Goal: Task Accomplishment & Management: Use online tool/utility

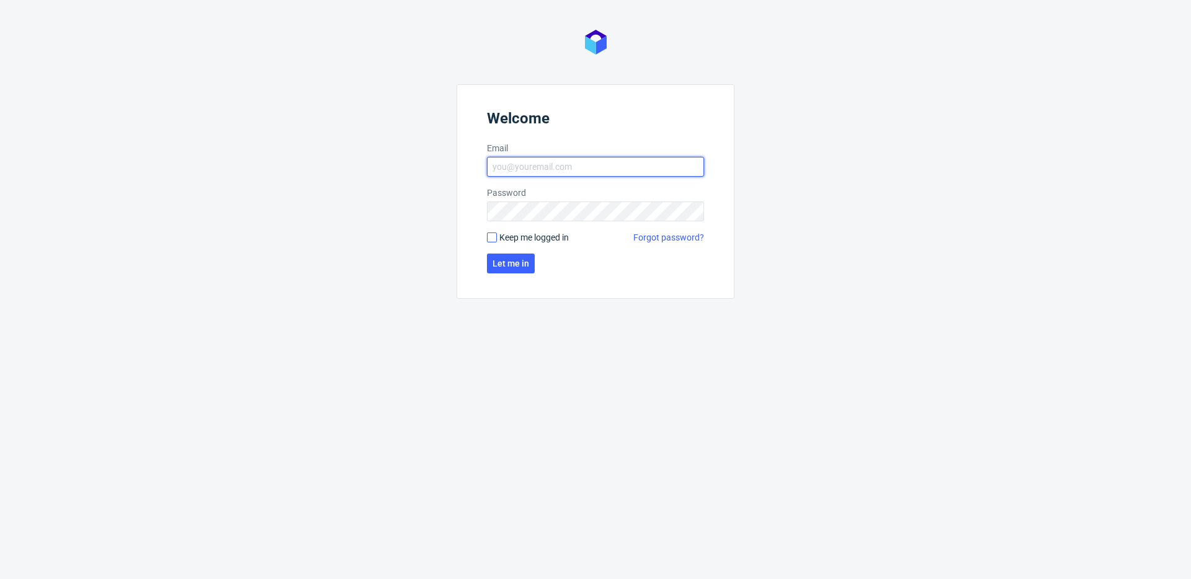
type input "michal.fedorowicz@packhelp.com"
click at [493, 240] on input "Keep me logged in" at bounding box center [492, 238] width 10 height 10
checkbox input "true"
click at [505, 256] on button "Let me in" at bounding box center [511, 264] width 48 height 20
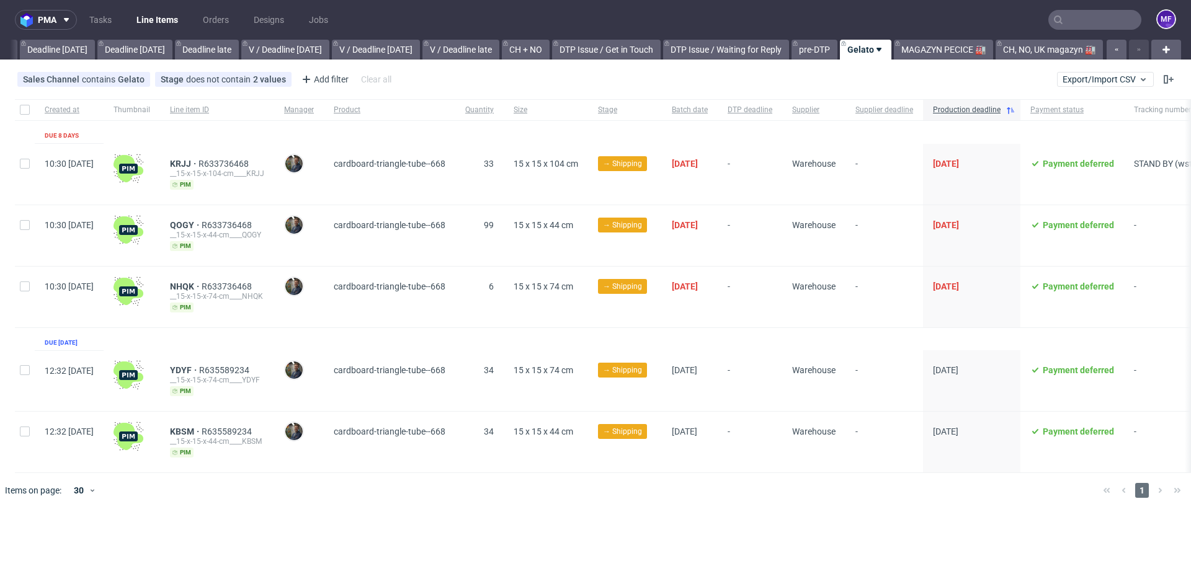
scroll to position [0, 11]
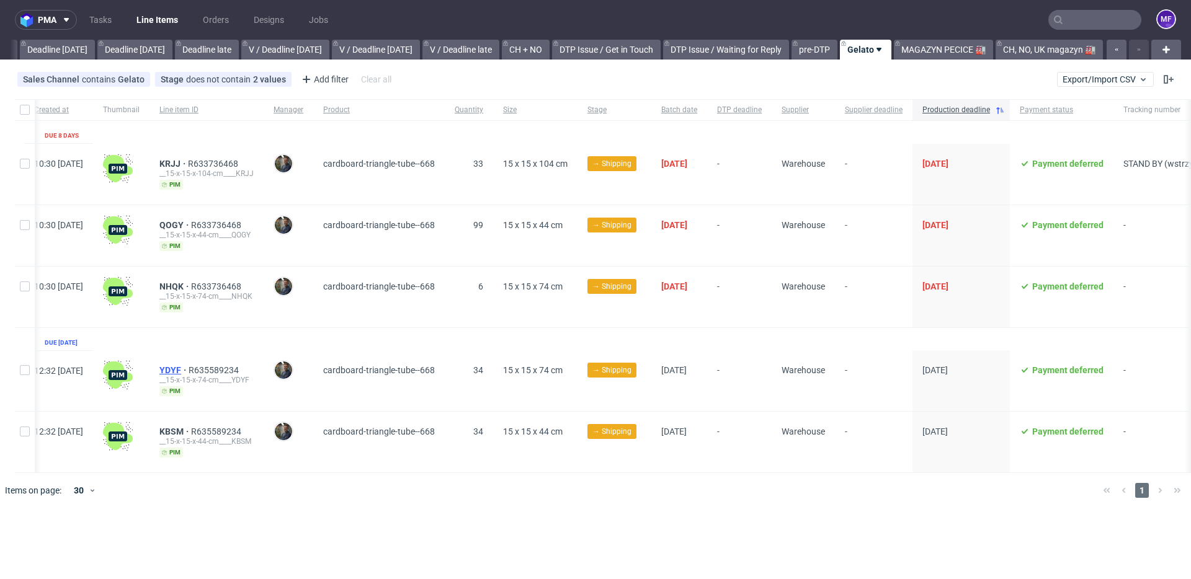
click at [189, 367] on span "YDYF" at bounding box center [173, 370] width 29 height 10
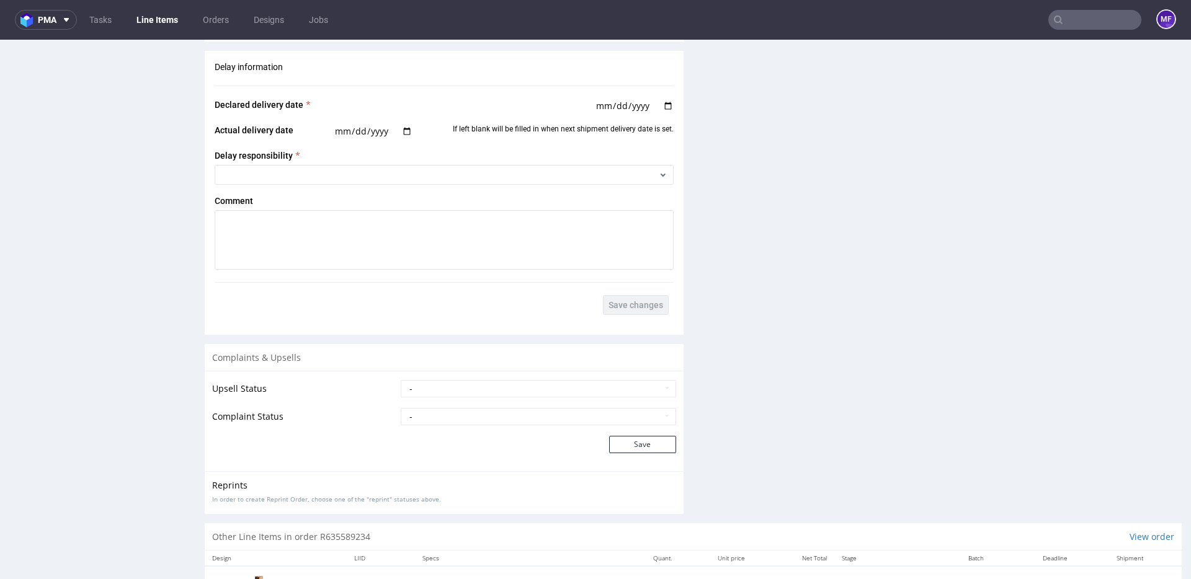
scroll to position [1530, 0]
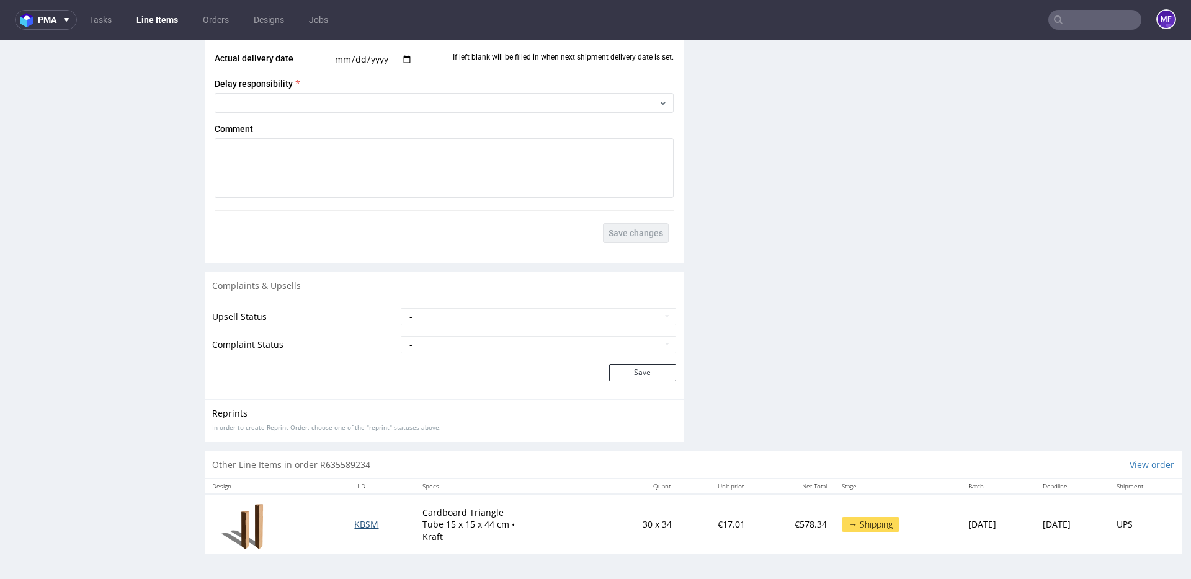
click at [357, 523] on span "KBSM" at bounding box center [366, 524] width 24 height 12
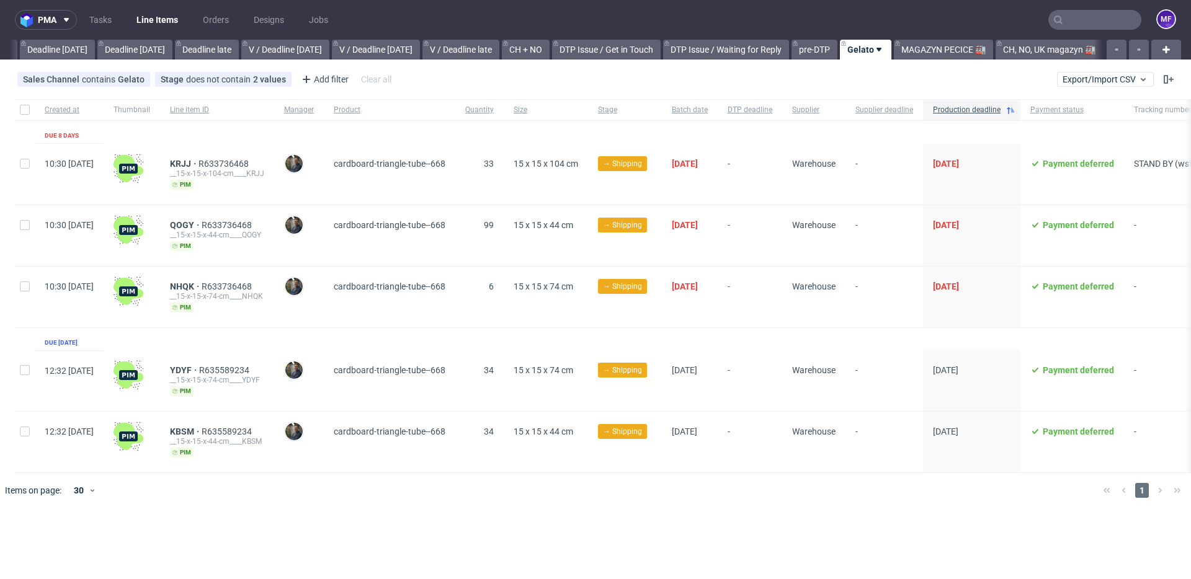
scroll to position [0, 1325]
drag, startPoint x: 290, startPoint y: 368, endPoint x: 205, endPoint y: 368, distance: 84.3
click at [205, 368] on div "YDYF R635589234 __15-x-15-x-74-cm____YDYF pim" at bounding box center [217, 380] width 114 height 61
copy div "YDYF R635589234"
drag, startPoint x: 293, startPoint y: 429, endPoint x: 201, endPoint y: 428, distance: 92.4
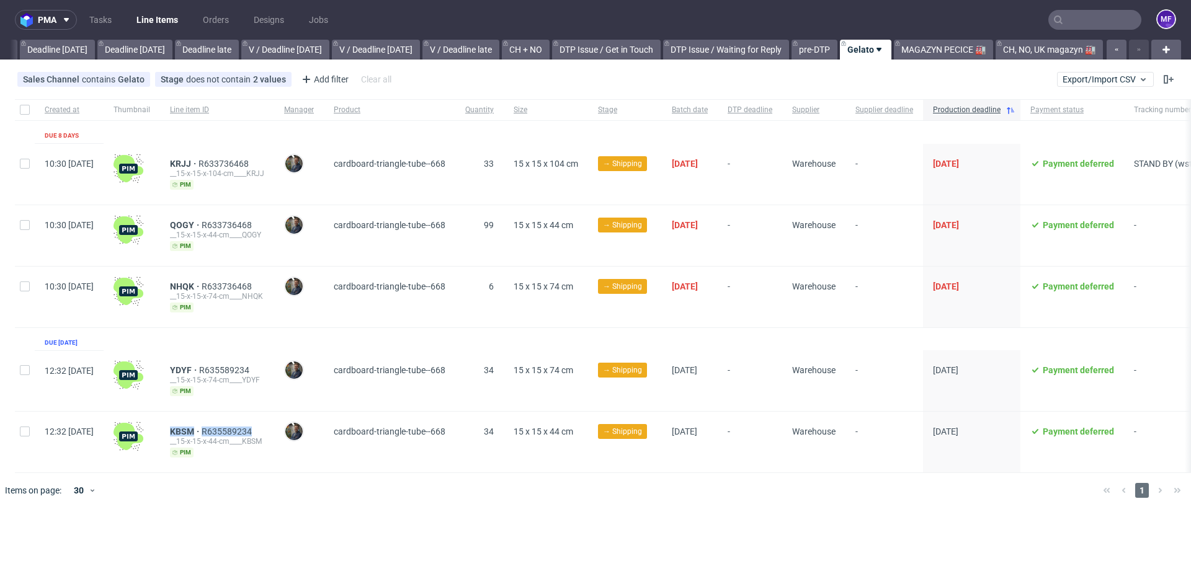
click at [201, 428] on div "KBSM R635589234 __15-x-15-x-44-cm____KBSM pim" at bounding box center [217, 442] width 114 height 61
copy div "KBSM R635589234"
drag, startPoint x: 287, startPoint y: 159, endPoint x: 205, endPoint y: 165, distance: 82.0
click at [205, 165] on div "KRJJ R633736468 __15-x-15-x-104-cm____KRJJ pim" at bounding box center [217, 174] width 114 height 61
copy div "KRJJ R633736468"
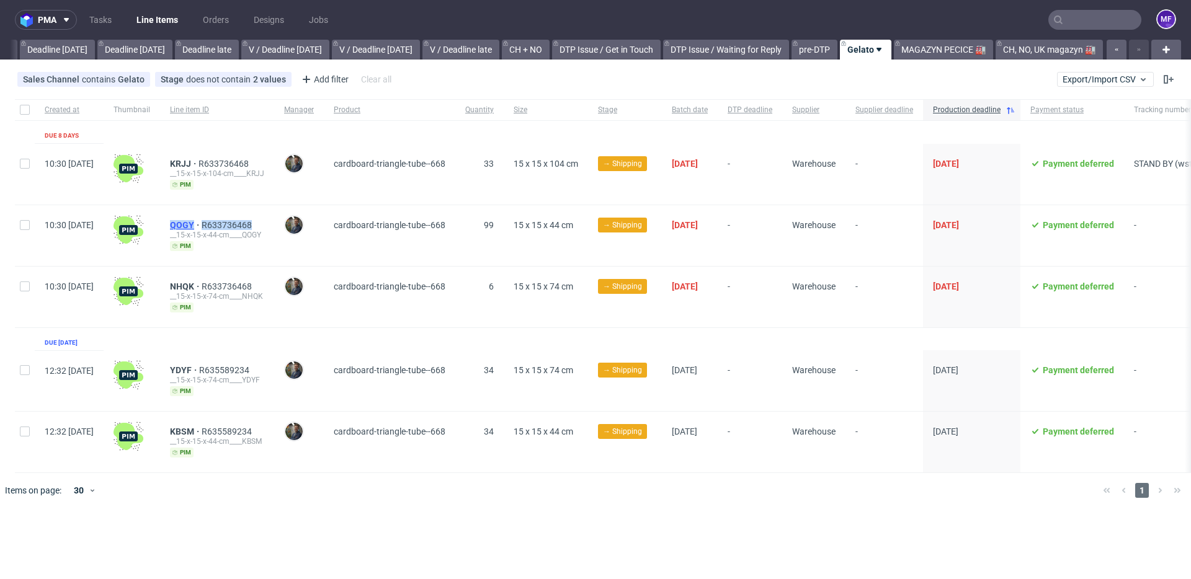
drag, startPoint x: 293, startPoint y: 224, endPoint x: 207, endPoint y: 226, distance: 86.2
click at [207, 226] on div "QOGY R633736468" at bounding box center [217, 225] width 94 height 10
copy div "QOGY R633736468"
drag, startPoint x: 292, startPoint y: 285, endPoint x: 203, endPoint y: 286, distance: 88.7
click at [203, 286] on div "NHQK R633736468 __15-x-15-x-74-cm____NHQK pim" at bounding box center [217, 297] width 114 height 61
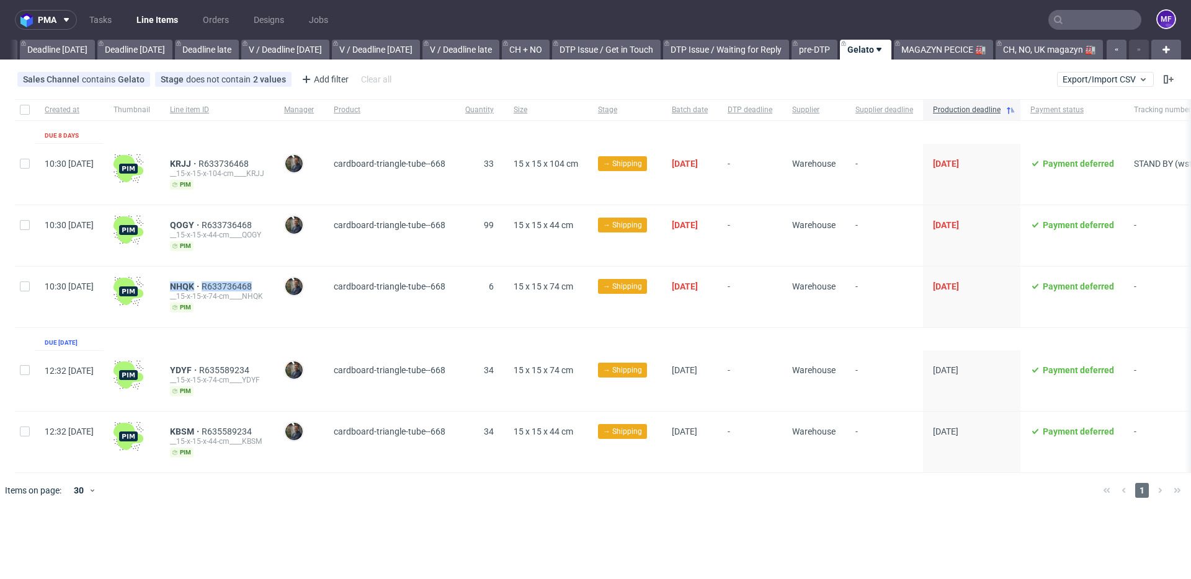
copy div "NHQK R633736468"
click at [958, 51] on link "MAGAZYN PECICE 🏭" at bounding box center [943, 50] width 99 height 20
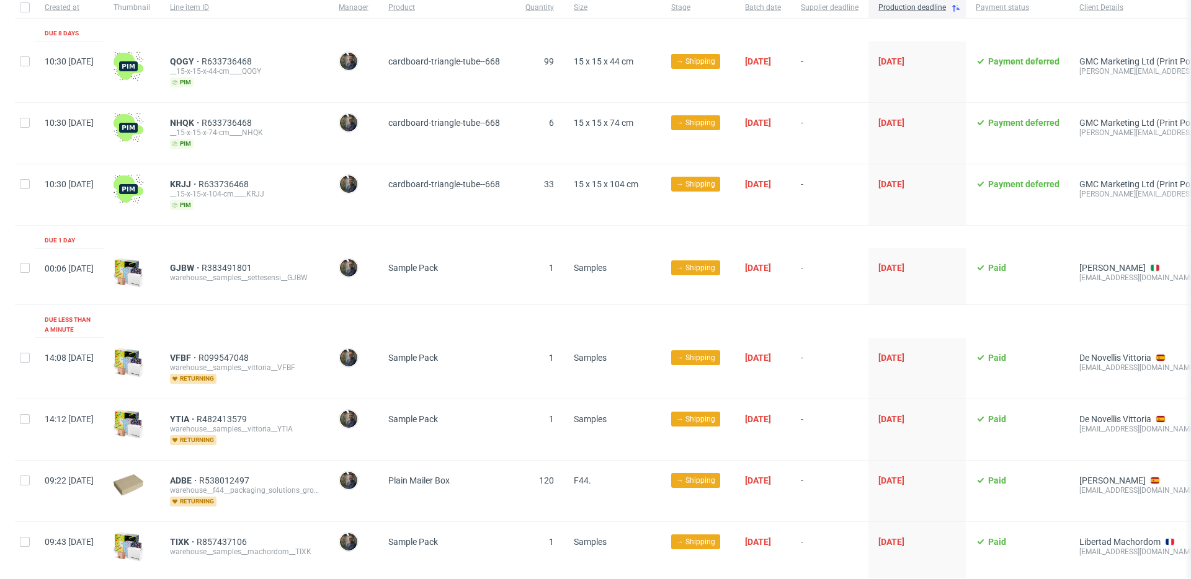
scroll to position [104, 0]
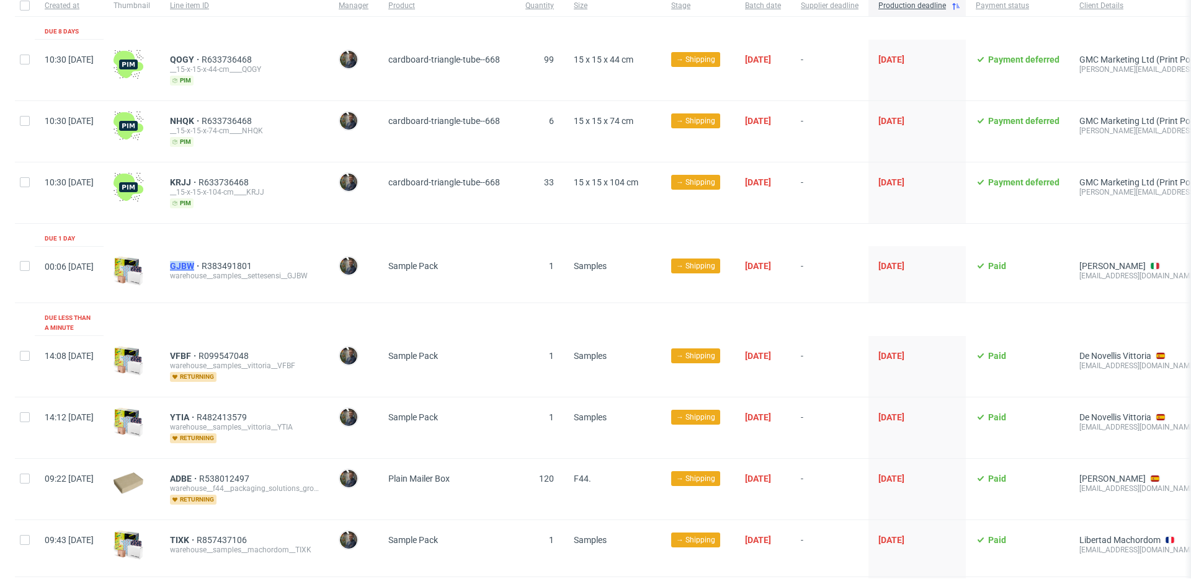
drag, startPoint x: 202, startPoint y: 265, endPoint x: 230, endPoint y: 267, distance: 28.6
click at [230, 267] on div "GJBW R383491801 warehouse__samples__settesensi__GJBW" at bounding box center [244, 274] width 169 height 56
copy span "GJBW"
click at [202, 264] on span "GJBW" at bounding box center [186, 266] width 32 height 10
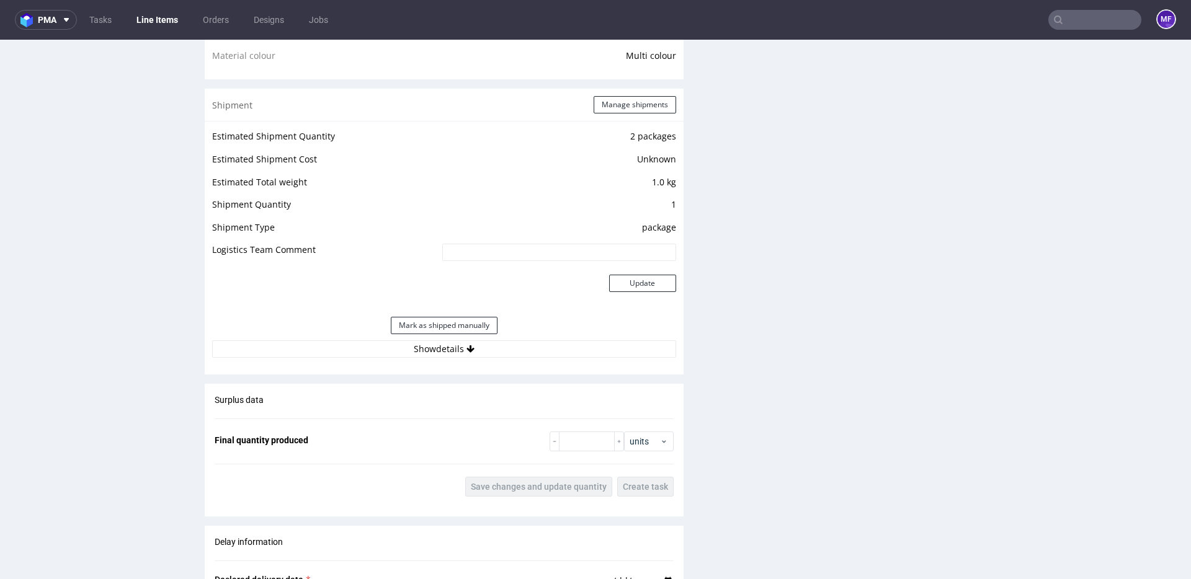
scroll to position [1057, 0]
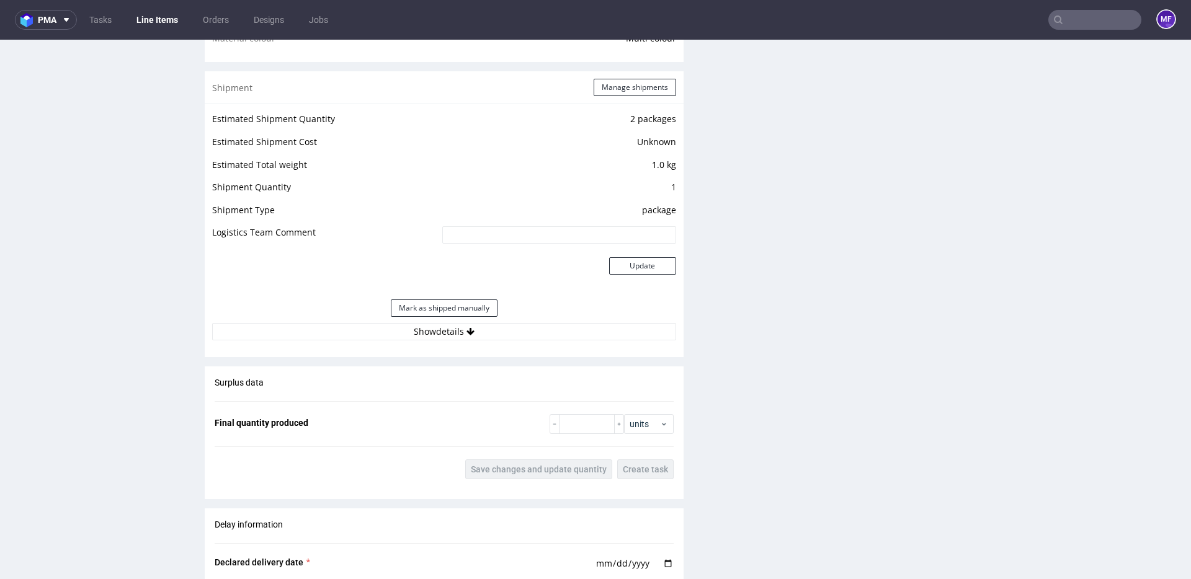
drag, startPoint x: 484, startPoint y: 332, endPoint x: 508, endPoint y: 344, distance: 26.9
click at [483, 332] on button "Show details" at bounding box center [444, 331] width 464 height 17
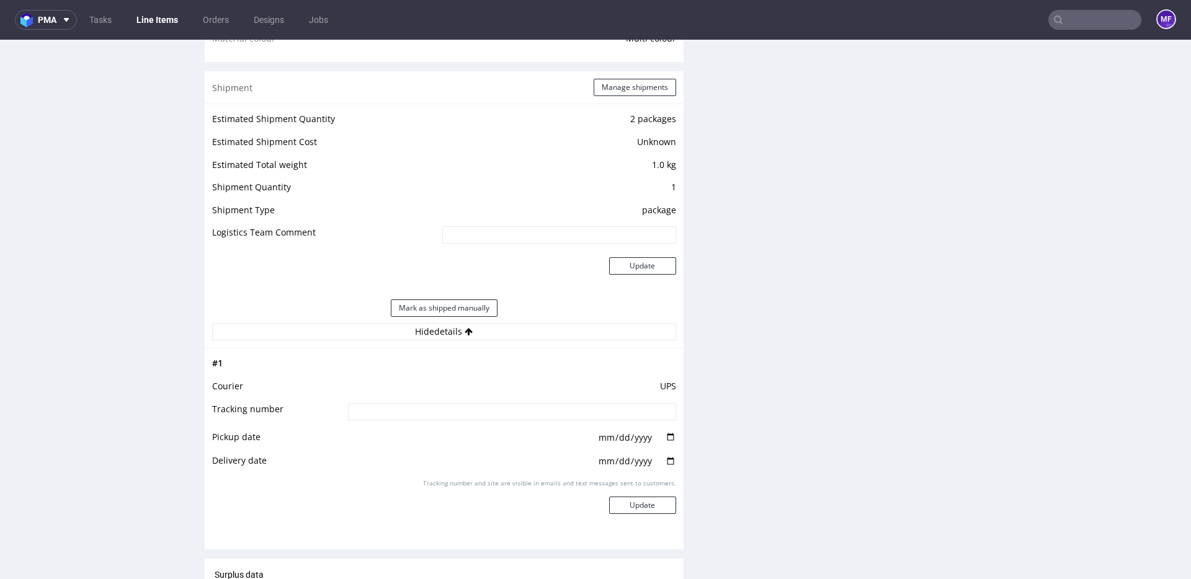
scroll to position [1058, 0]
click at [425, 416] on input at bounding box center [512, 410] width 328 height 17
paste input "1Z5A15806897977221"
type input "1Z5A15806897977221"
click at [493, 389] on td "UPS" at bounding box center [510, 389] width 331 height 23
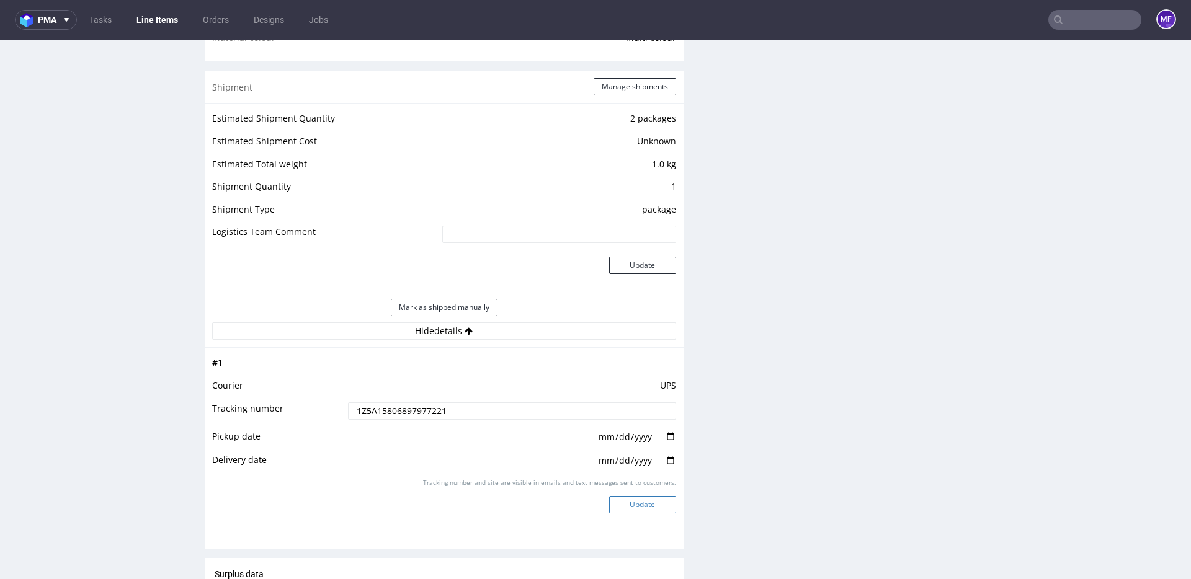
click at [650, 507] on button "Update" at bounding box center [642, 504] width 67 height 17
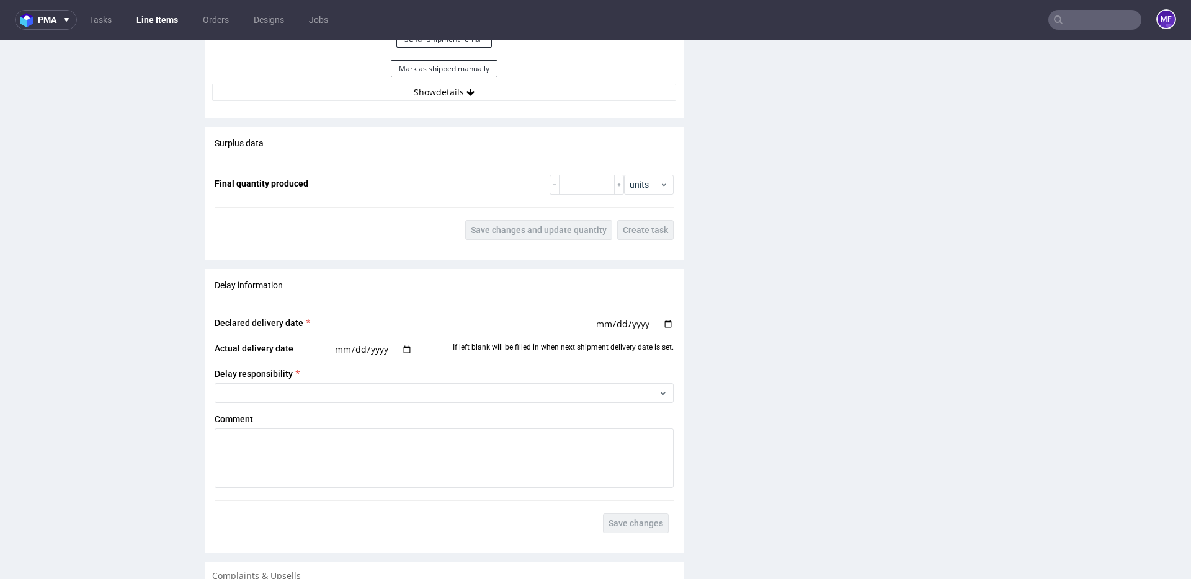
scroll to position [1329, 0]
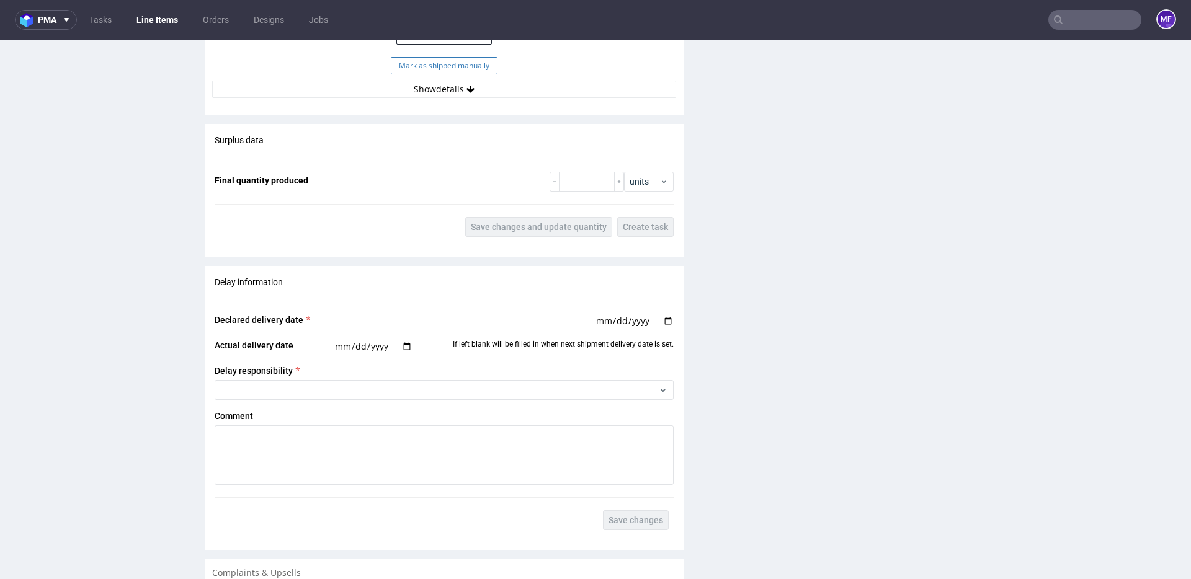
click at [460, 71] on button "Mark as shipped manually" at bounding box center [444, 65] width 107 height 17
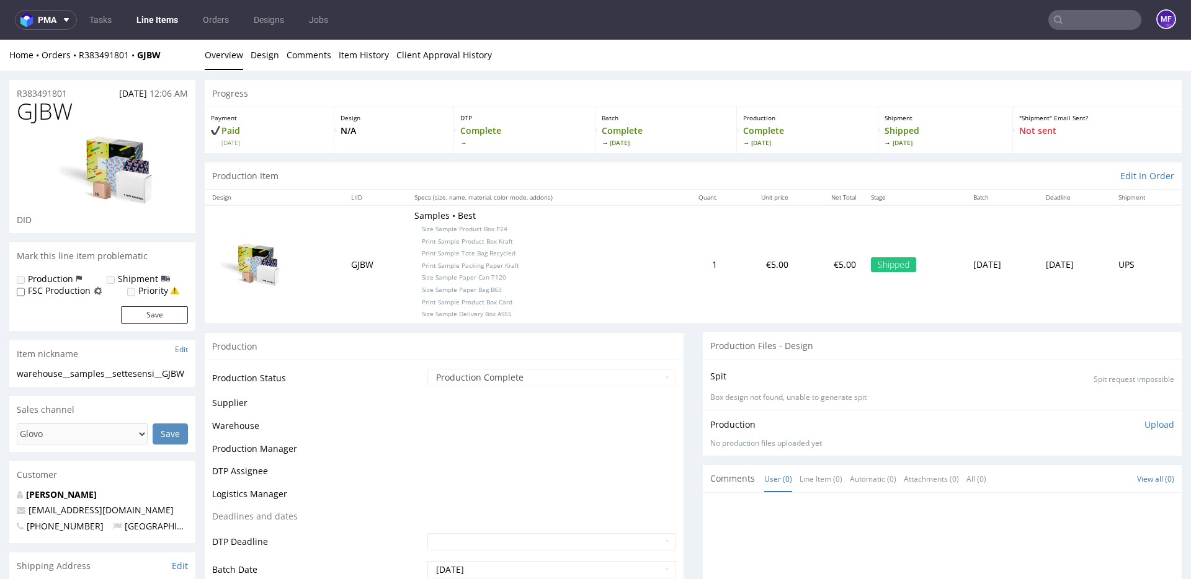
scroll to position [884, 0]
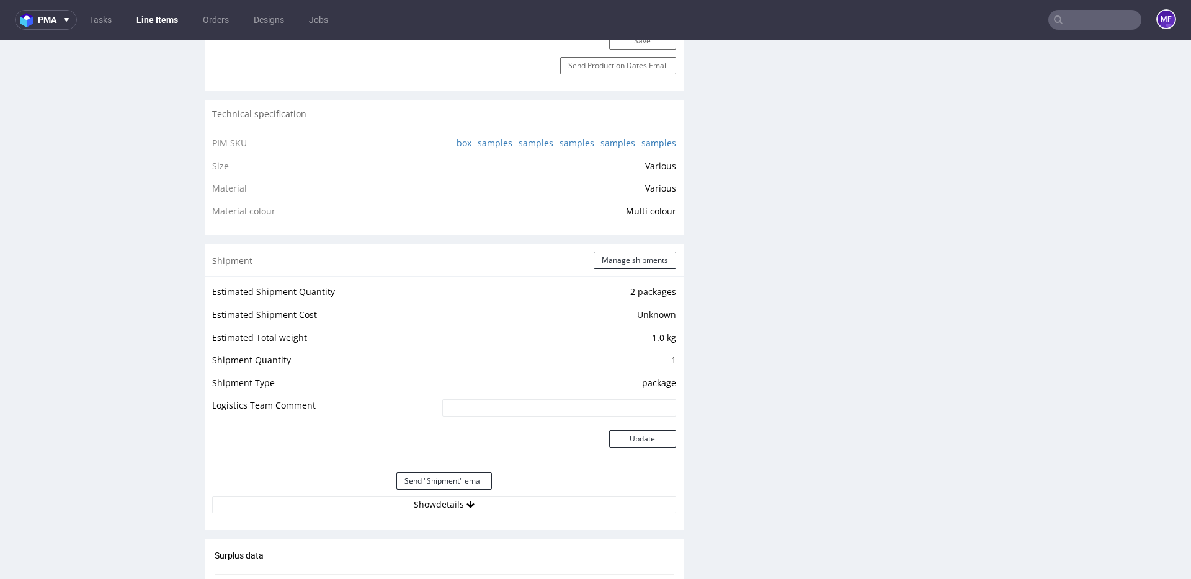
click at [171, 26] on link "Line Items" at bounding box center [157, 20] width 56 height 20
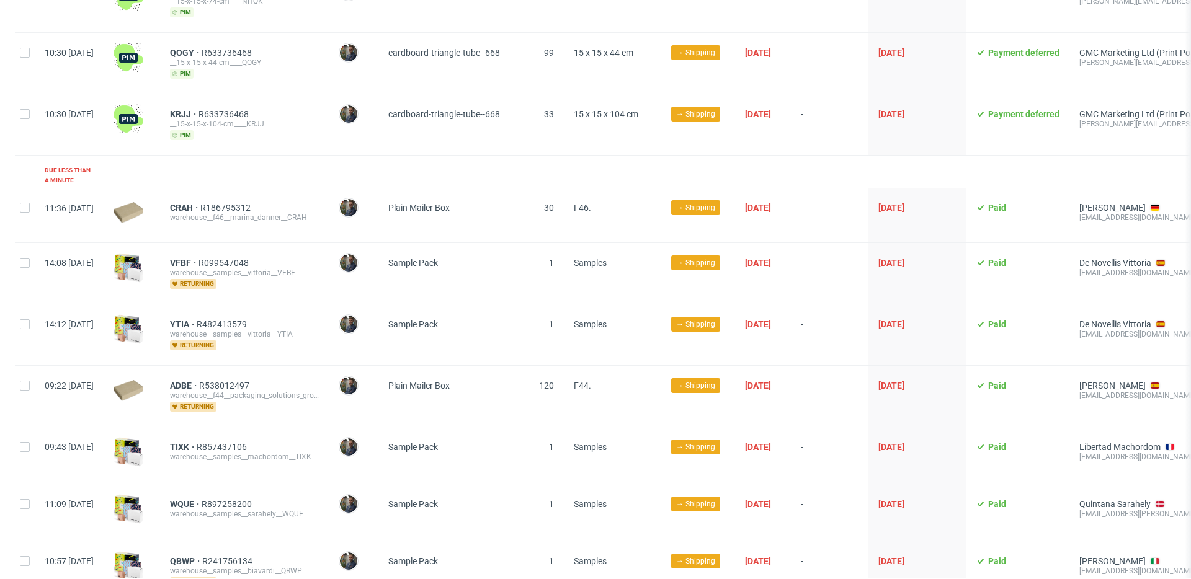
scroll to position [0, 1]
drag, startPoint x: 197, startPoint y: 198, endPoint x: 229, endPoint y: 197, distance: 31.6
click at [229, 197] on div "CRAH R186795312 warehouse__f46__marina_danner__CRAH" at bounding box center [243, 215] width 169 height 55
copy span "CRAH"
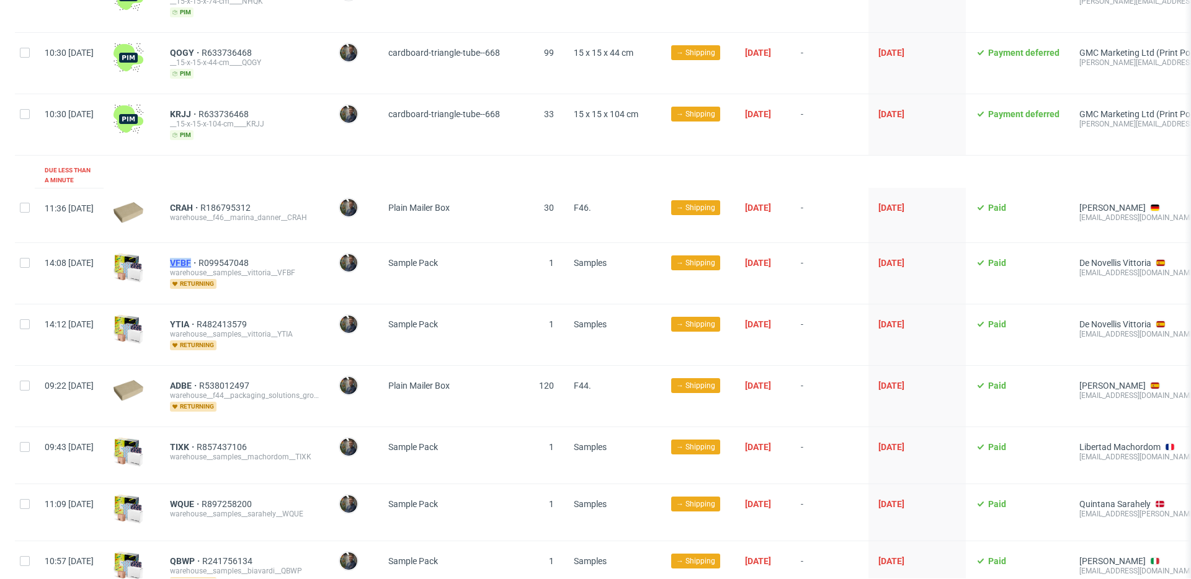
drag, startPoint x: 197, startPoint y: 251, endPoint x: 226, endPoint y: 252, distance: 29.2
click at [226, 252] on div "VFBF R099547048 warehouse__samples__vittoria__VFBF returning" at bounding box center [244, 273] width 169 height 61
copy span "VFBF"
drag, startPoint x: 201, startPoint y: 309, endPoint x: 227, endPoint y: 314, distance: 26.4
click at [227, 314] on div "YTIA R482413579 warehouse__samples__vittoria__YTIA returning" at bounding box center [244, 334] width 169 height 61
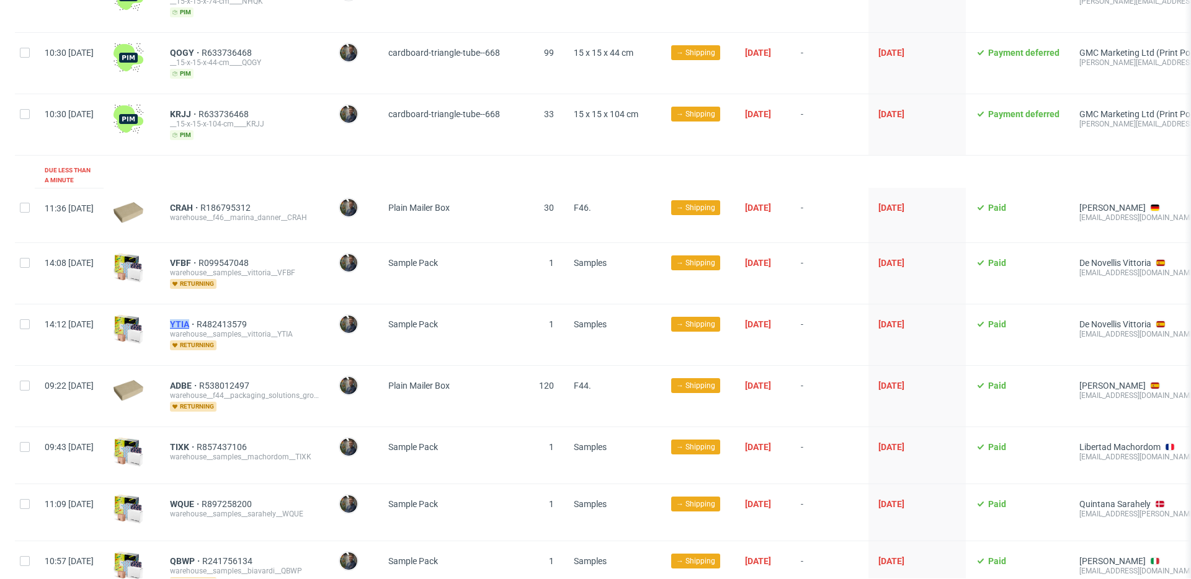
copy span "YTIA"
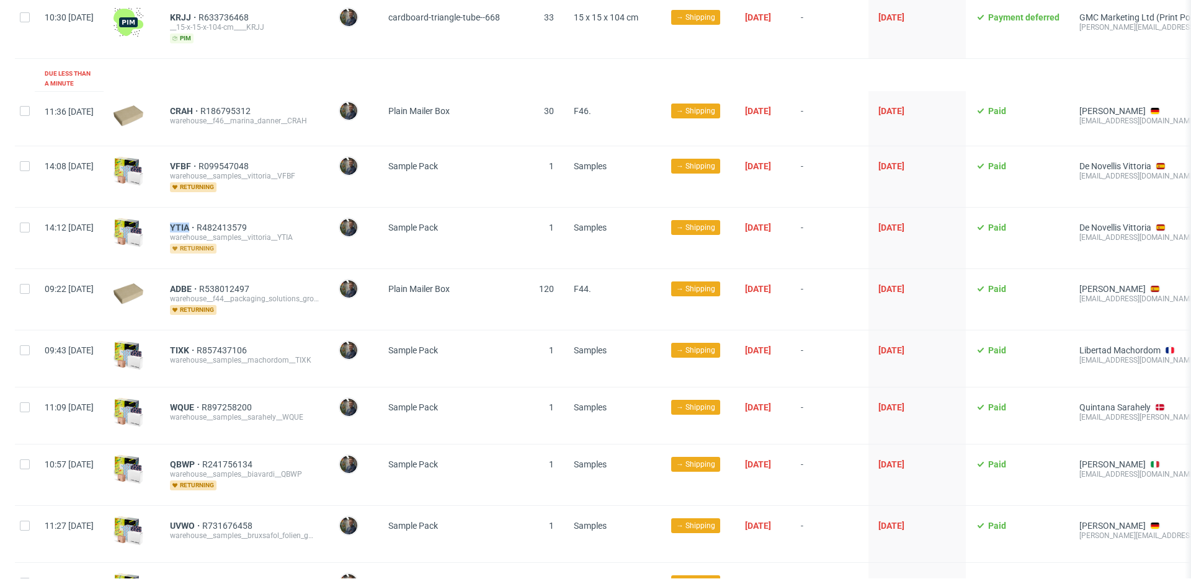
scroll to position [277, 0]
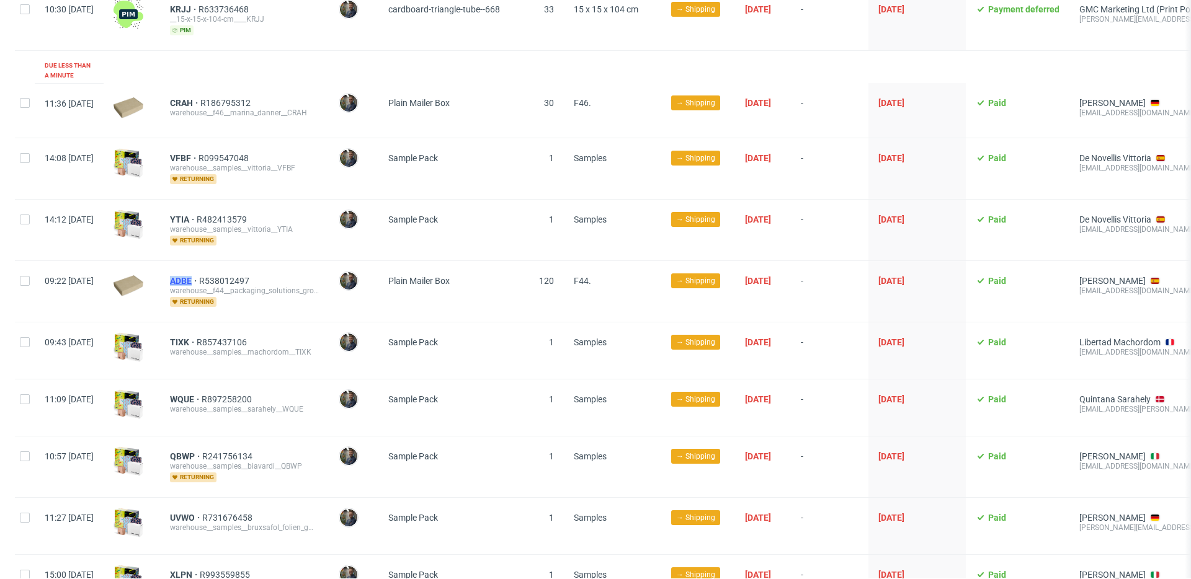
drag, startPoint x: 197, startPoint y: 268, endPoint x: 228, endPoint y: 270, distance: 31.7
click at [228, 270] on div "ADBE R538012497 warehouse__f44__packaging_solutions_group_sl__ADBE returning" at bounding box center [244, 291] width 169 height 61
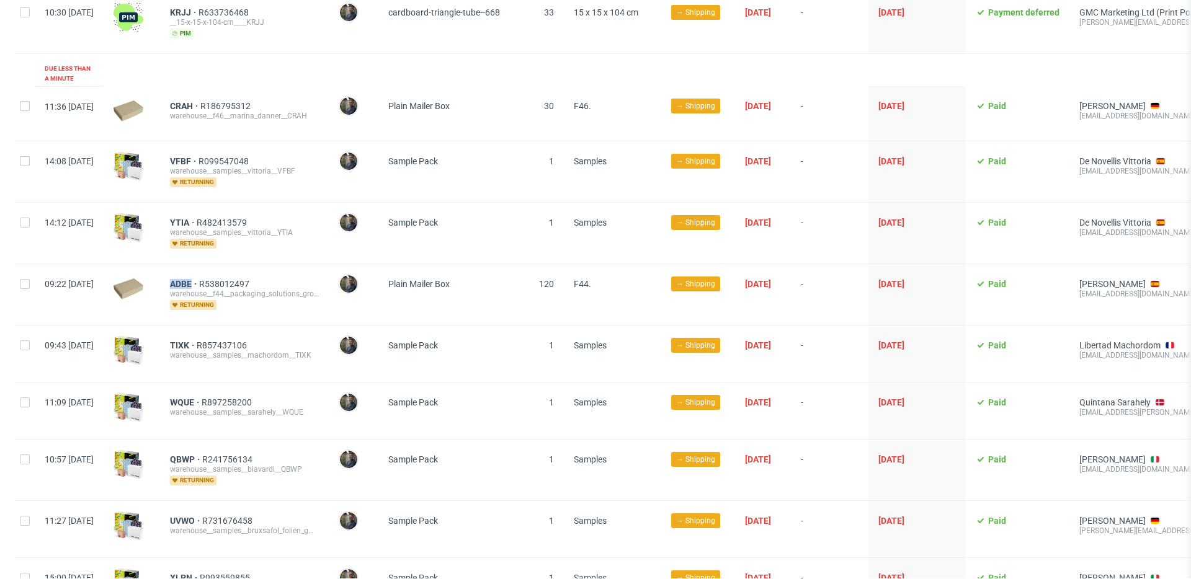
scroll to position [273, 0]
copy span "ADBE"
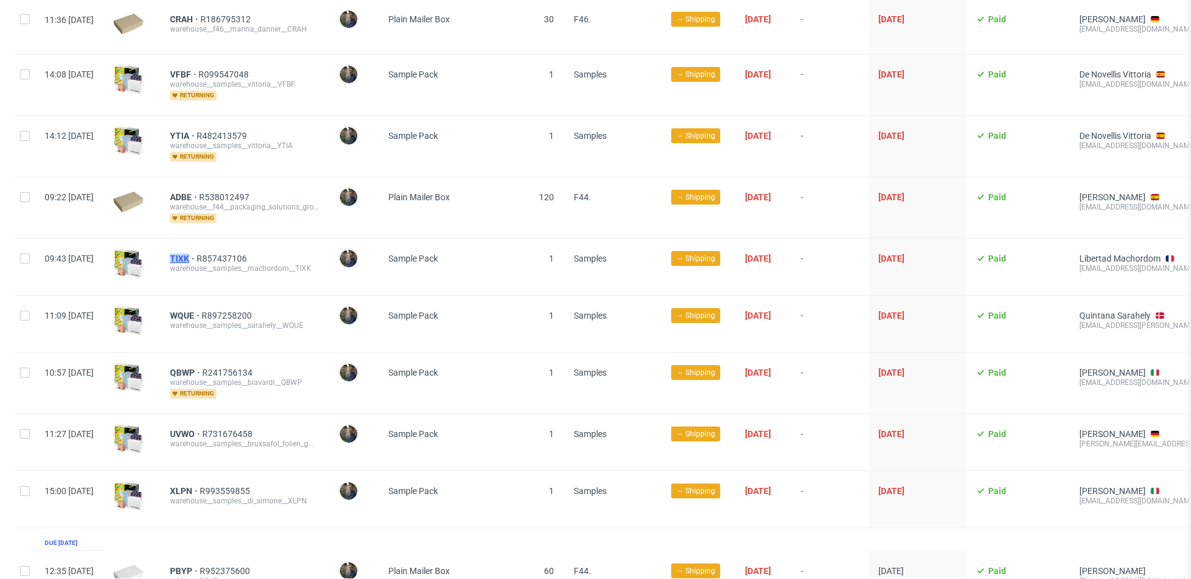
drag, startPoint x: 199, startPoint y: 249, endPoint x: 225, endPoint y: 247, distance: 26.1
click at [225, 247] on div "TIXK R857437106 warehouse__samples__machordom__TIXK" at bounding box center [244, 267] width 169 height 56
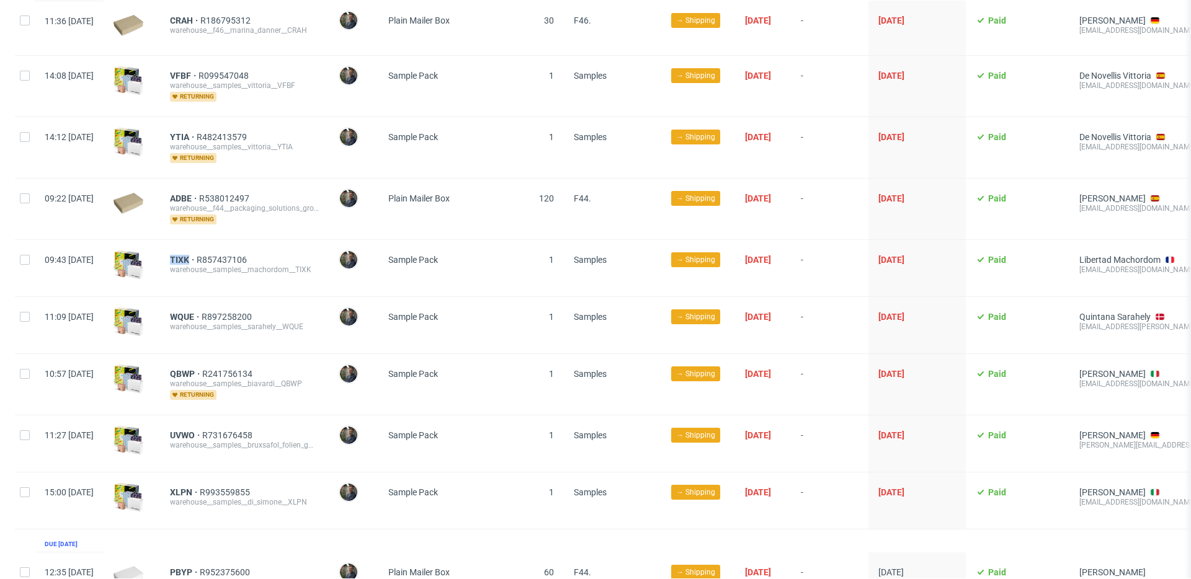
scroll to position [361, 0]
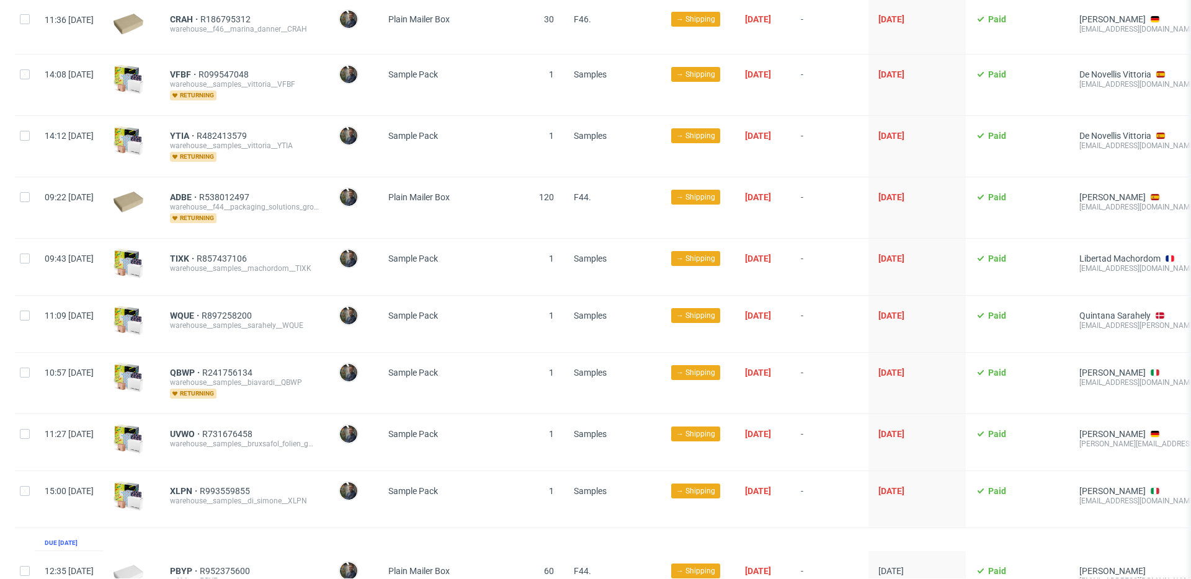
drag, startPoint x: 187, startPoint y: 317, endPoint x: 195, endPoint y: 309, distance: 11.4
click at [160, 316] on div at bounding box center [132, 324] width 56 height 56
drag, startPoint x: 200, startPoint y: 306, endPoint x: 231, endPoint y: 304, distance: 31.7
click at [231, 304] on div "WQUE R897258200 warehouse__samples__sarahely__WQUE" at bounding box center [244, 324] width 169 height 56
drag, startPoint x: 195, startPoint y: 363, endPoint x: 232, endPoint y: 363, distance: 36.6
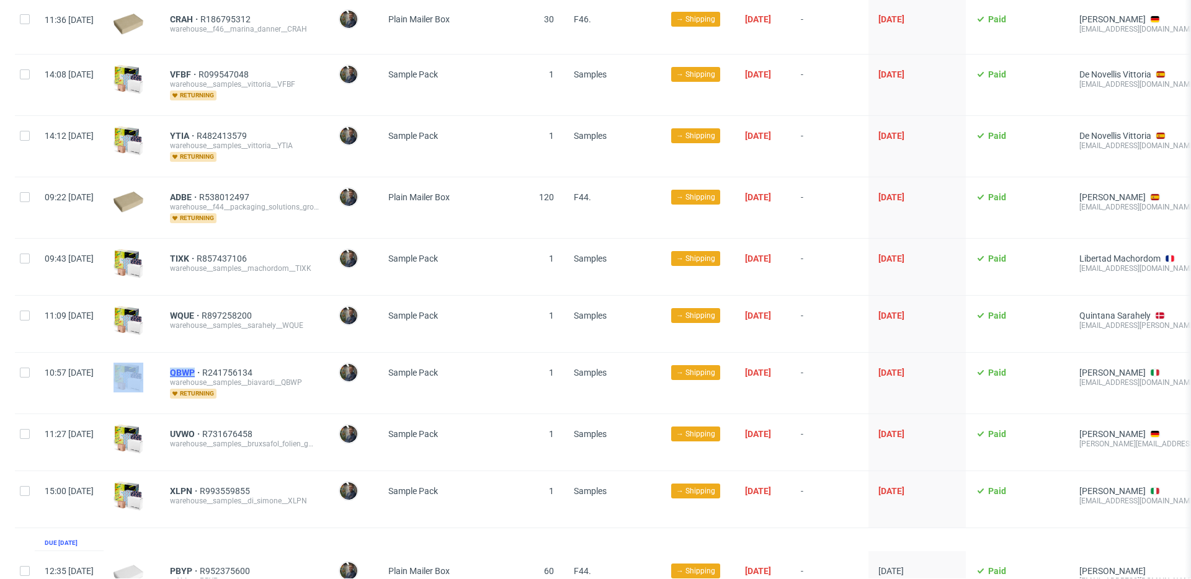
click at [232, 363] on div "10:57 Wed 24.09.2025 QBWP R241756134 warehouse__samples__biavardi__QBWP returni…" at bounding box center [713, 383] width 1396 height 61
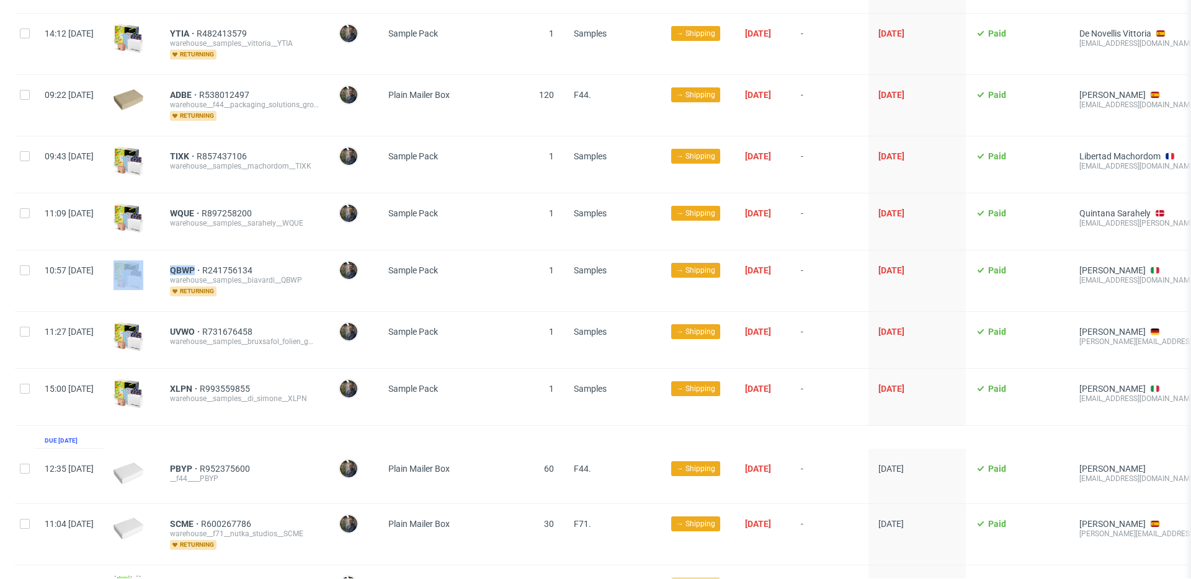
scroll to position [465, 0]
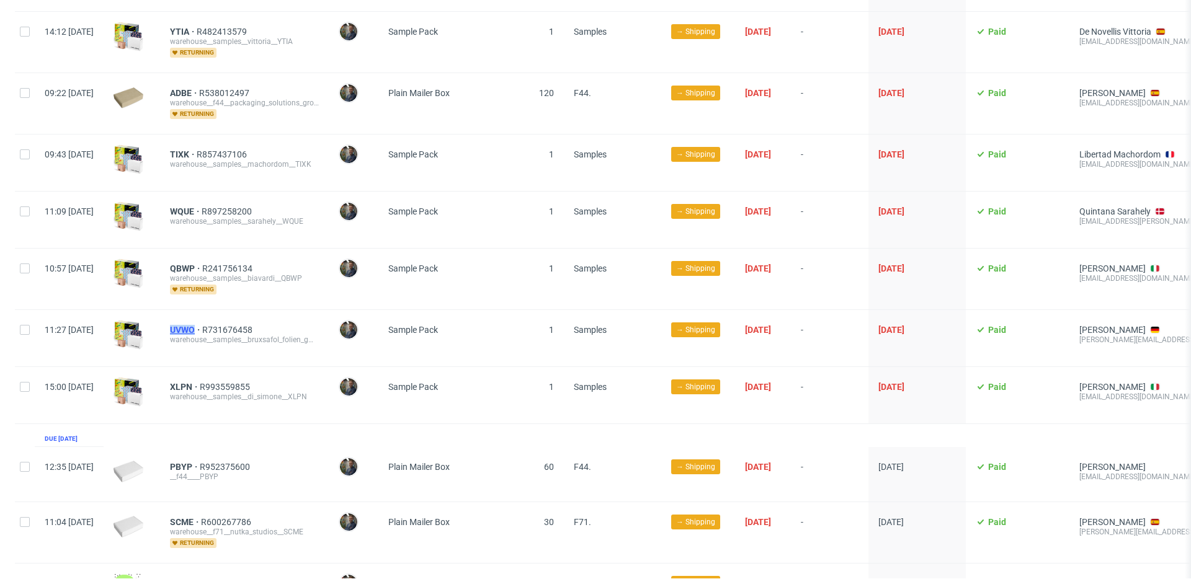
drag, startPoint x: 201, startPoint y: 322, endPoint x: 231, endPoint y: 319, distance: 29.9
click at [231, 319] on div "UVWO R731676458 warehouse__samples__bruxsafol_folien_gmbh__UVWO" at bounding box center [244, 338] width 169 height 56
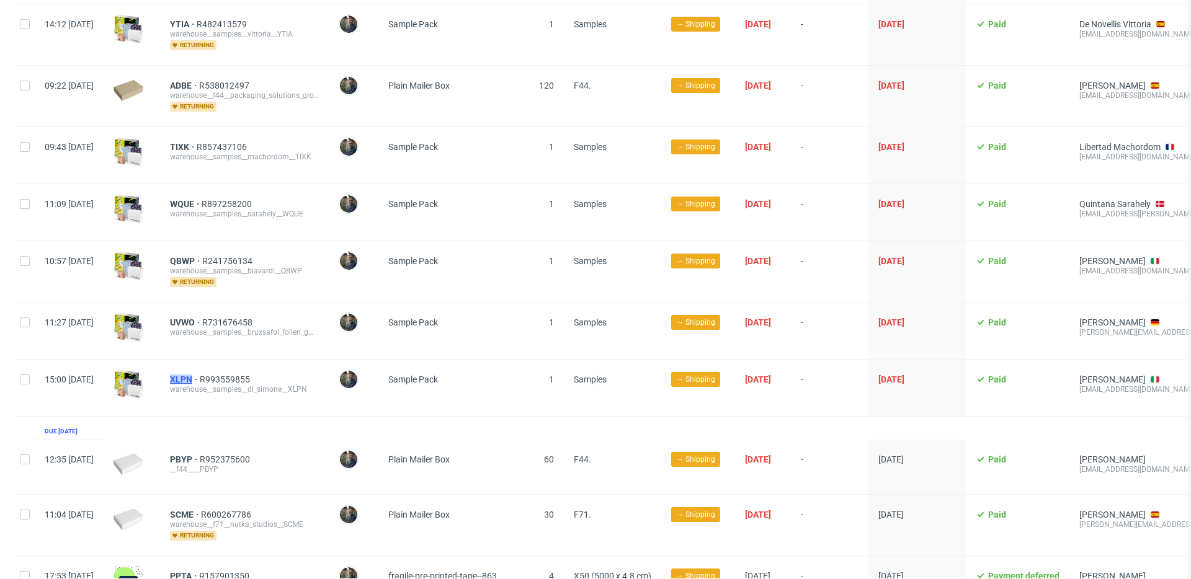
drag, startPoint x: 198, startPoint y: 375, endPoint x: 229, endPoint y: 368, distance: 31.9
click at [229, 368] on div "XLPN R993559855 warehouse__samples__di_simone__XLPN" at bounding box center [244, 388] width 169 height 56
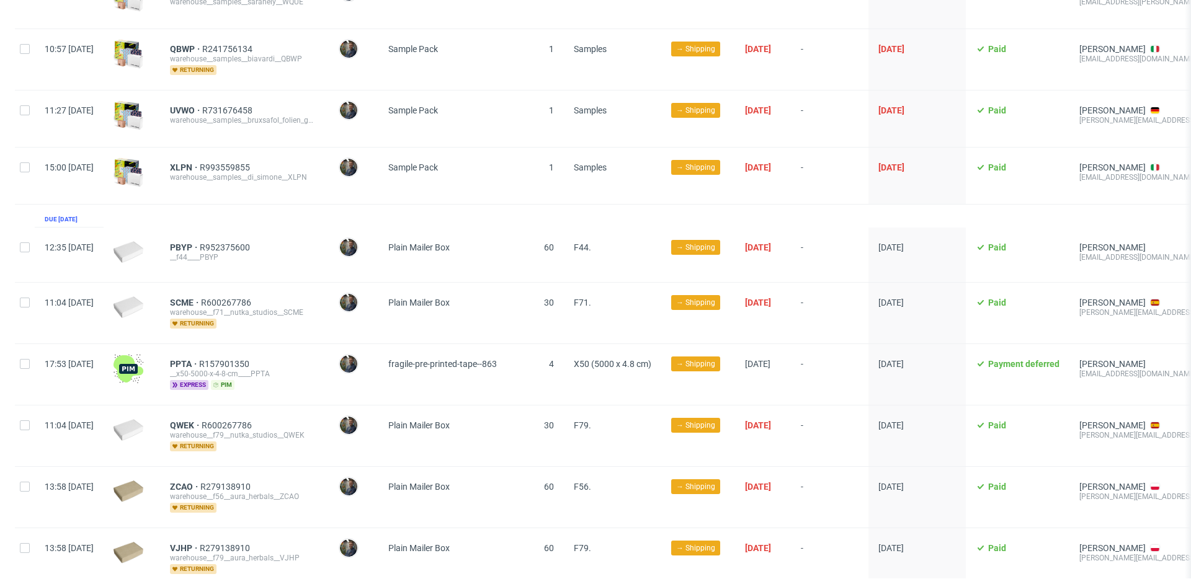
scroll to position [686, 0]
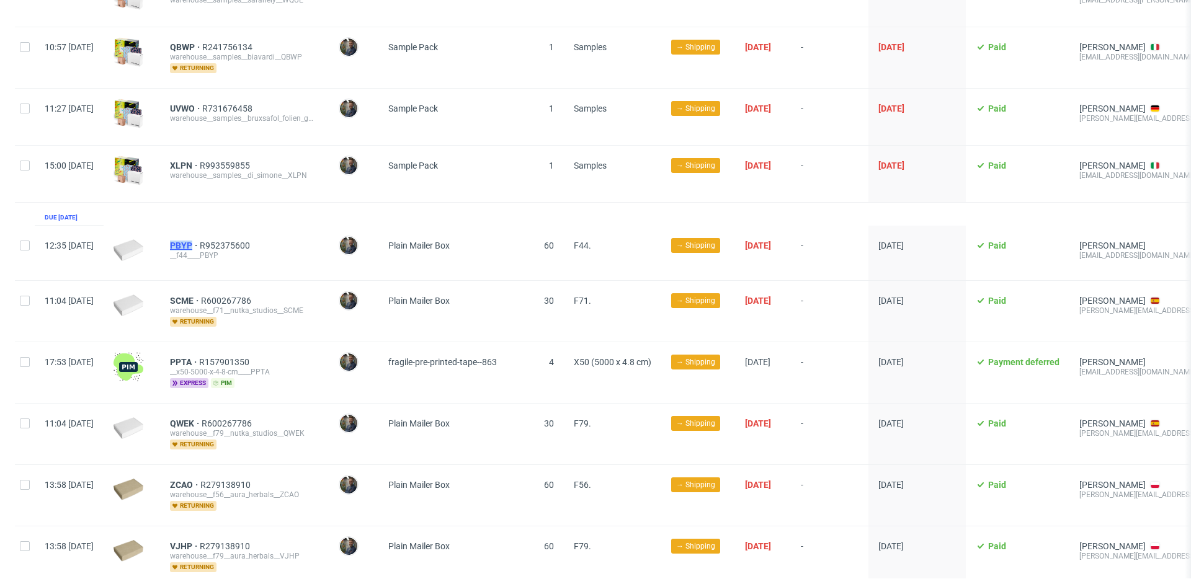
drag, startPoint x: 198, startPoint y: 237, endPoint x: 230, endPoint y: 236, distance: 31.6
click at [230, 236] on div "PBYP R952375600 __f44____PBYP" at bounding box center [244, 253] width 169 height 55
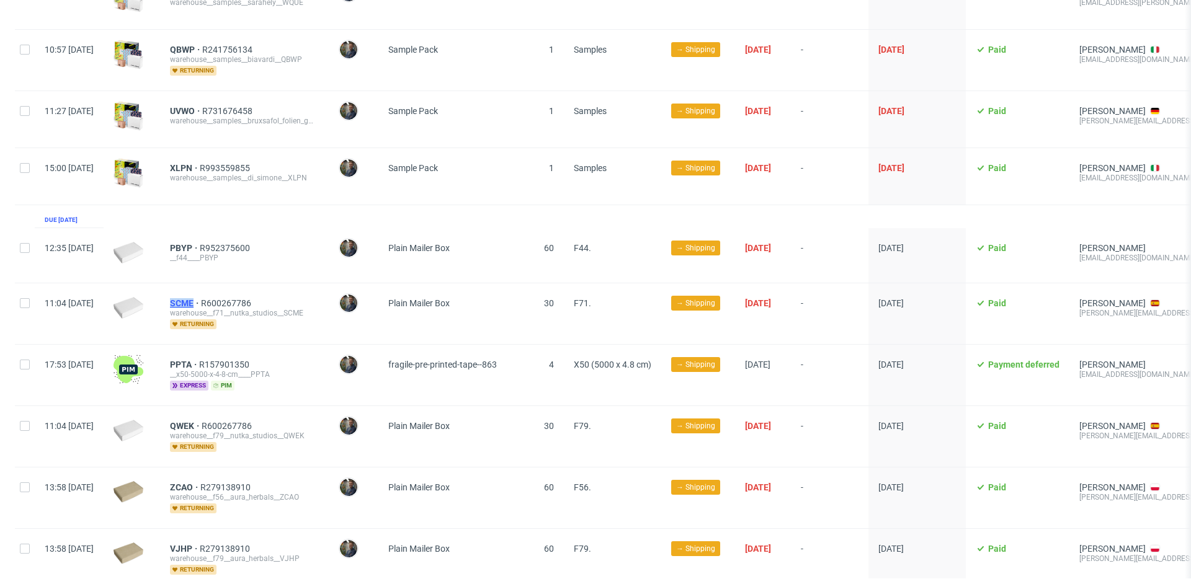
drag, startPoint x: 198, startPoint y: 290, endPoint x: 231, endPoint y: 291, distance: 33.5
click at [231, 291] on div "SCME R600267786 warehouse__f71__nutka_studios__SCME returning" at bounding box center [244, 313] width 169 height 61
drag, startPoint x: 198, startPoint y: 348, endPoint x: 227, endPoint y: 353, distance: 29.0
click at [227, 353] on div "PPTA R157901350 __x50-5000-x-4-8-cm____PPTA express pim" at bounding box center [244, 375] width 169 height 61
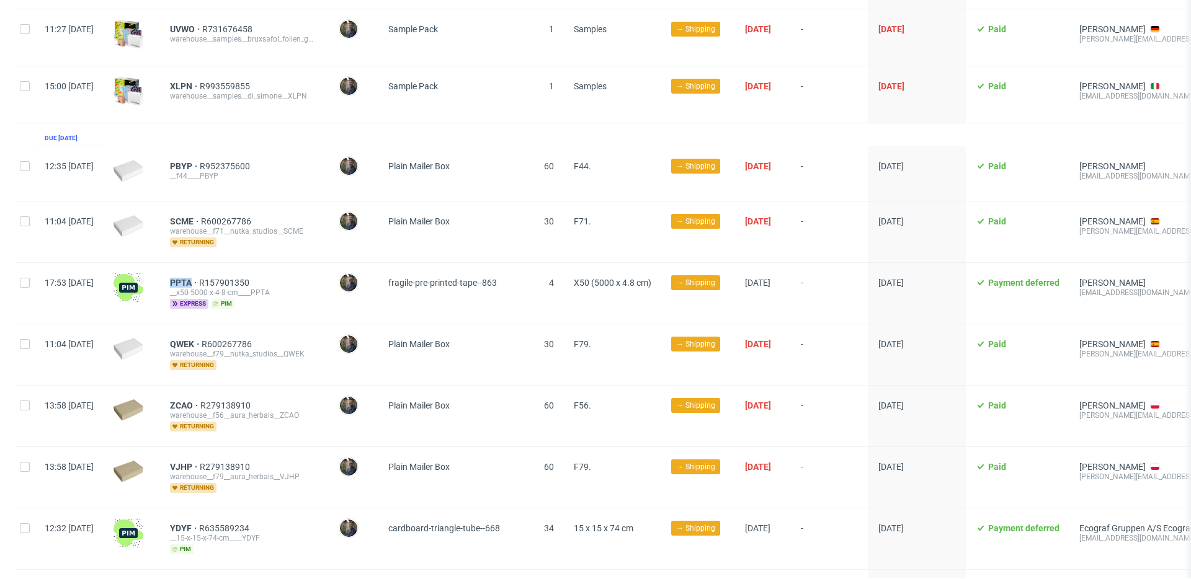
scroll to position [773, 0]
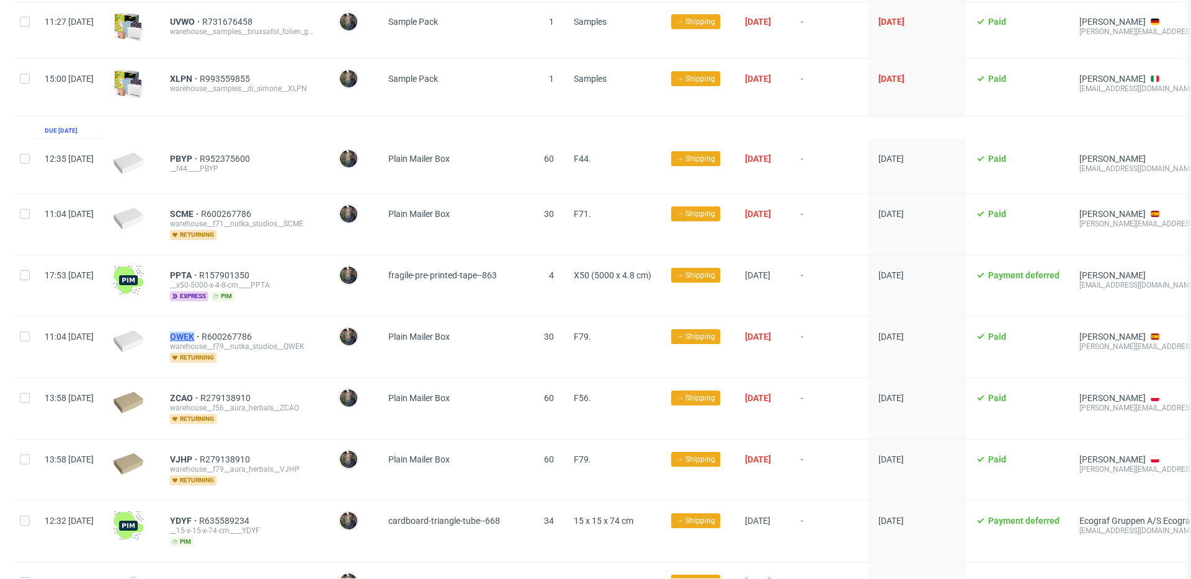
drag, startPoint x: 202, startPoint y: 327, endPoint x: 231, endPoint y: 325, distance: 29.2
click at [231, 325] on div "QWEK R600267786 warehouse__f79__nutka_studios__QWEK returning" at bounding box center [244, 347] width 169 height 61
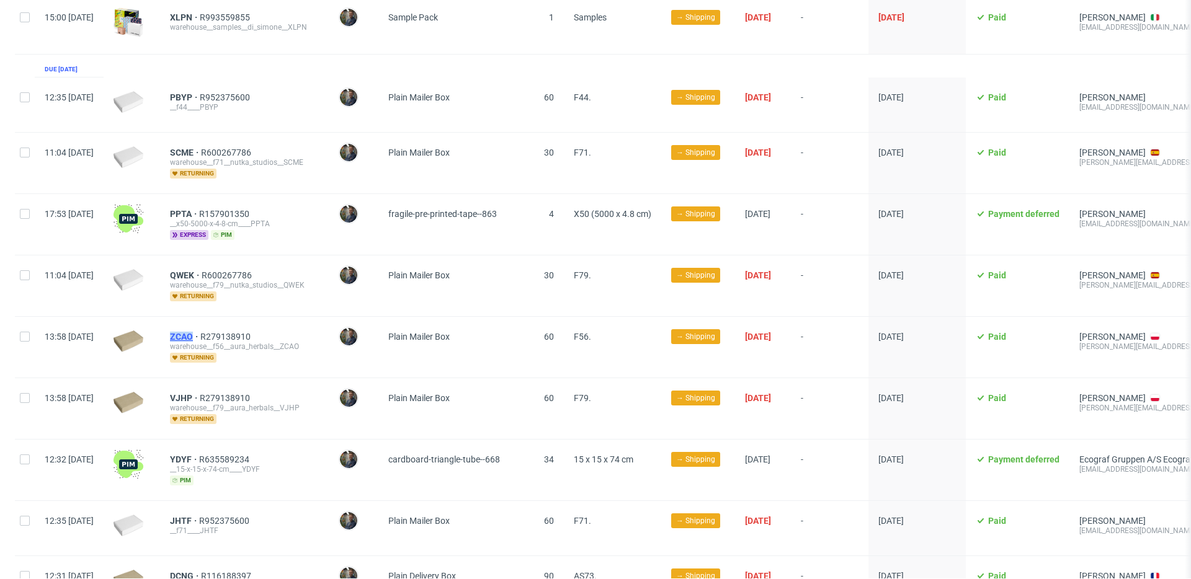
drag, startPoint x: 203, startPoint y: 325, endPoint x: 228, endPoint y: 325, distance: 25.4
click at [228, 325] on div "ZCAO R279138910 warehouse__f56__aura_herbals__ZCAO returning" at bounding box center [244, 347] width 169 height 61
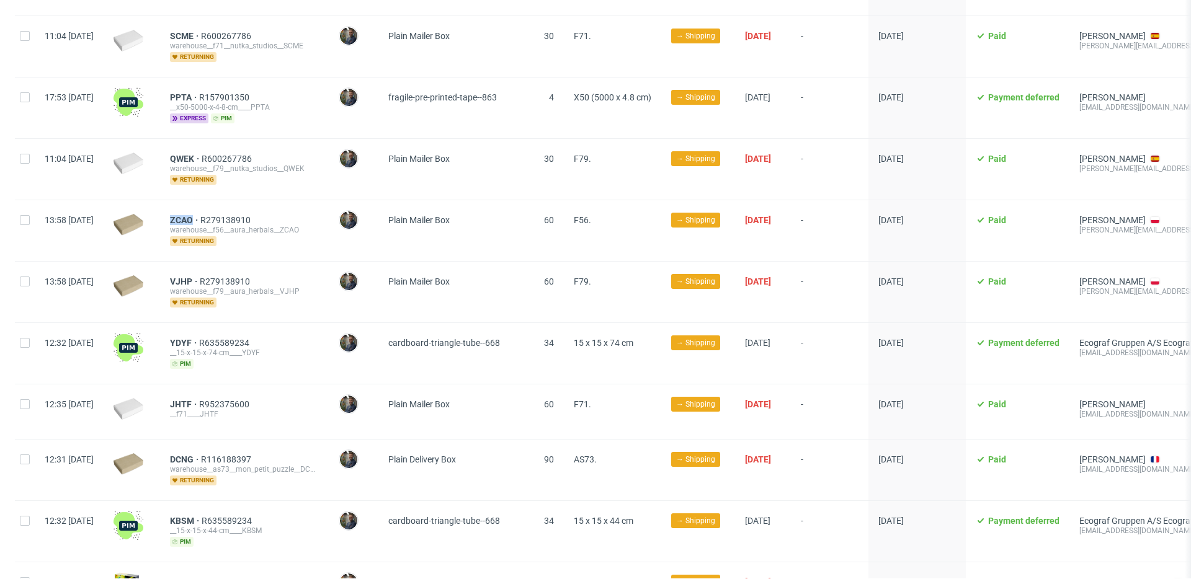
scroll to position [955, 0]
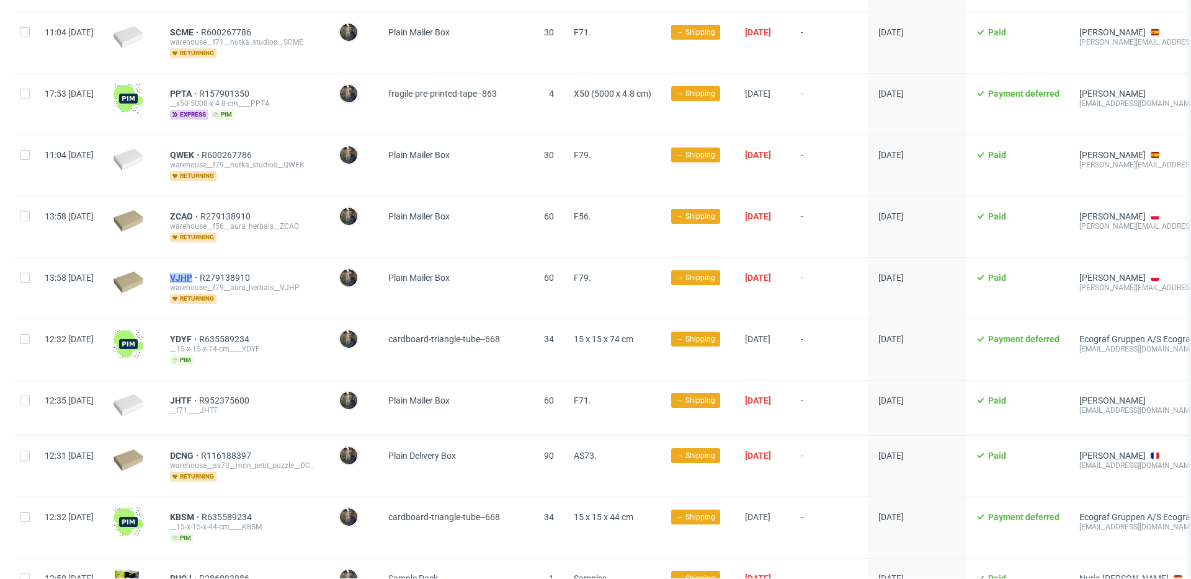
drag, startPoint x: 206, startPoint y: 265, endPoint x: 229, endPoint y: 265, distance: 22.9
click at [229, 265] on div "VJHP R279138910 warehouse__f79__aura_herbals__VJHP returning" at bounding box center [244, 288] width 169 height 61
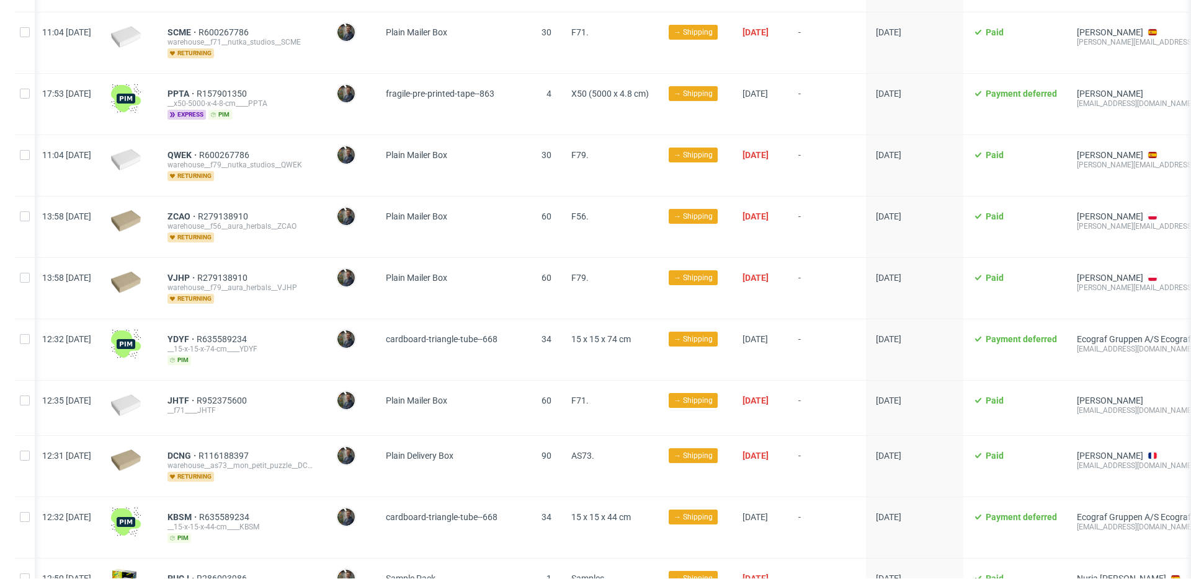
click at [326, 320] on div "YDYF R635589234 __15-x-15-x-74-cm____YDYF pim" at bounding box center [242, 349] width 169 height 61
drag, startPoint x: 201, startPoint y: 327, endPoint x: 224, endPoint y: 327, distance: 22.9
click at [224, 328] on div "YDYF R635589234 __15-x-15-x-74-cm____YDYF pim" at bounding box center [242, 349] width 169 height 61
click at [199, 386] on div "JHTF R952375600 __f71____JHTF" at bounding box center [242, 408] width 169 height 55
drag, startPoint x: 202, startPoint y: 386, endPoint x: 226, endPoint y: 388, distance: 24.8
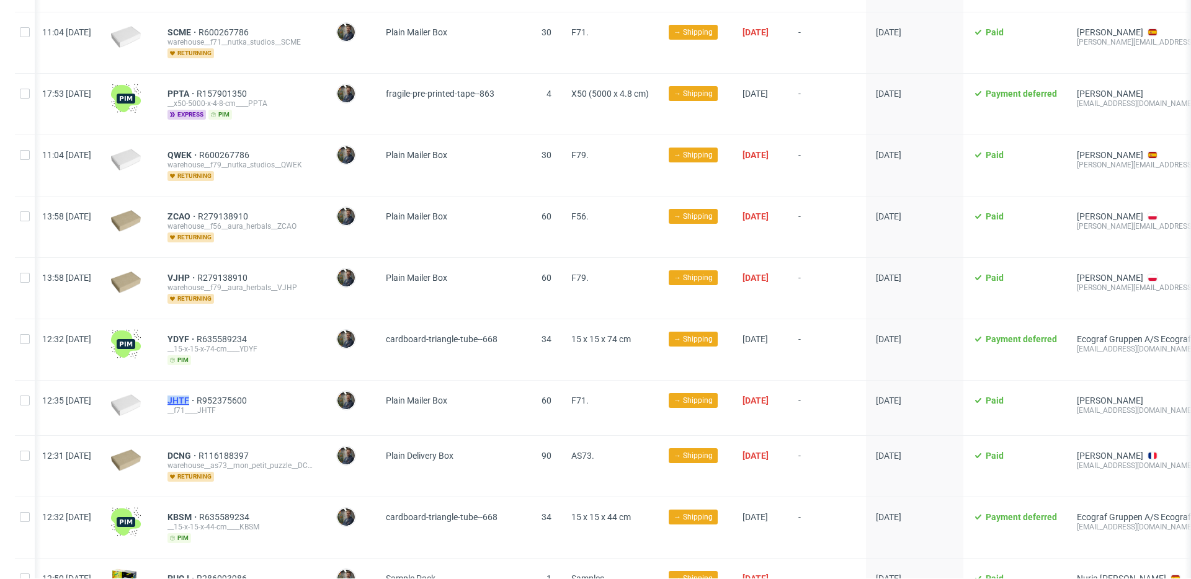
click at [226, 388] on div "JHTF R952375600 __f71____JHTF" at bounding box center [242, 408] width 169 height 55
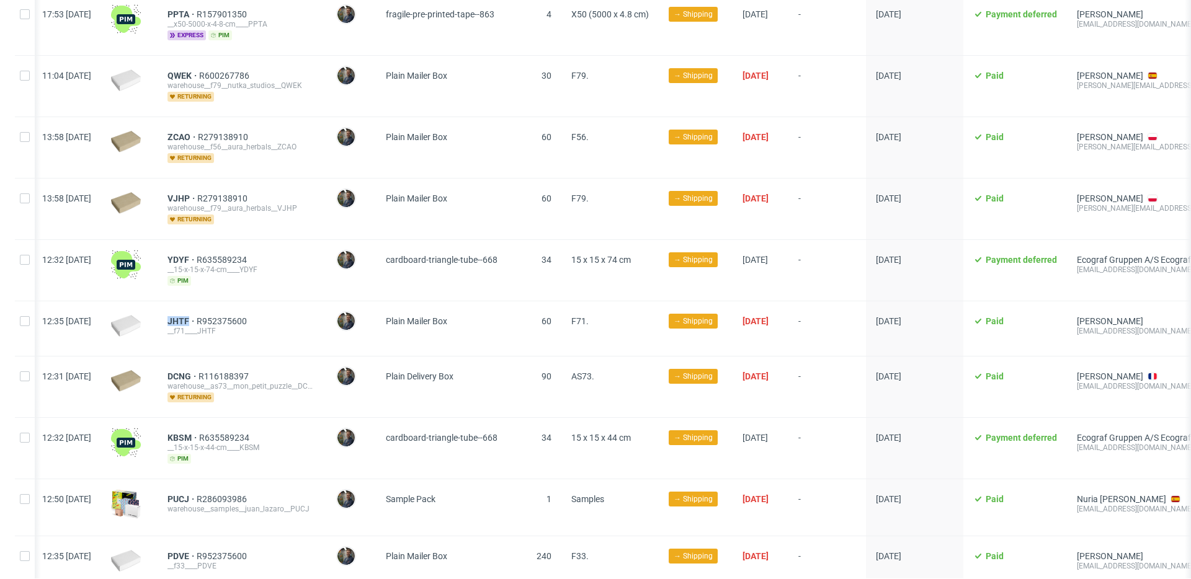
scroll to position [1040, 0]
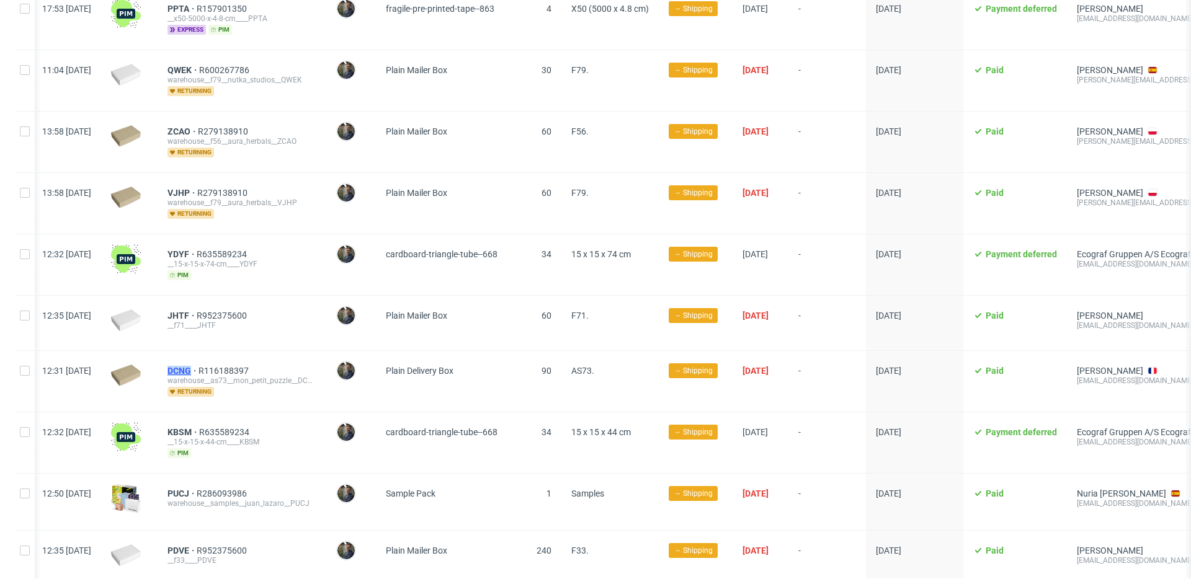
drag, startPoint x: 194, startPoint y: 358, endPoint x: 228, endPoint y: 360, distance: 34.2
click at [228, 360] on div "DCNG R116188397 warehouse__as73__mon_petit_puzzle__DCNG returning" at bounding box center [242, 381] width 169 height 61
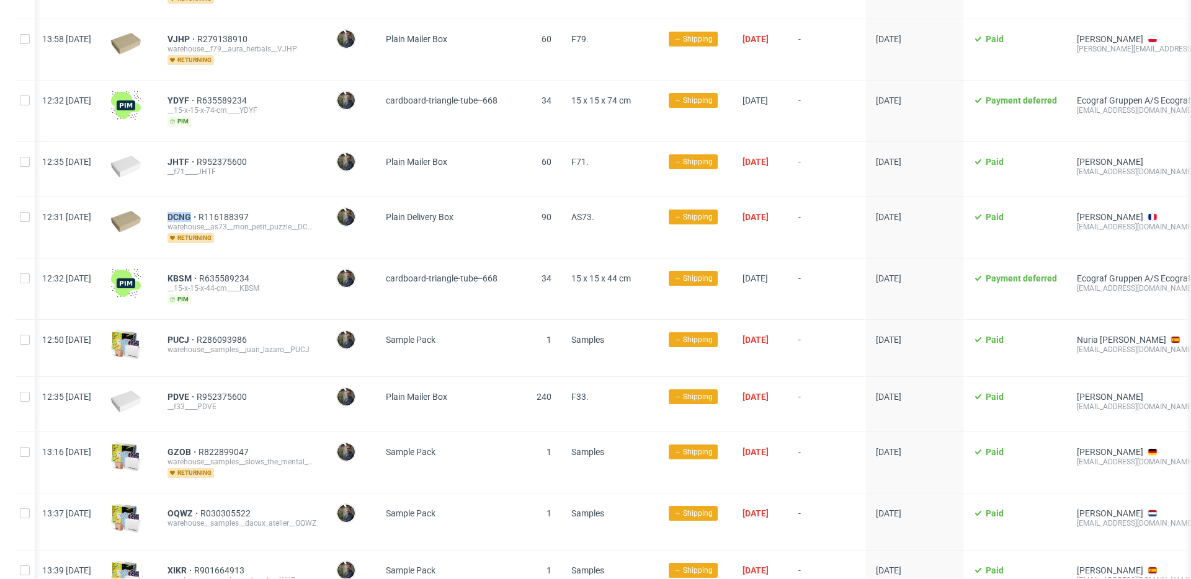
scroll to position [1194, 0]
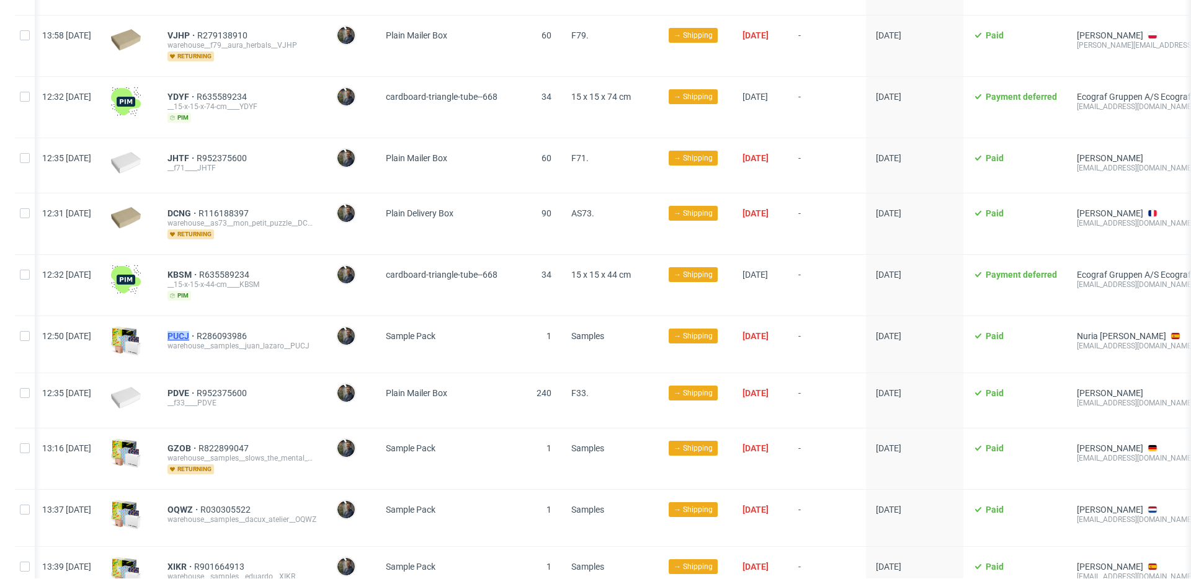
drag, startPoint x: 201, startPoint y: 326, endPoint x: 226, endPoint y: 326, distance: 25.4
click at [226, 326] on div "PUCJ R286093986 warehouse__samples__juan_lazaro__PUCJ" at bounding box center [242, 344] width 169 height 56
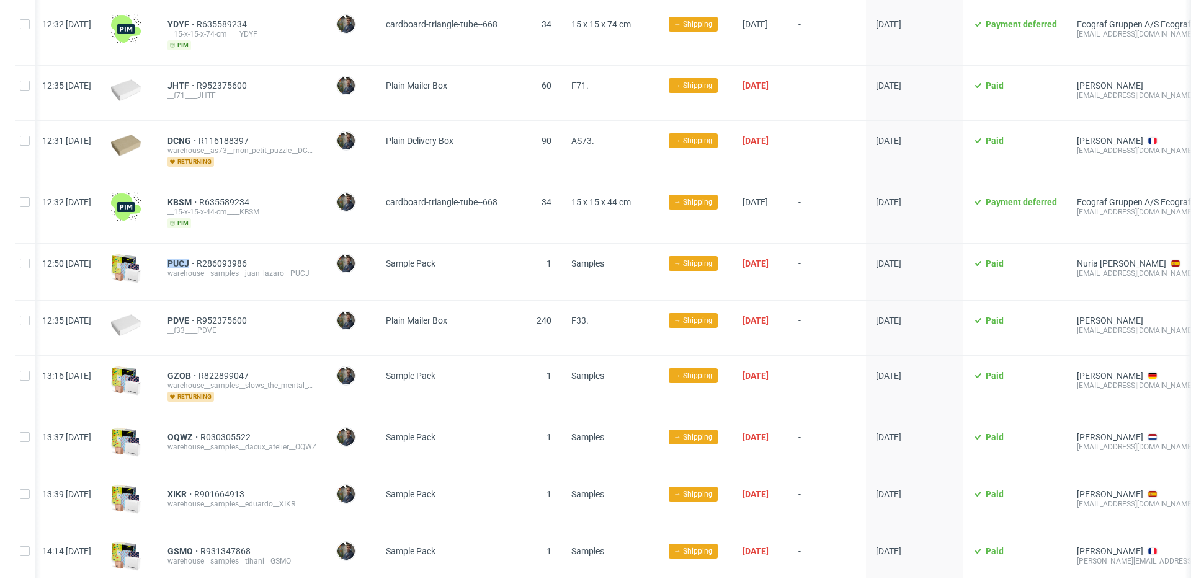
scroll to position [1272, 0]
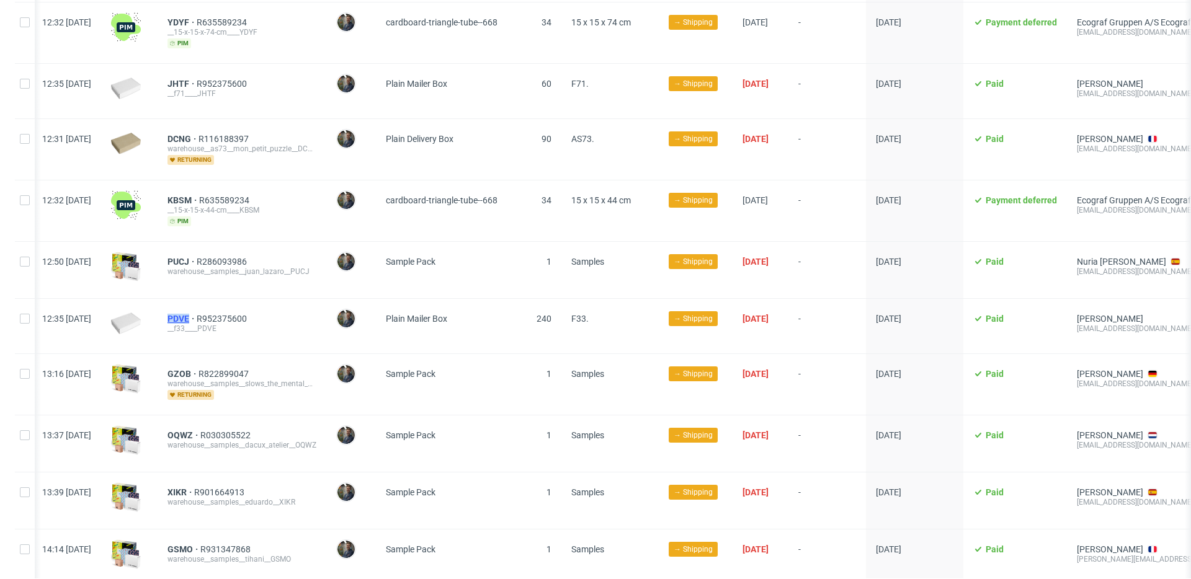
drag, startPoint x: 198, startPoint y: 306, endPoint x: 228, endPoint y: 306, distance: 29.8
click at [228, 306] on div "PDVE R952375600 __f33____PDVE" at bounding box center [242, 326] width 169 height 55
click at [283, 332] on div "PDVE R952375600 __f33____PDVE" at bounding box center [242, 325] width 169 height 55
drag, startPoint x: 200, startPoint y: 360, endPoint x: 226, endPoint y: 359, distance: 26.7
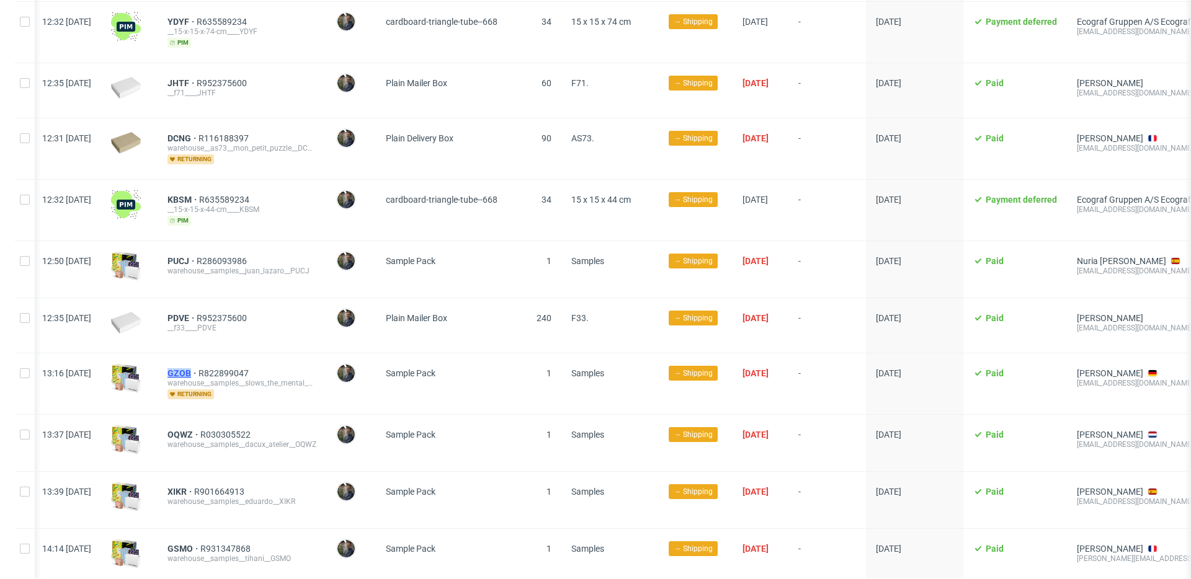
click at [226, 359] on div "GZOB R822899047 warehouse__samples__slows_the_mental_health_gym_ug__GZOB return…" at bounding box center [242, 383] width 169 height 61
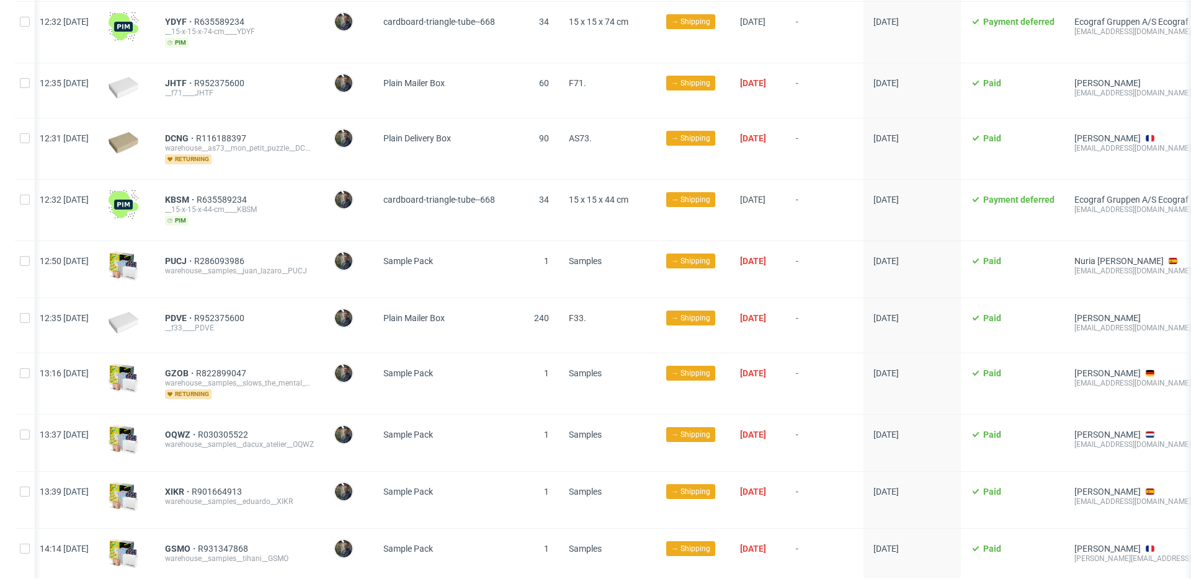
click at [278, 395] on div "GZOB R822899047 warehouse__samples__slows_the_mental_health_gym_ug__GZOB return…" at bounding box center [239, 383] width 169 height 61
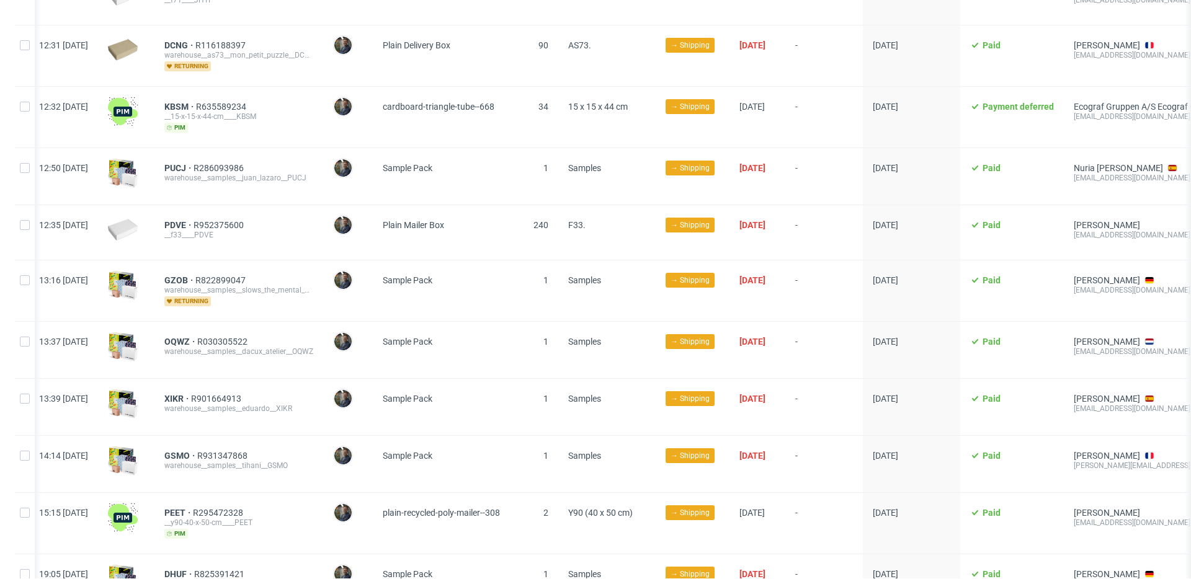
scroll to position [1371, 0]
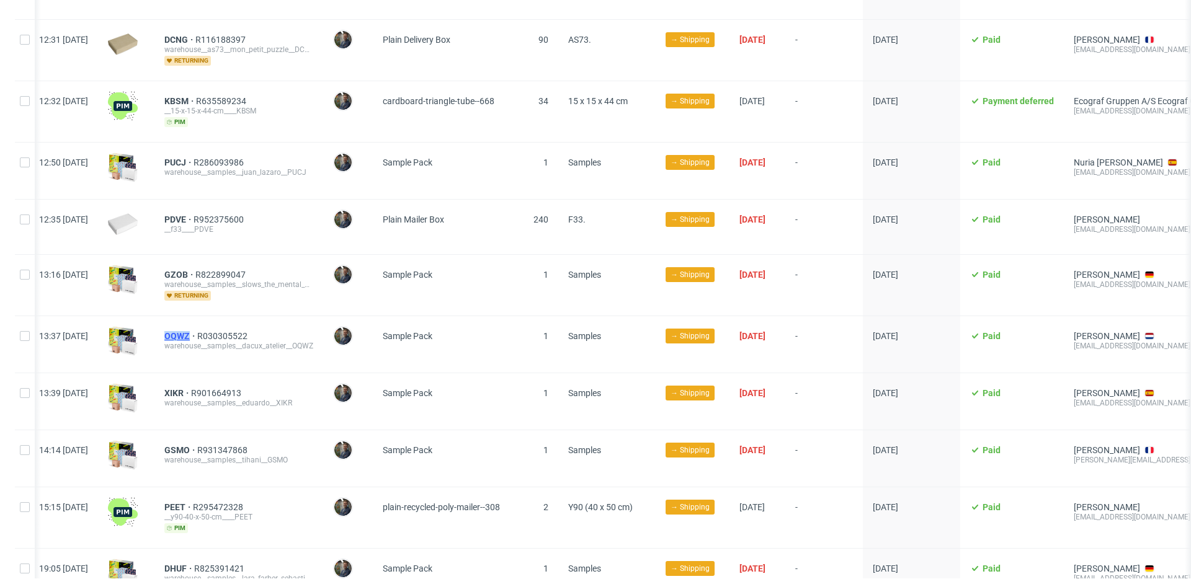
drag, startPoint x: 196, startPoint y: 326, endPoint x: 225, endPoint y: 326, distance: 29.1
click at [225, 326] on div "OQWZ R030305522 warehouse__samples__dacux_atelier__OQWZ" at bounding box center [238, 344] width 169 height 56
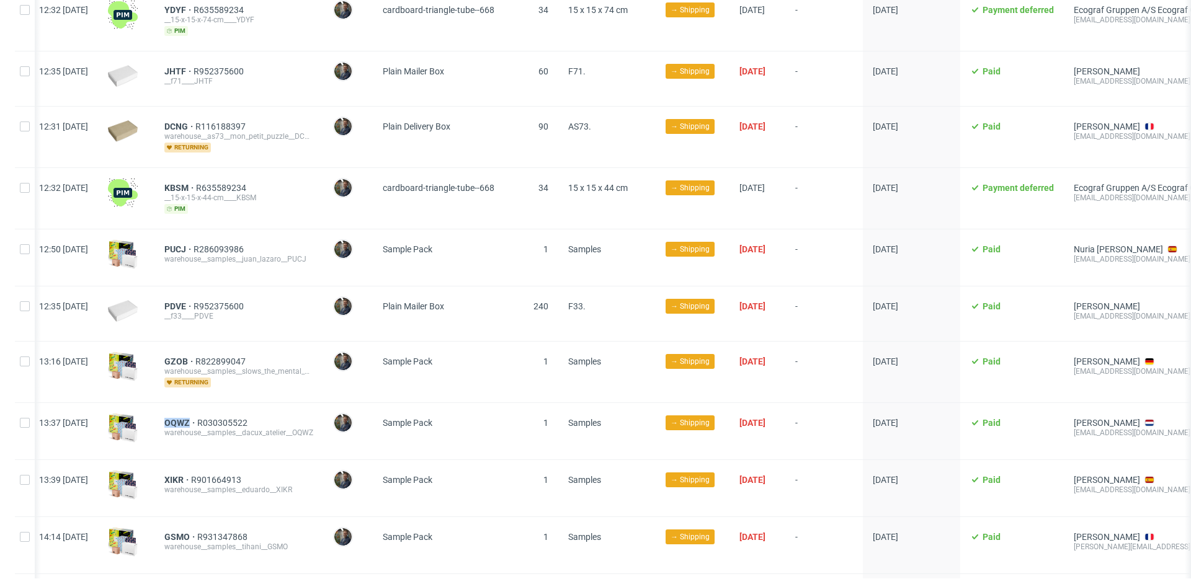
scroll to position [1322, 0]
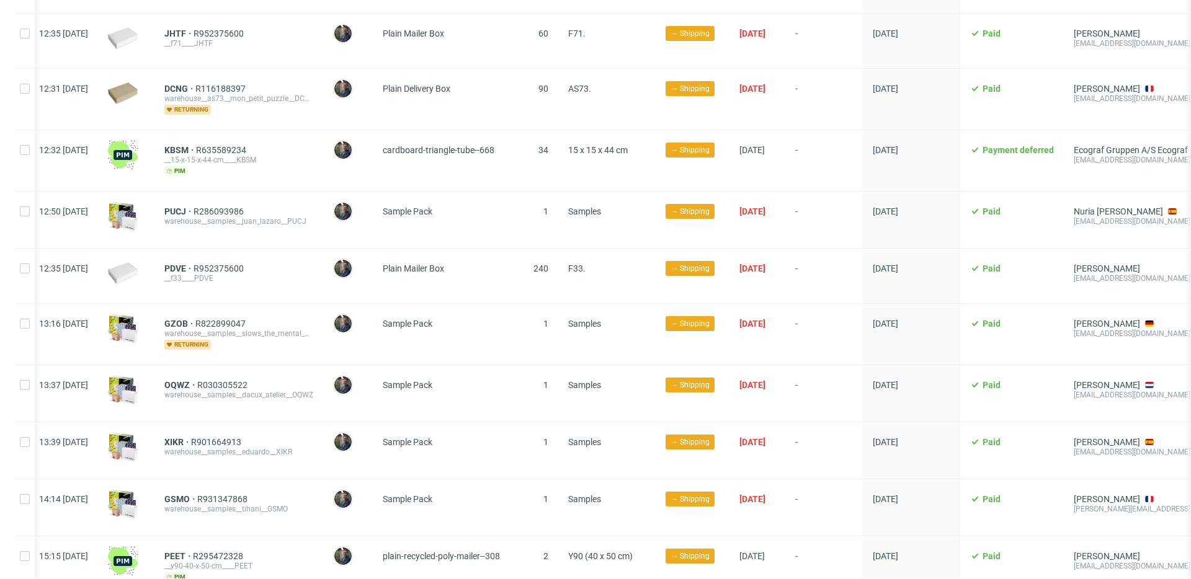
click at [299, 272] on span "PDVE R952375600 __f33____PDVE" at bounding box center [238, 276] width 149 height 25
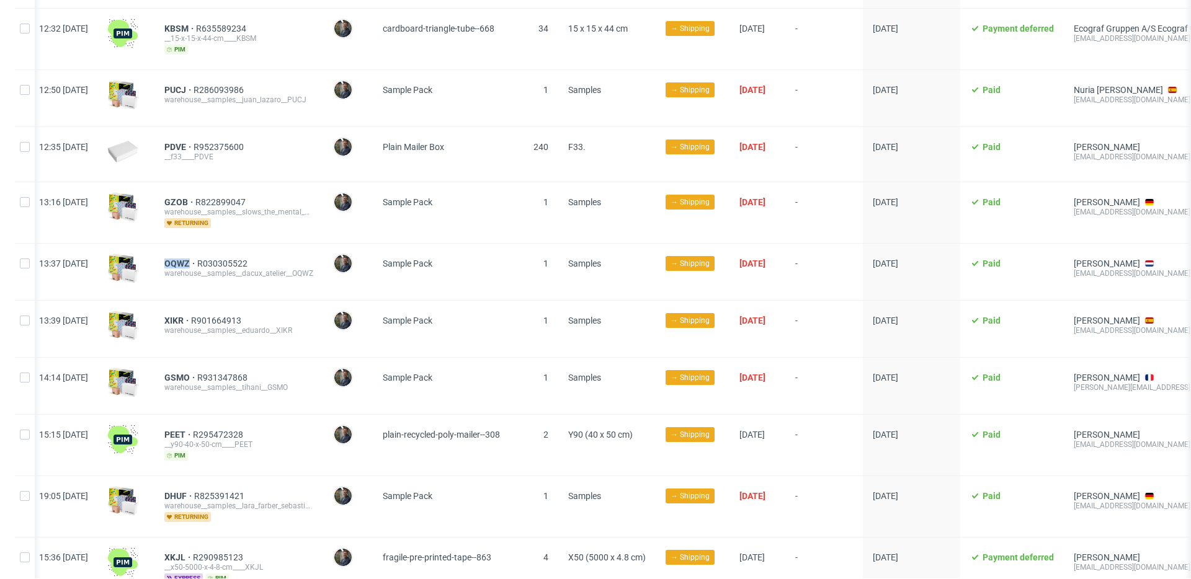
scroll to position [1460, 0]
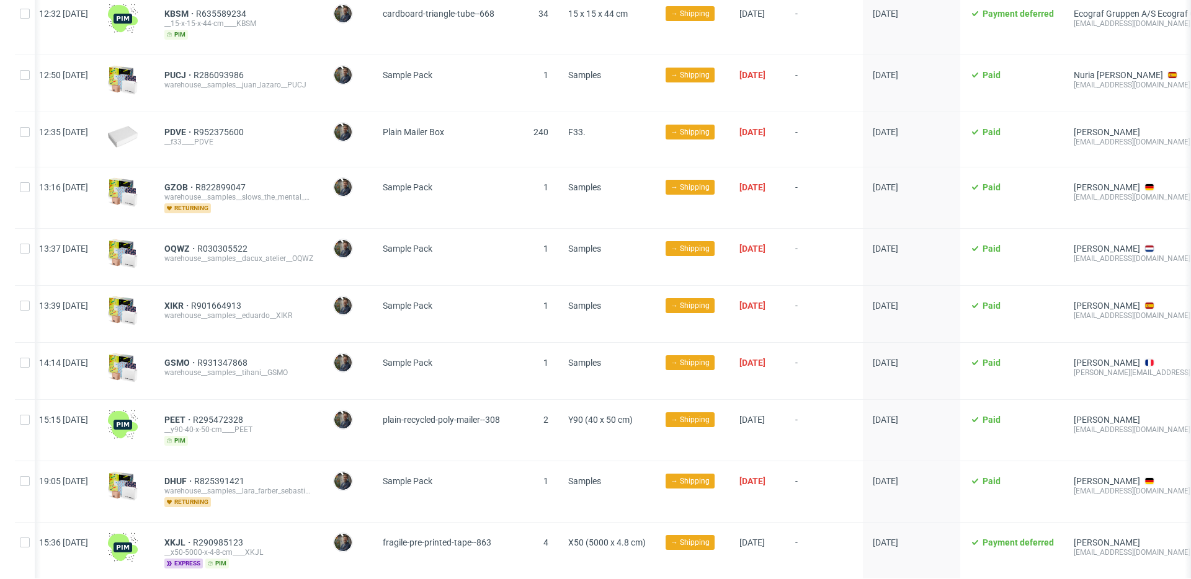
click at [195, 244] on div "OQWZ R030305522 warehouse__samples__dacux_atelier__OQWZ" at bounding box center [238, 257] width 169 height 56
drag, startPoint x: 194, startPoint y: 234, endPoint x: 225, endPoint y: 236, distance: 31.0
click at [225, 236] on div "OQWZ R030305522 warehouse__samples__dacux_atelier__OQWZ" at bounding box center [238, 257] width 169 height 56
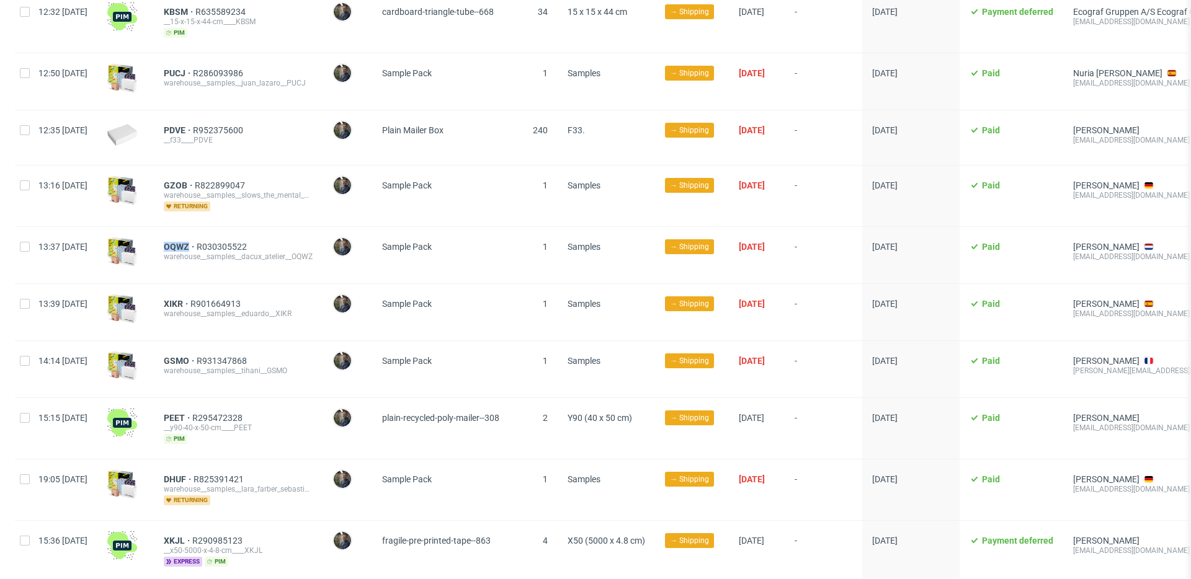
scroll to position [0, 0]
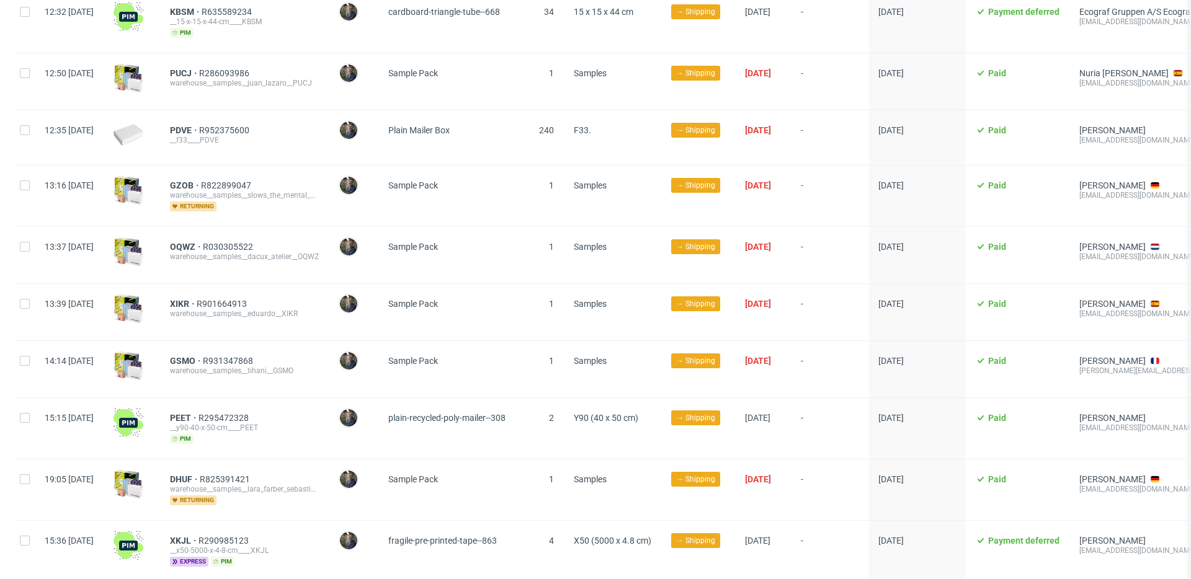
click at [160, 284] on div at bounding box center [132, 312] width 56 height 56
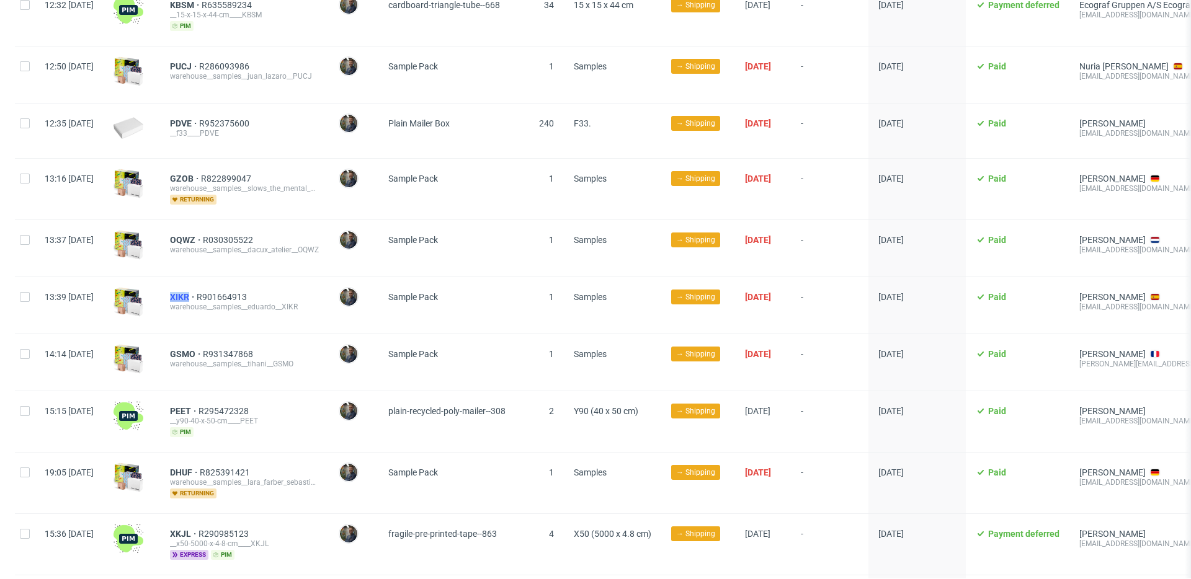
drag, startPoint x: 204, startPoint y: 291, endPoint x: 224, endPoint y: 287, distance: 20.3
click at [224, 287] on div "XIKR R901664913 warehouse__samples__eduardo__XIKR" at bounding box center [244, 305] width 169 height 56
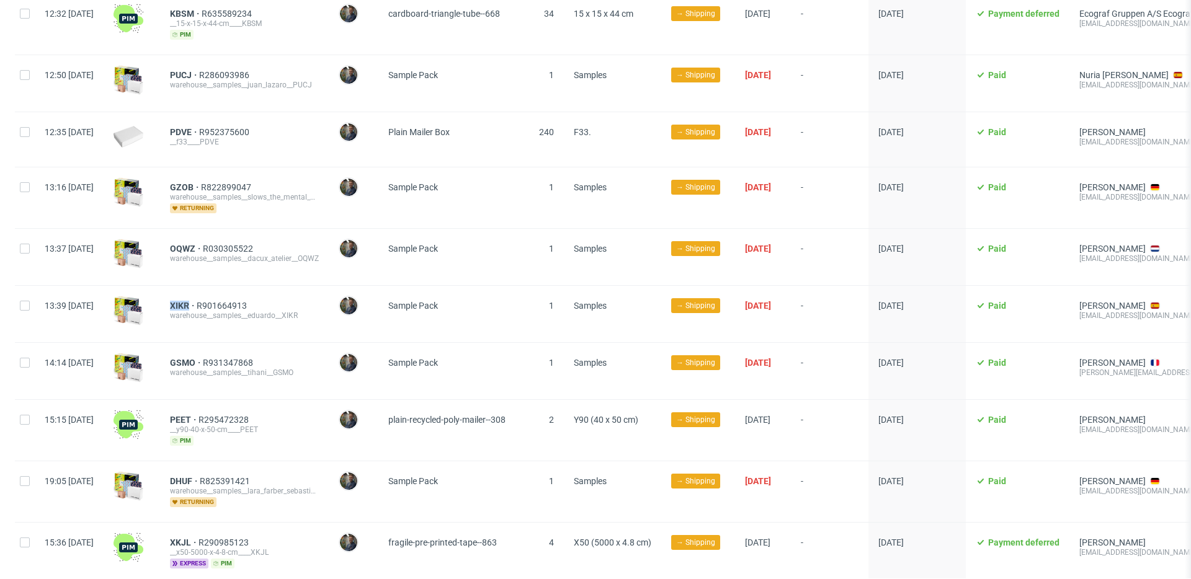
scroll to position [1509, 0]
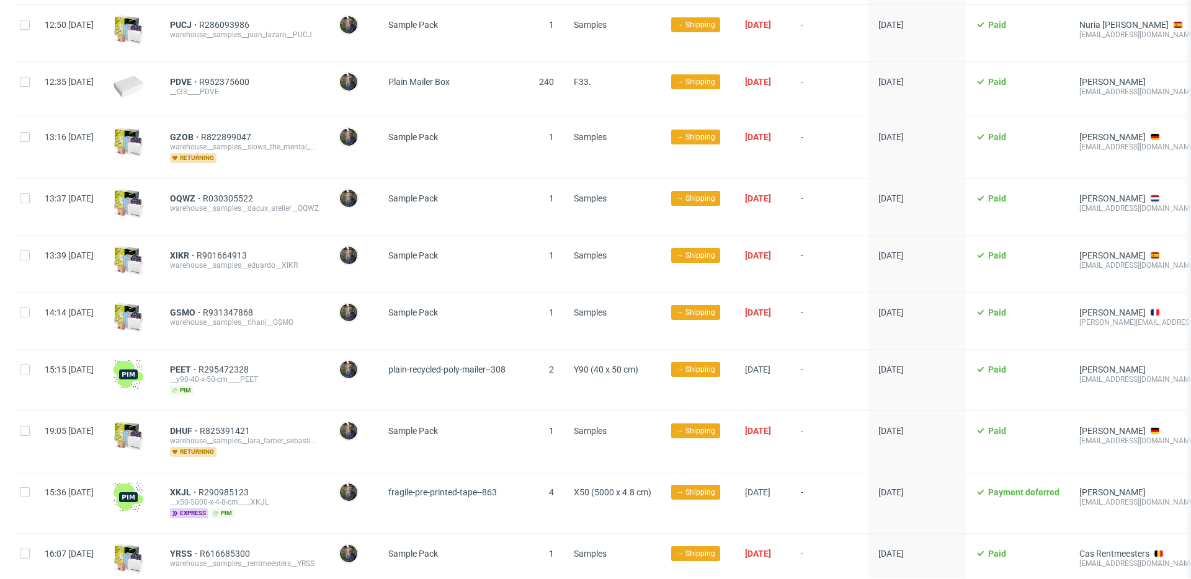
click at [197, 303] on div "GSMO R931347868 warehouse__samples__tihani__GSMO" at bounding box center [244, 321] width 169 height 56
drag, startPoint x: 198, startPoint y: 301, endPoint x: 231, endPoint y: 301, distance: 32.9
click at [231, 301] on div "GSMO R931347868 warehouse__samples__tihani__GSMO" at bounding box center [244, 321] width 169 height 56
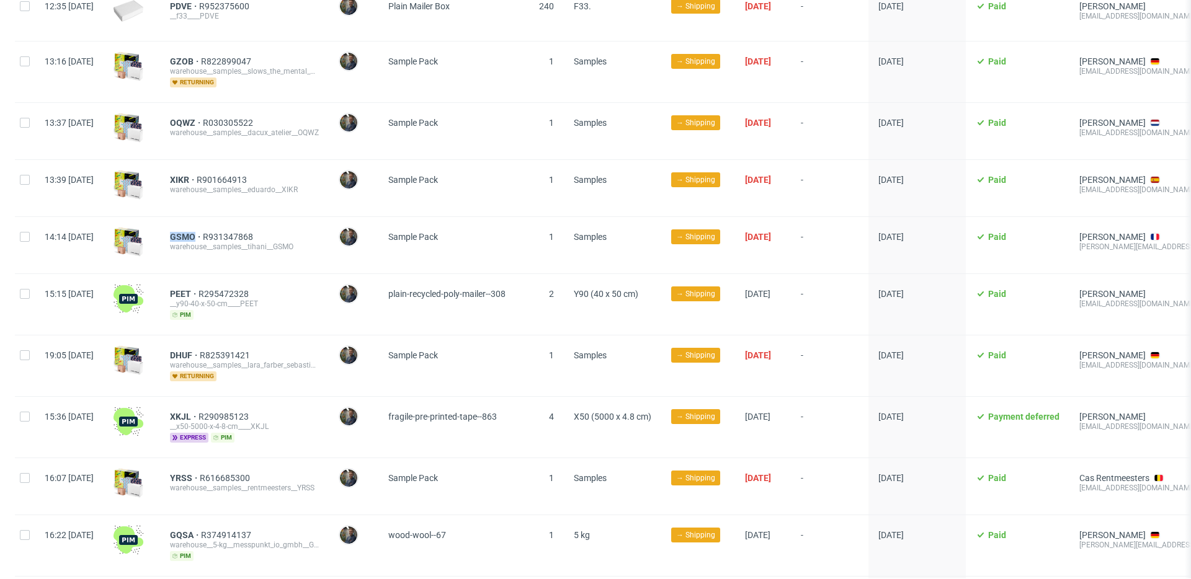
scroll to position [1585, 0]
click at [319, 288] on div "PEET R295472328" at bounding box center [244, 293] width 149 height 10
drag, startPoint x: 204, startPoint y: 280, endPoint x: 226, endPoint y: 281, distance: 22.4
click at [226, 281] on div "PEET R295472328 __y90-40-x-50-cm____PEET pim" at bounding box center [244, 303] width 169 height 61
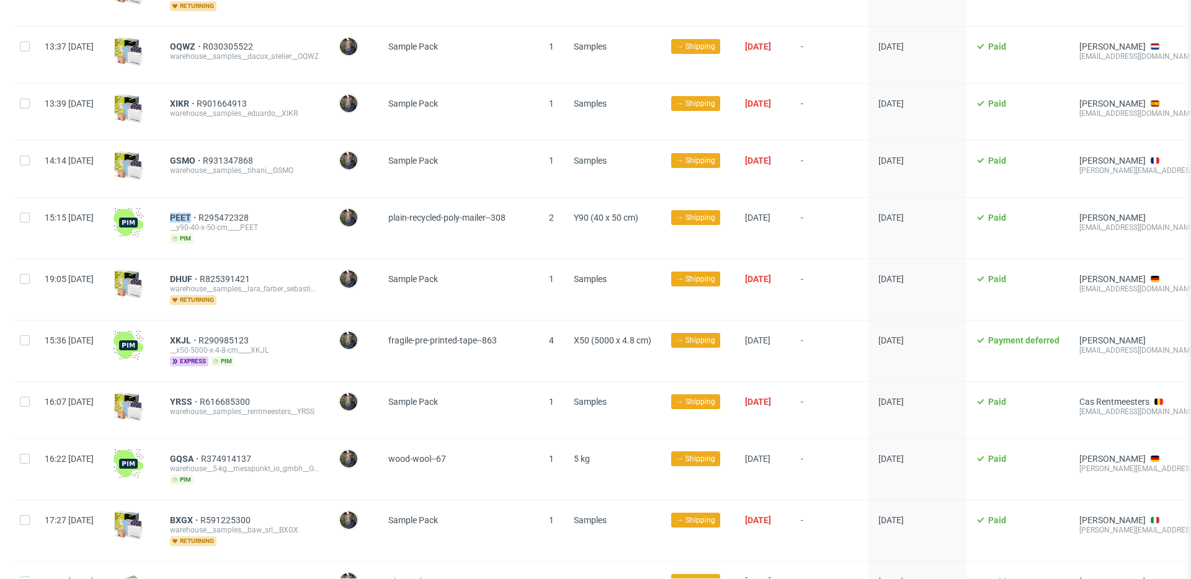
scroll to position [1679, 0]
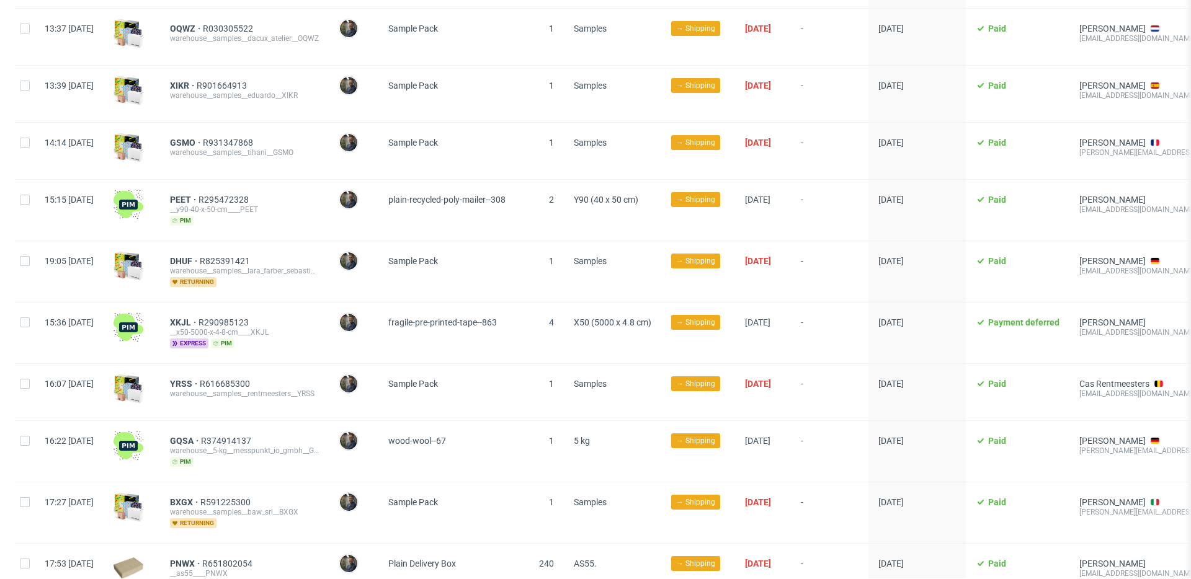
drag, startPoint x: 197, startPoint y: 264, endPoint x: 200, endPoint y: 256, distance: 8.1
click at [198, 262] on div "DHUF R825391421 warehouse__samples__lara_farber_sebastian_schmidt_gbr__DHUF ret…" at bounding box center [244, 271] width 169 height 61
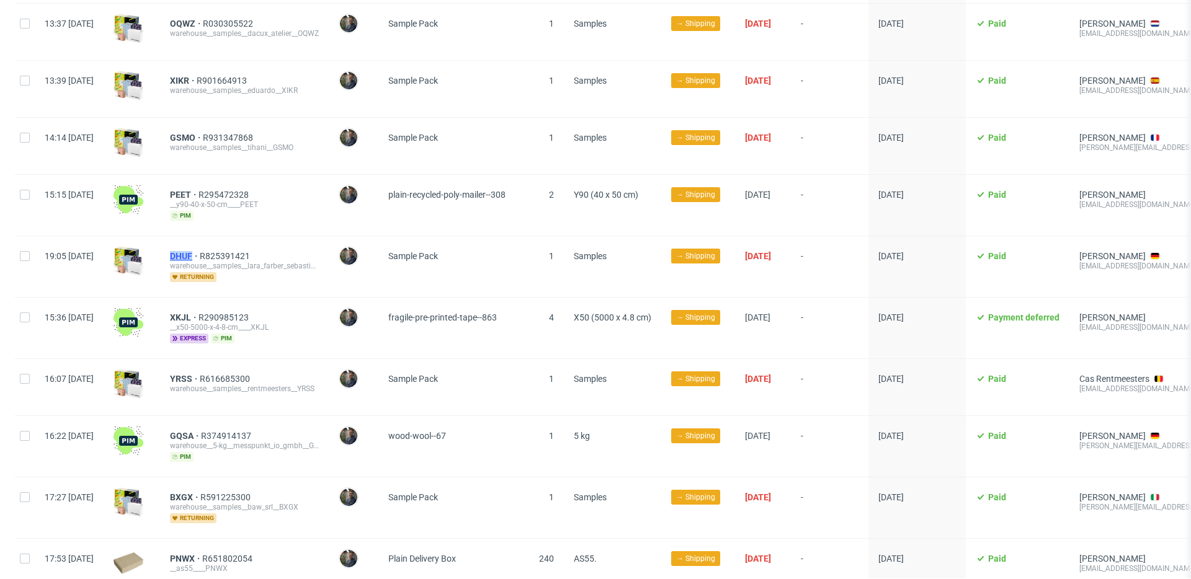
drag, startPoint x: 199, startPoint y: 247, endPoint x: 228, endPoint y: 246, distance: 28.5
click at [228, 246] on div "DHUF R825391421 warehouse__samples__lara_farber_sebastian_schmidt_gbr__DHUF ret…" at bounding box center [244, 266] width 169 height 61
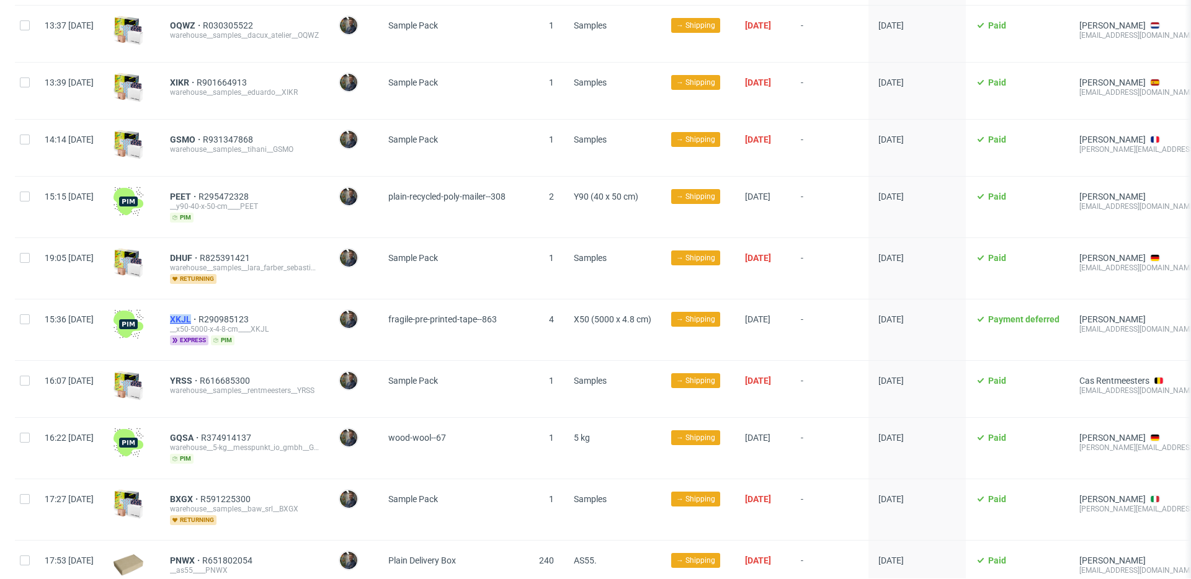
drag, startPoint x: 200, startPoint y: 306, endPoint x: 227, endPoint y: 307, distance: 26.7
click at [227, 307] on div "XKJL R290985123 __x50-5000-x-4-8-cm____XKJL express pim" at bounding box center [244, 330] width 169 height 61
drag, startPoint x: 322, startPoint y: 348, endPoint x: 270, endPoint y: 365, distance: 54.3
click at [322, 361] on div "YRSS R616685300 warehouse__samples__rentmeesters__YRSS" at bounding box center [244, 389] width 169 height 56
drag, startPoint x: 203, startPoint y: 368, endPoint x: 227, endPoint y: 368, distance: 23.6
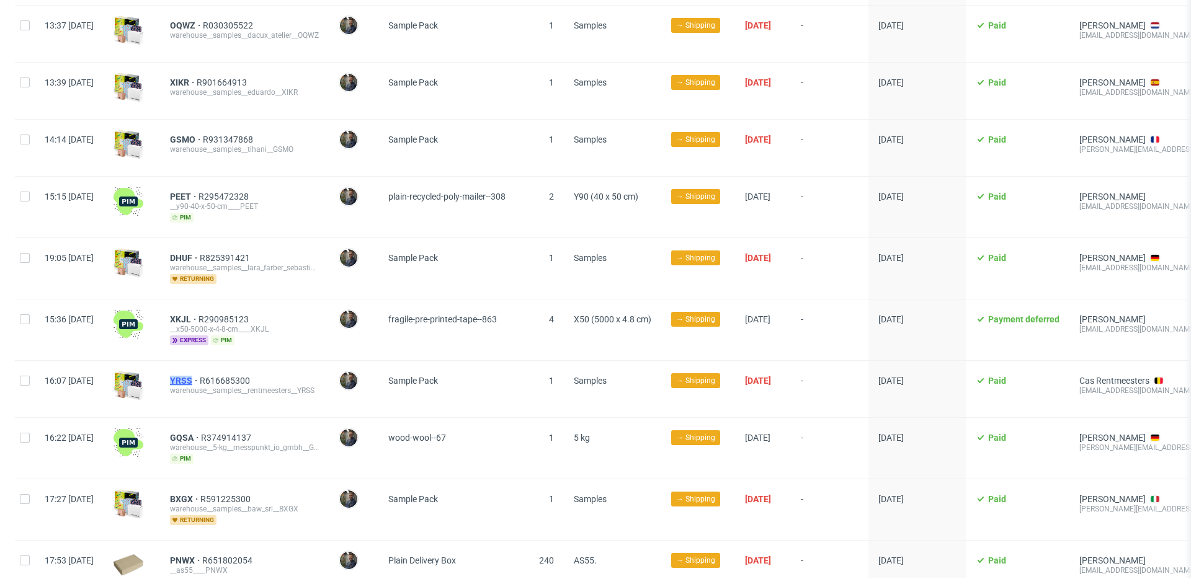
click at [227, 368] on div "YRSS R616685300 warehouse__samples__rentmeesters__YRSS" at bounding box center [244, 389] width 169 height 56
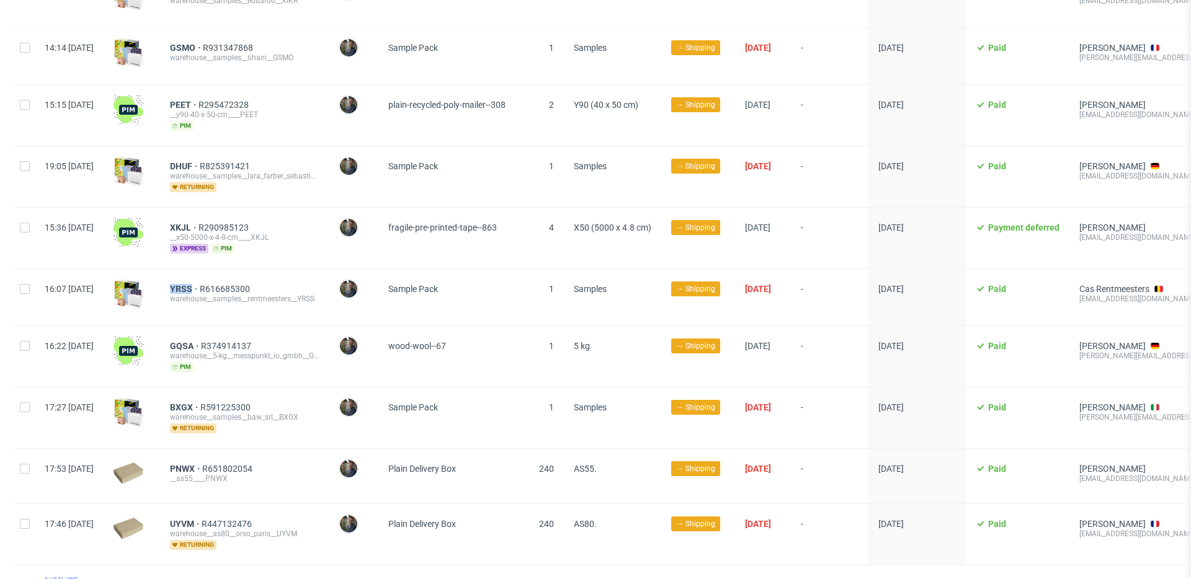
scroll to position [1777, 0]
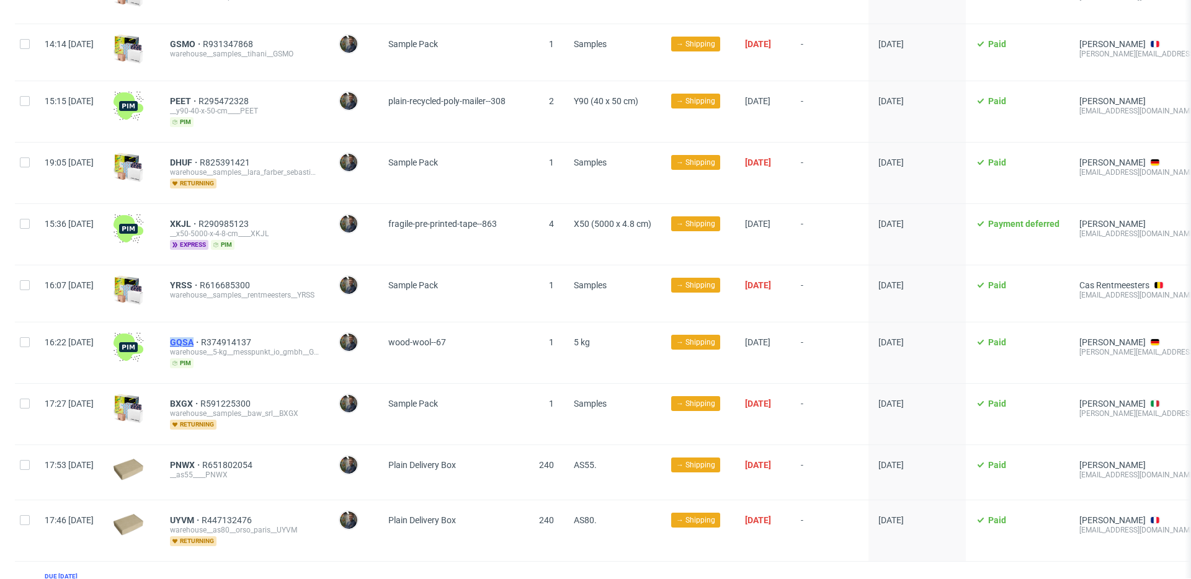
drag, startPoint x: 201, startPoint y: 327, endPoint x: 228, endPoint y: 331, distance: 27.5
click at [228, 331] on div "GQSA R374914137 warehouse__5-kg__messpunkt_io_gmbh__GQSA pim" at bounding box center [244, 352] width 169 height 61
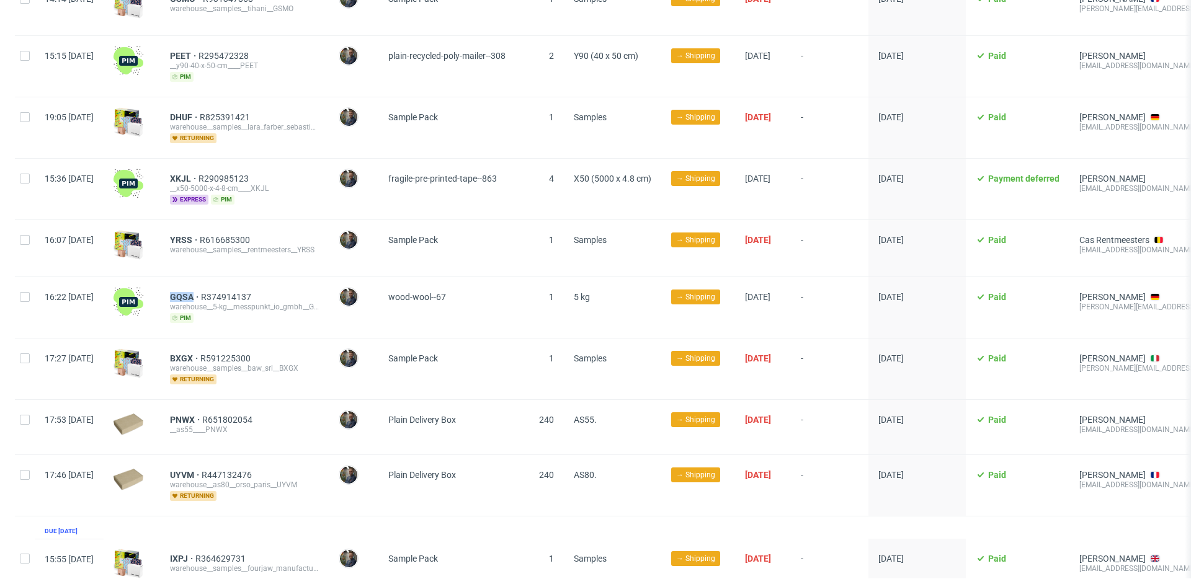
scroll to position [1828, 0]
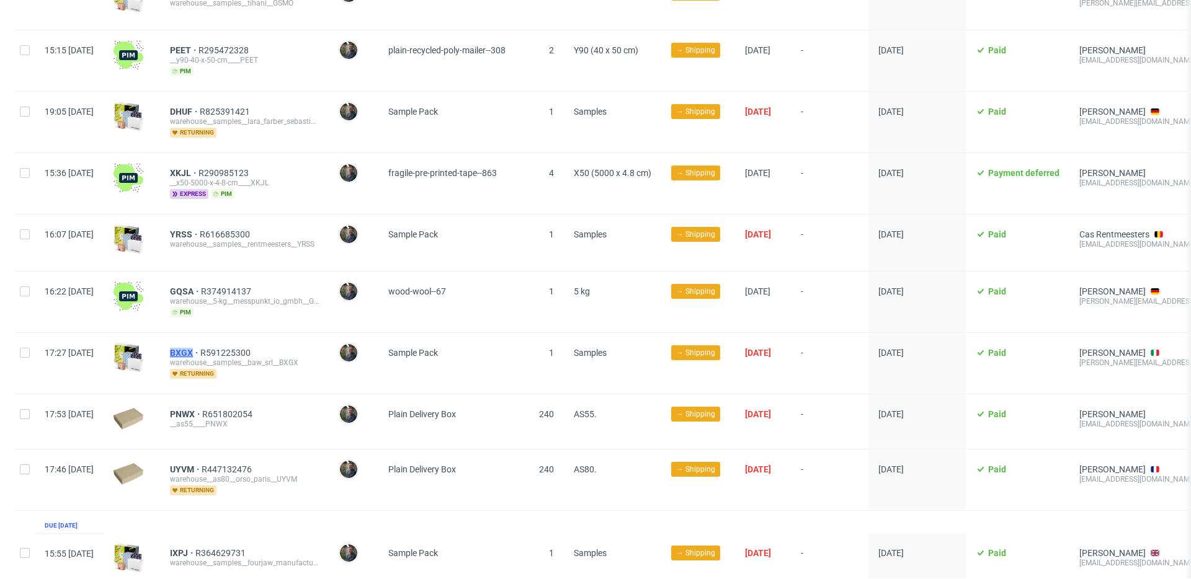
drag, startPoint x: 197, startPoint y: 343, endPoint x: 229, endPoint y: 341, distance: 31.7
click at [229, 341] on div "BXGX R591225300 warehouse__samples__baw_srl__BXGX returning" at bounding box center [244, 363] width 169 height 61
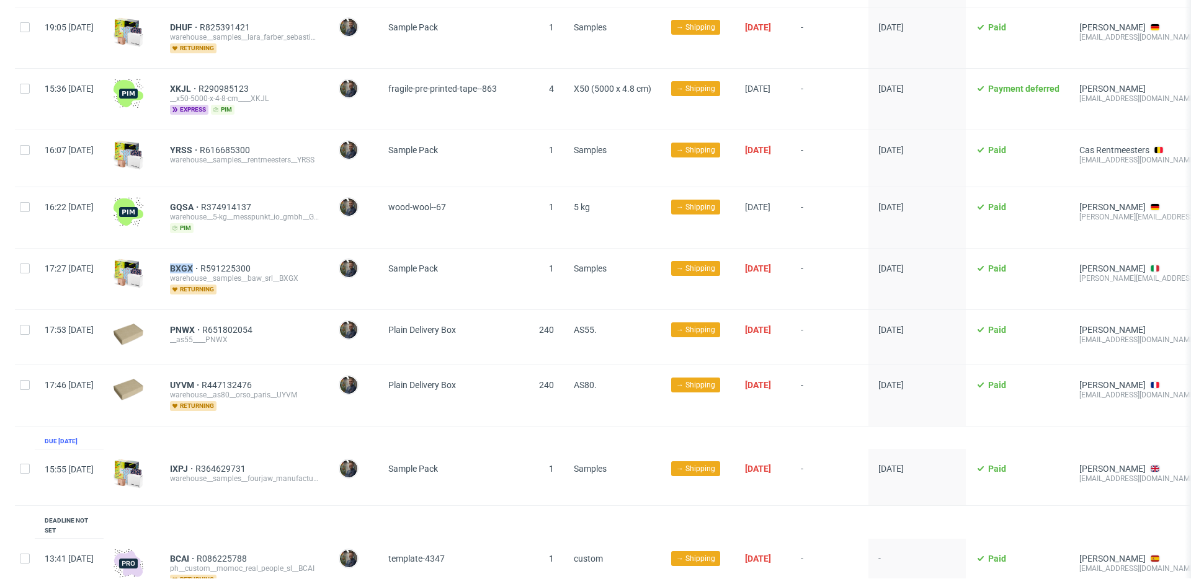
scroll to position [1916, 0]
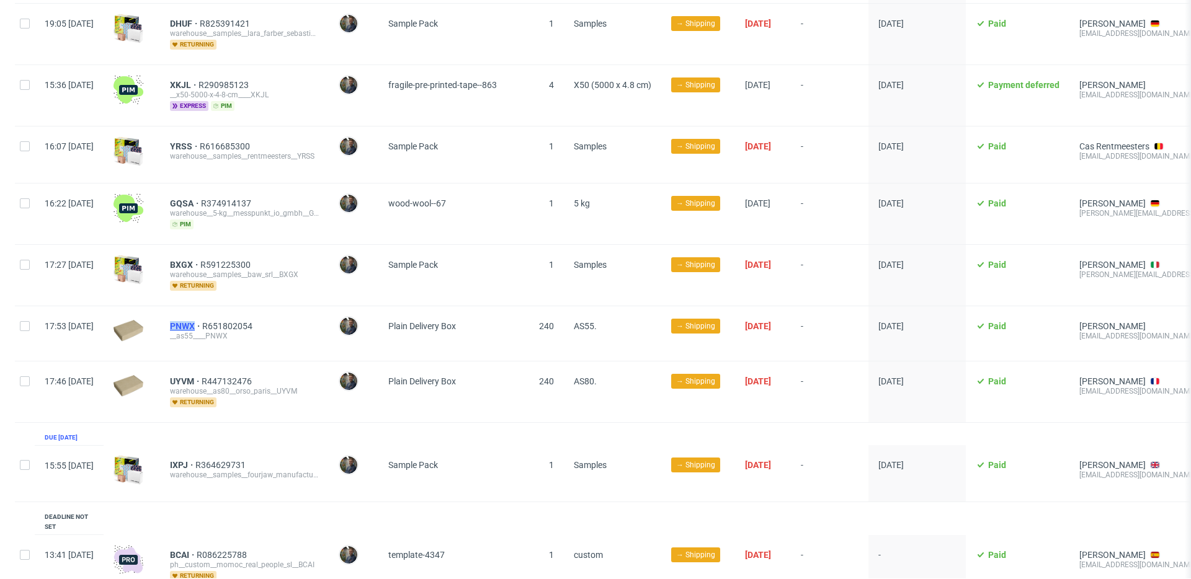
drag, startPoint x: 200, startPoint y: 313, endPoint x: 231, endPoint y: 313, distance: 31.6
click at [231, 313] on div "PNWX R651802054 __as55____PNWX" at bounding box center [244, 333] width 169 height 55
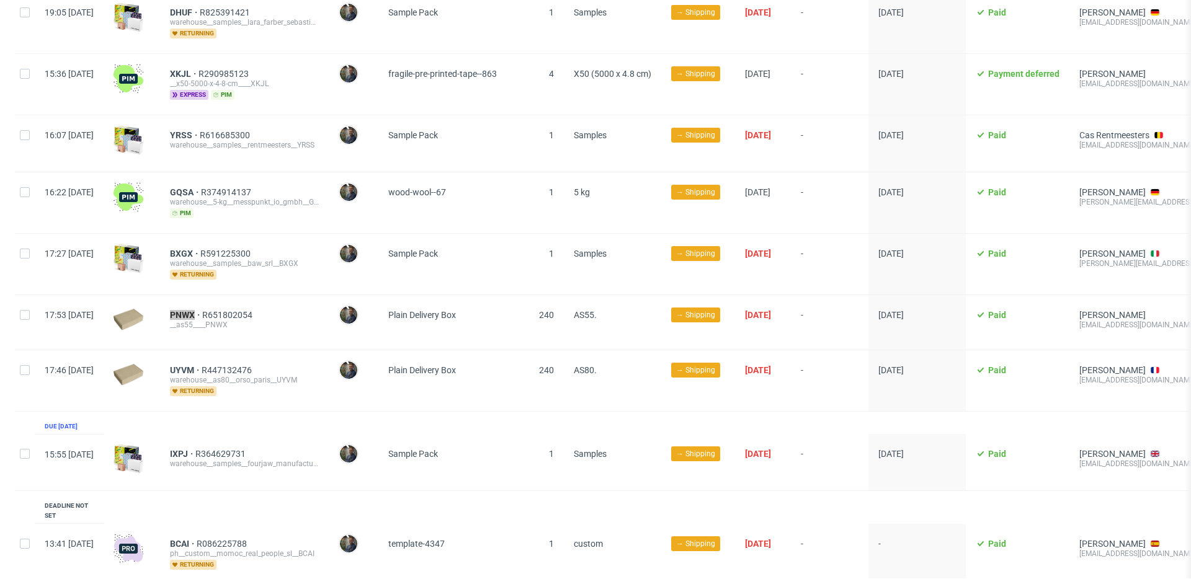
scroll to position [1933, 0]
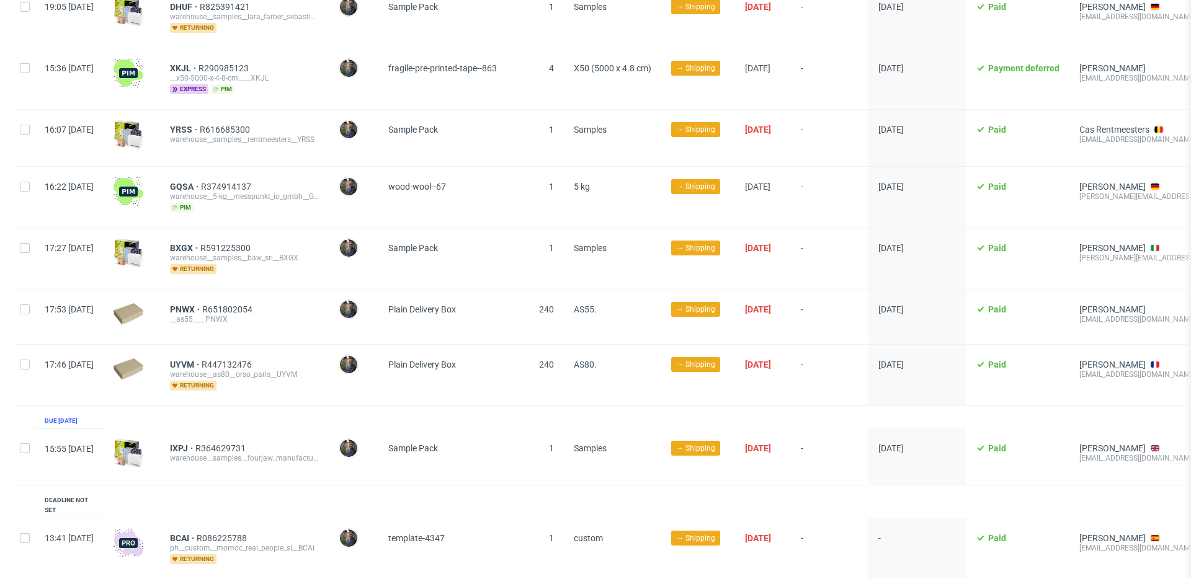
click at [329, 326] on div "PNWX R651802054 __as55____PNWX" at bounding box center [244, 317] width 169 height 55
click at [597, 360] on span "AS80." at bounding box center [585, 365] width 23 height 10
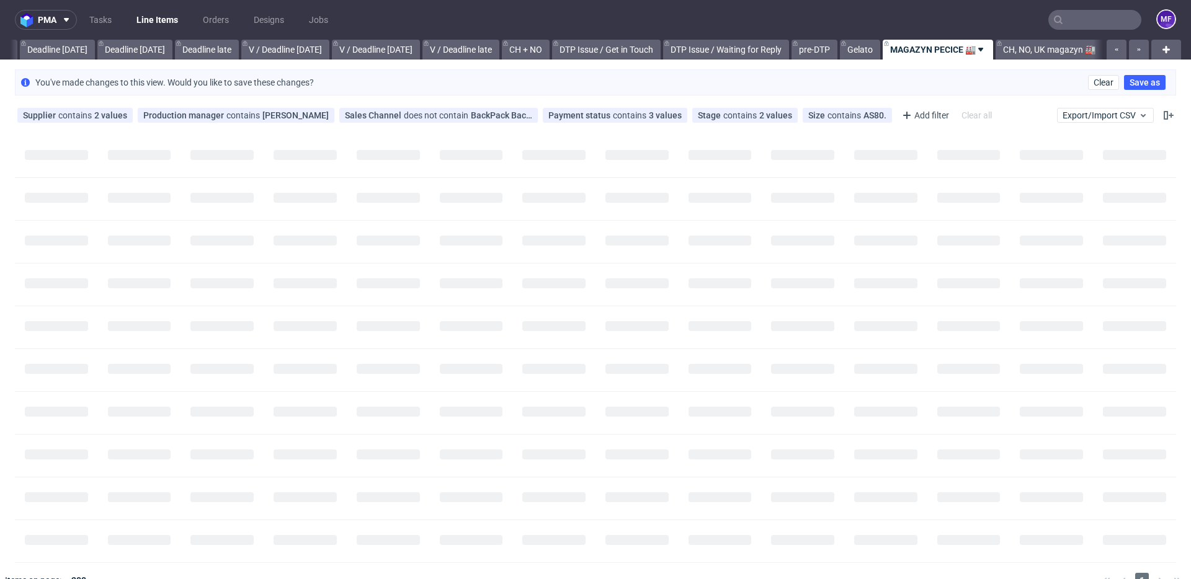
scroll to position [0, 1325]
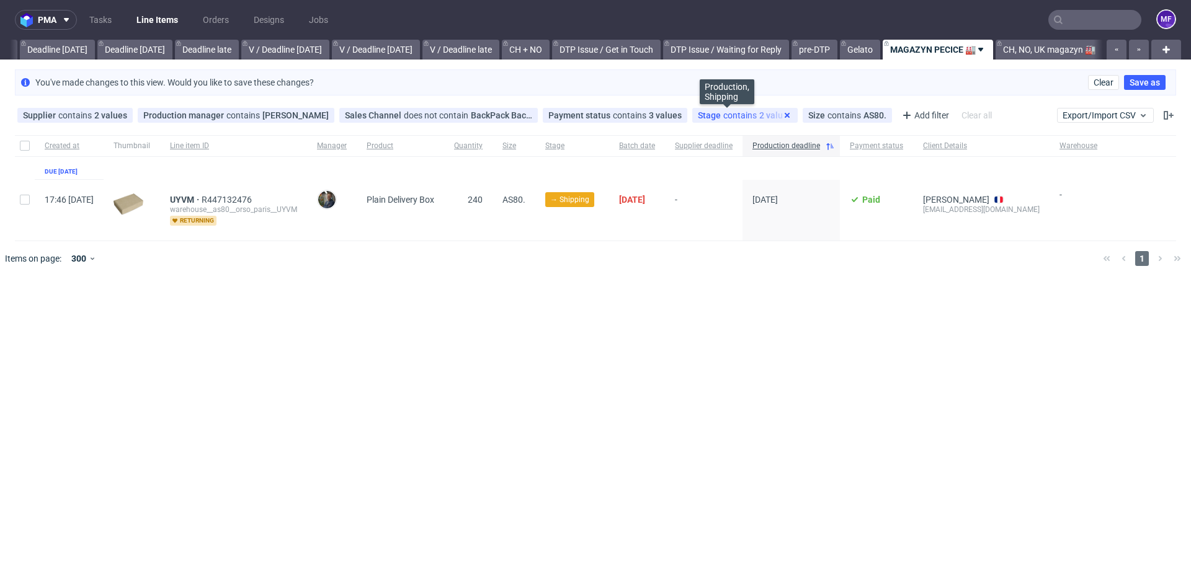
click at [784, 114] on use at bounding box center [786, 115] width 5 height 5
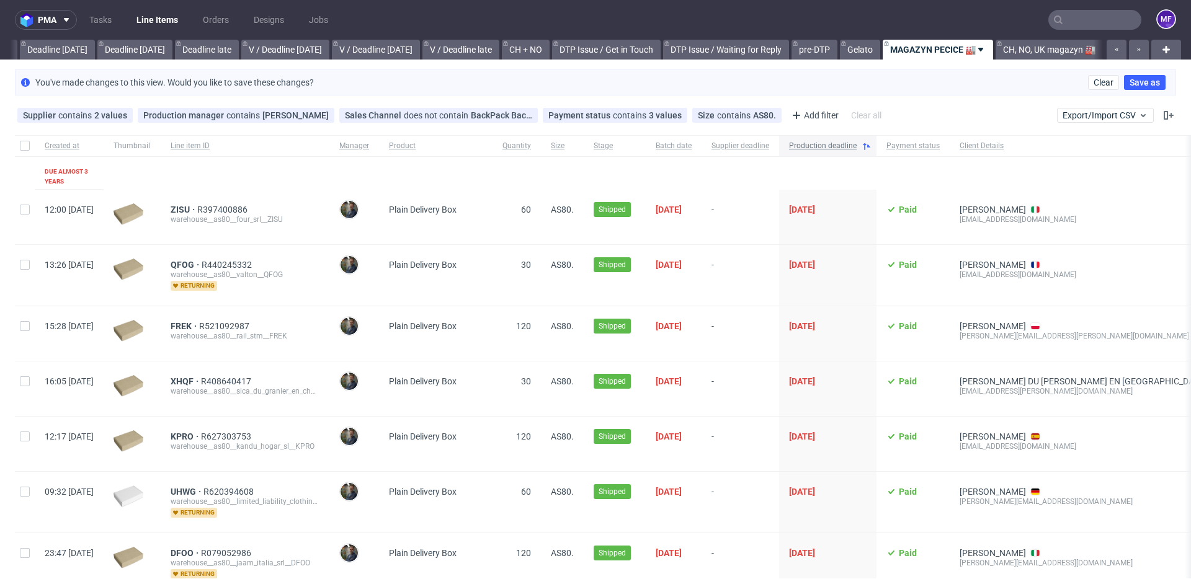
click at [871, 147] on icon at bounding box center [866, 146] width 10 height 10
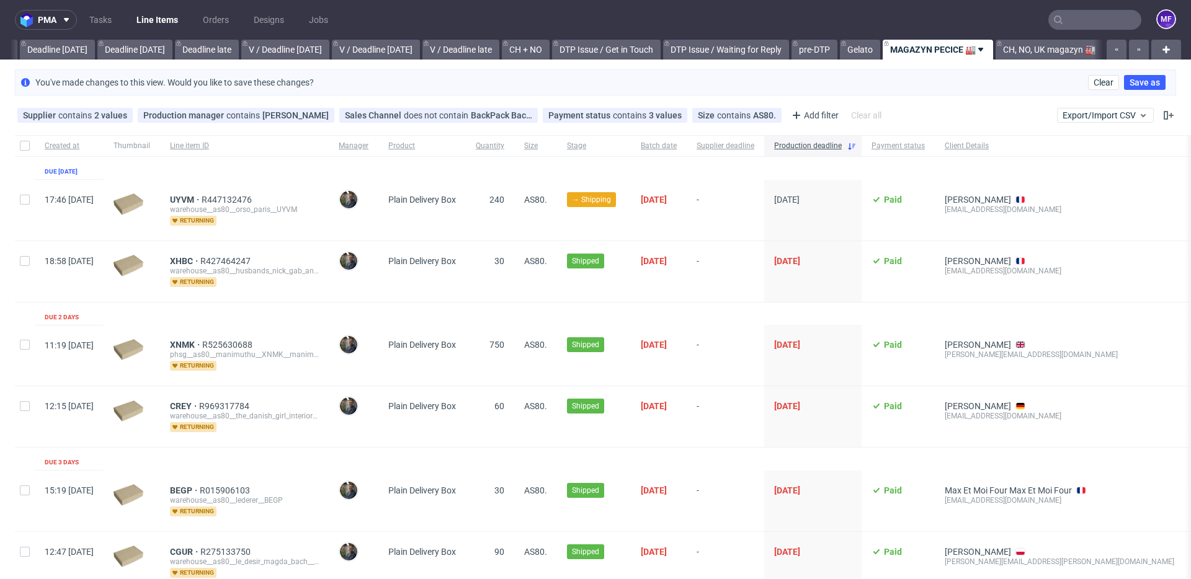
click at [904, 53] on link "MAGAZYN PECICE 🏭" at bounding box center [937, 50] width 110 height 20
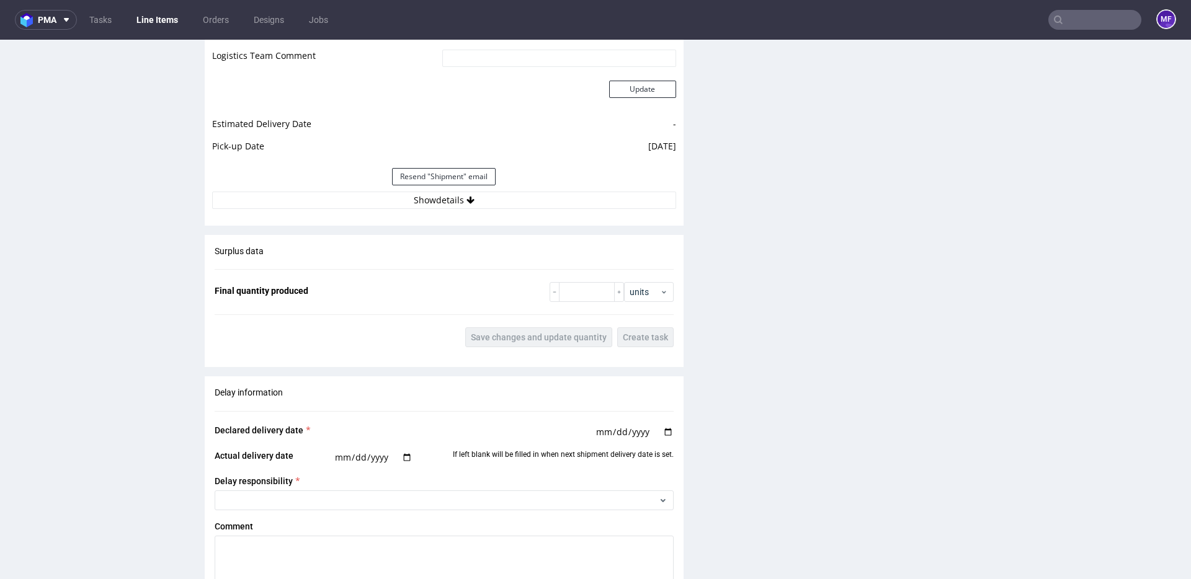
scroll to position [1411, 0]
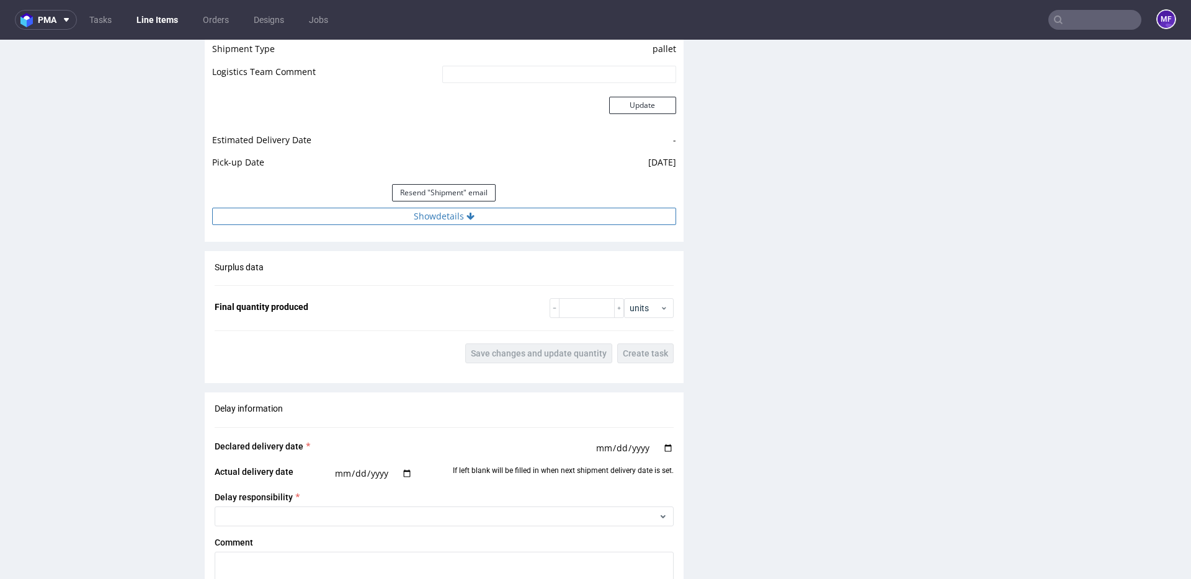
click at [441, 214] on button "Show details" at bounding box center [444, 216] width 464 height 17
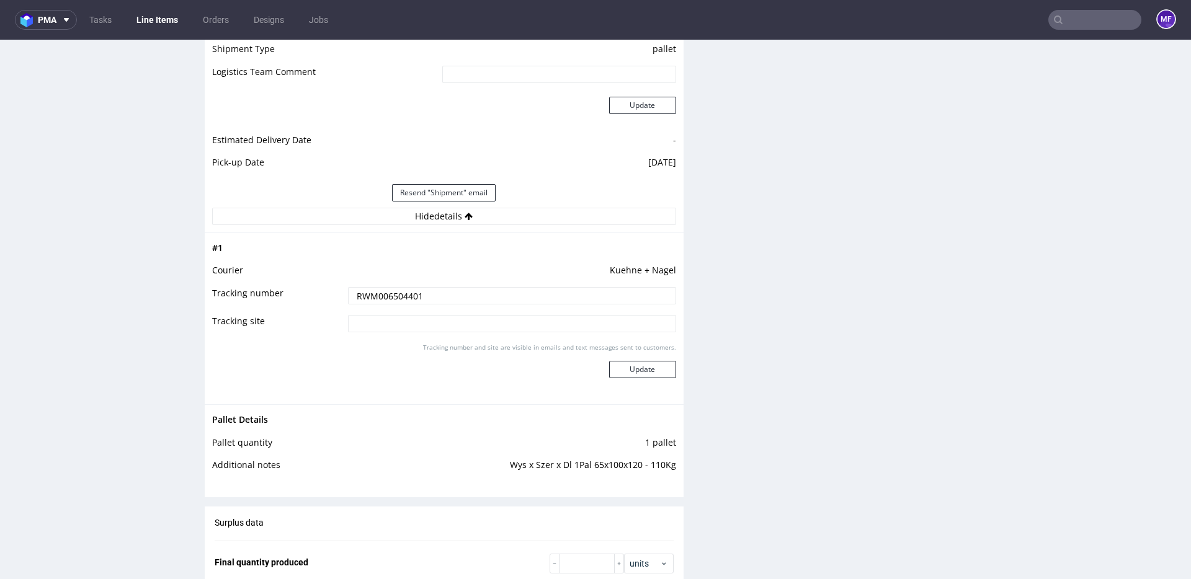
scroll to position [1413, 0]
drag, startPoint x: 673, startPoint y: 465, endPoint x: 572, endPoint y: 464, distance: 100.5
click at [572, 464] on div "Pallet Details Pallet quantity 1 pallet Additional notes Wys x Szer x Dl 1Pal 6…" at bounding box center [444, 444] width 479 height 84
copy tbody "Pallet Details Pallet quantity 1 pallet Additional notes Wys x Szer x Dl"
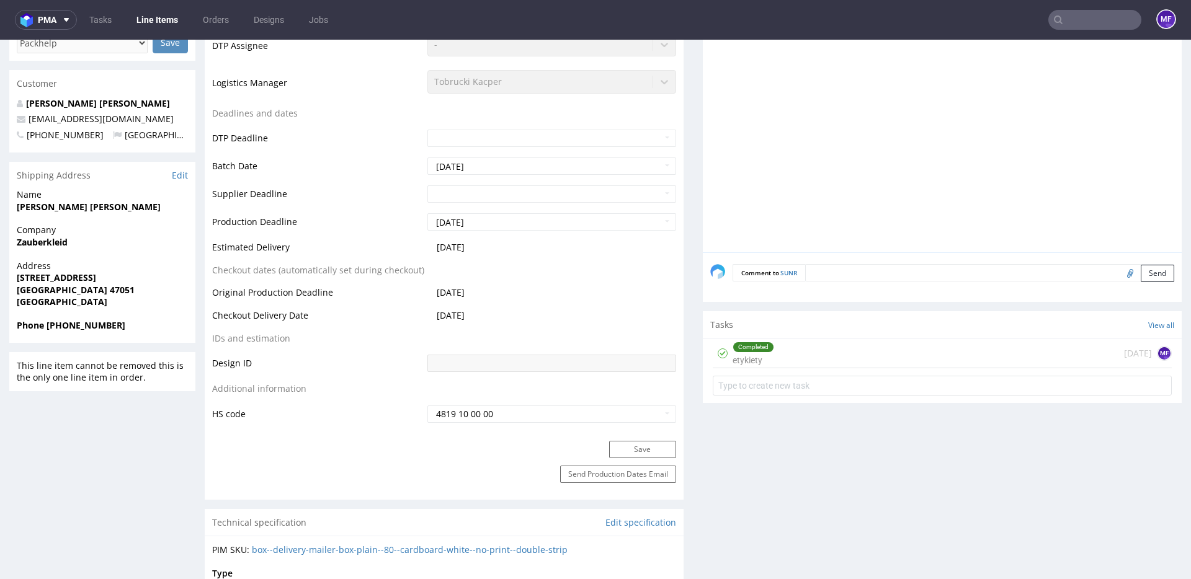
scroll to position [437, 0]
click at [793, 352] on div "Completed etykiety 7 days ago MF" at bounding box center [941, 355] width 459 height 29
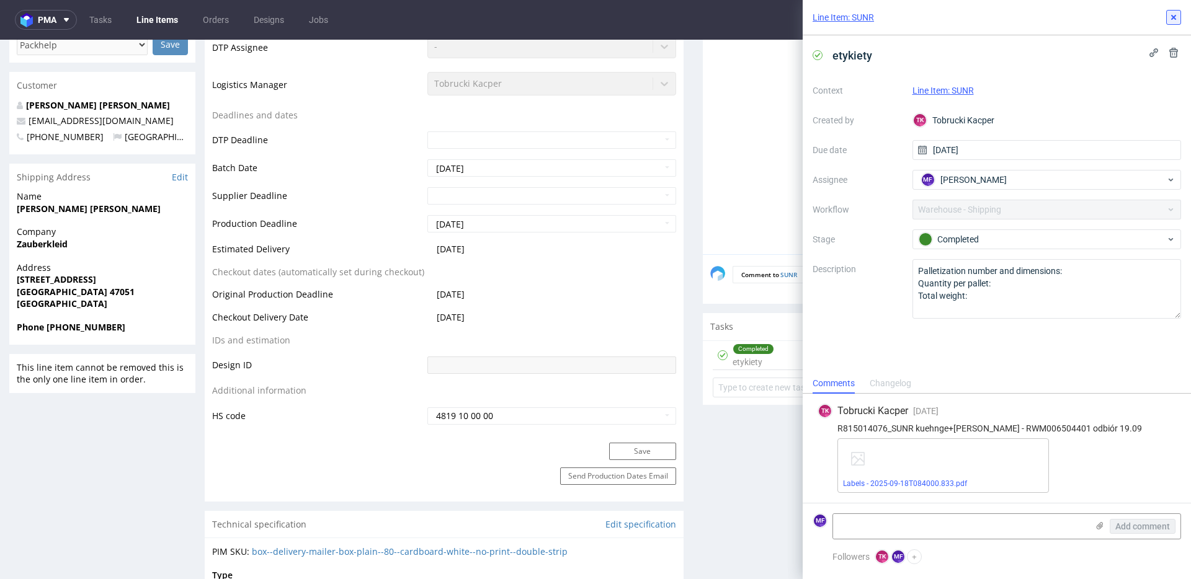
click at [1172, 22] on icon at bounding box center [1173, 17] width 10 height 10
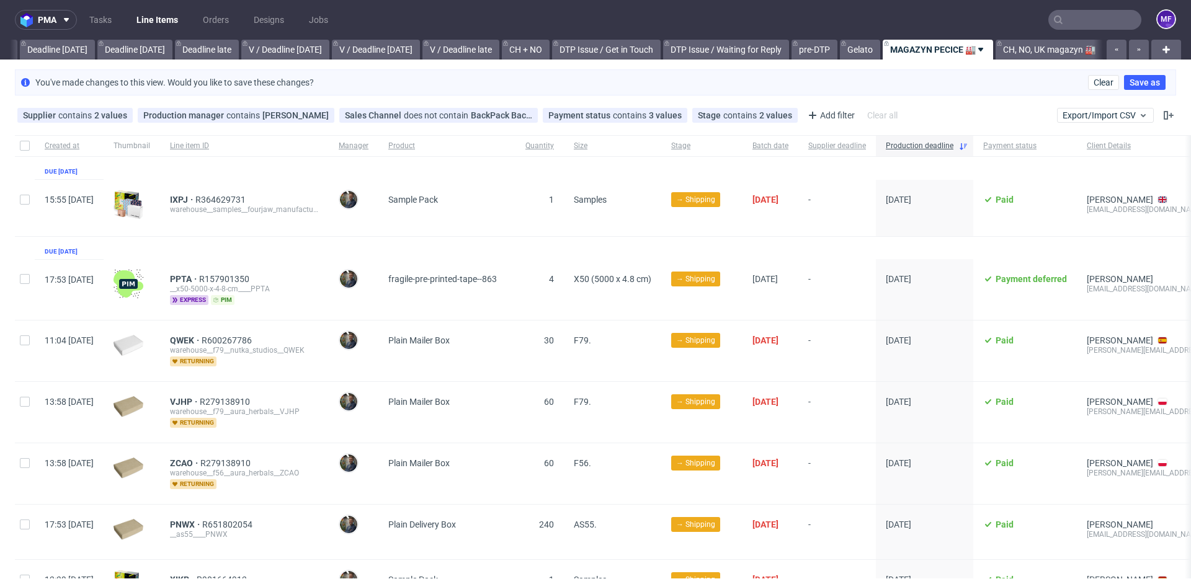
scroll to position [0, 1335]
click at [967, 148] on use at bounding box center [962, 146] width 7 height 7
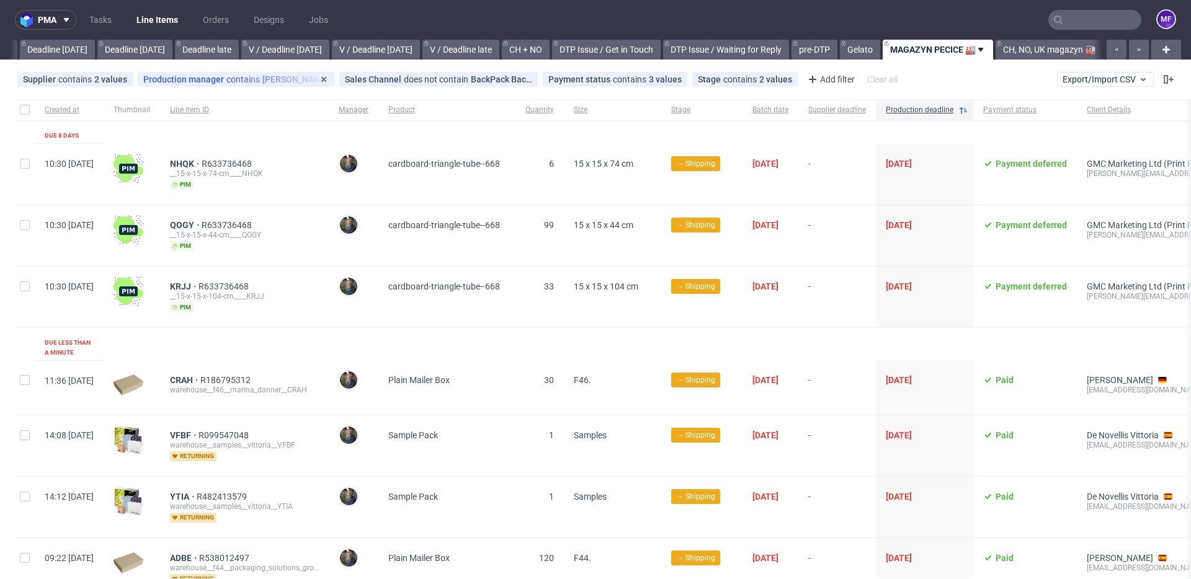
click at [275, 80] on div "Production manager contains Maciej Sobola" at bounding box center [235, 79] width 185 height 10
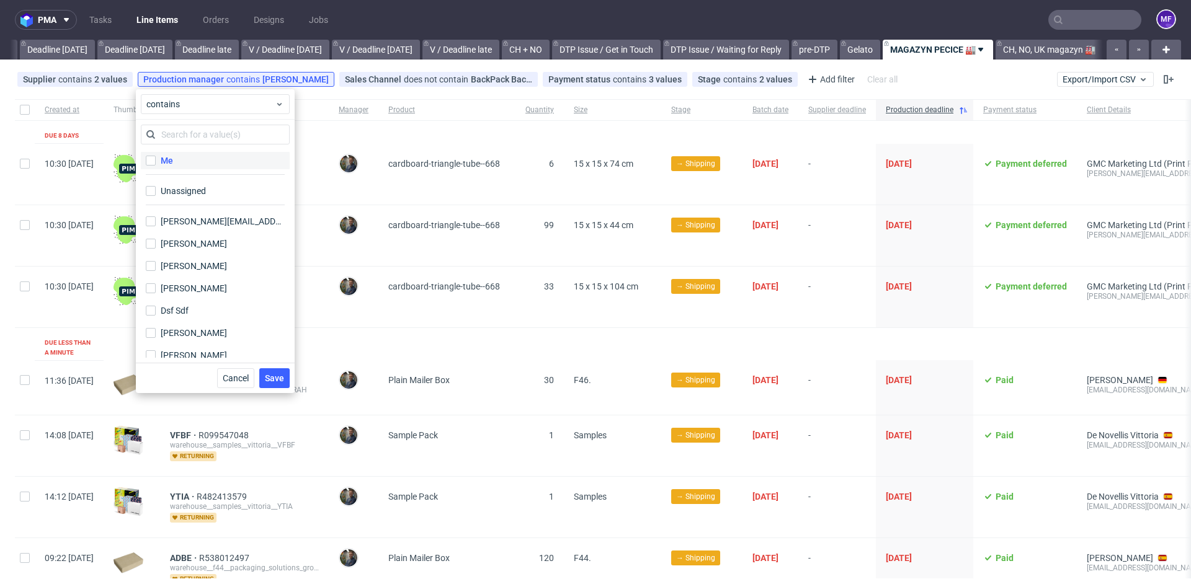
click at [178, 162] on label "Me" at bounding box center [215, 160] width 149 height 17
click at [156, 162] on input "Me" at bounding box center [151, 161] width 10 height 10
checkbox input "true"
click at [273, 378] on span "Save" at bounding box center [274, 378] width 19 height 9
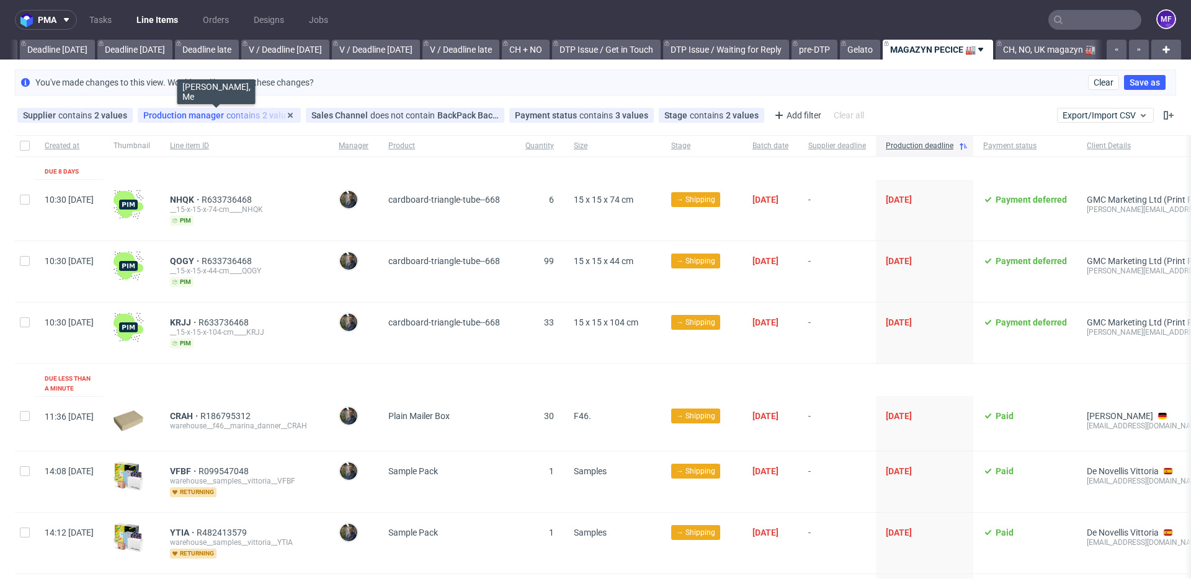
click at [241, 116] on div "Production manager contains 2 values" at bounding box center [219, 115] width 152 height 10
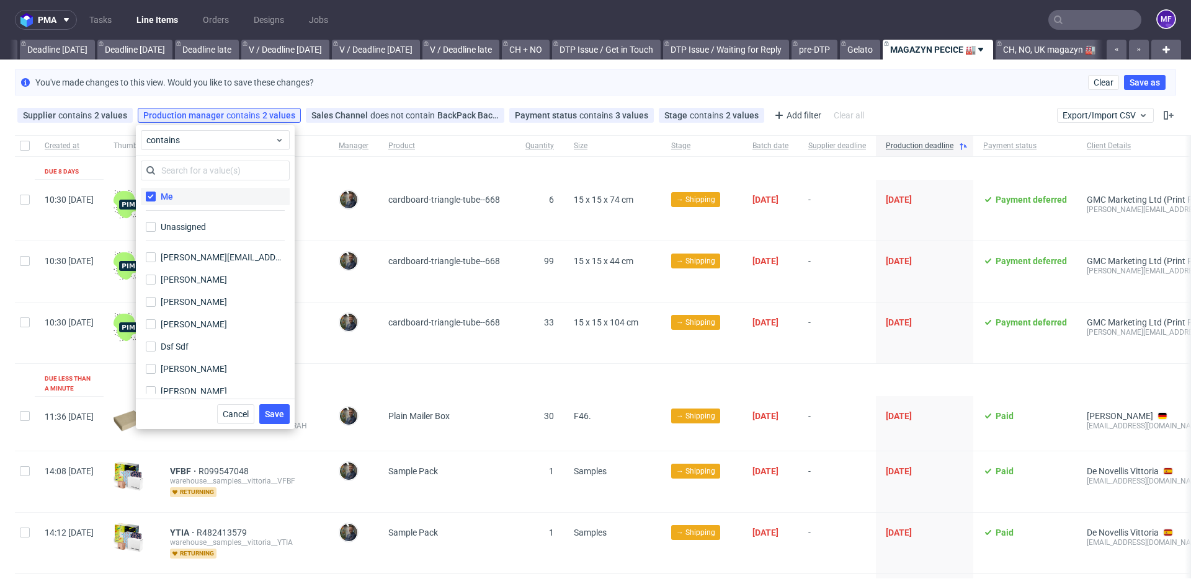
click at [177, 200] on label "Me" at bounding box center [215, 196] width 149 height 17
click at [156, 200] on input "Me" at bounding box center [151, 197] width 10 height 10
checkbox input "false"
click at [273, 413] on span "Save" at bounding box center [274, 414] width 19 height 9
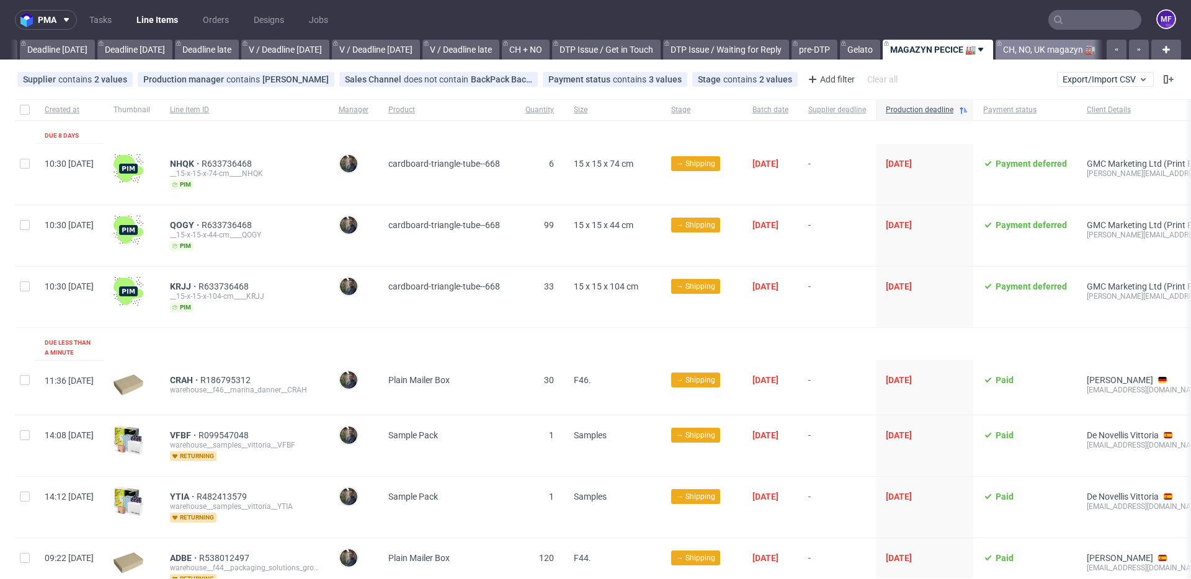
click at [1013, 50] on link "CH, NO, UK magazyn 🏭" at bounding box center [1048, 50] width 107 height 20
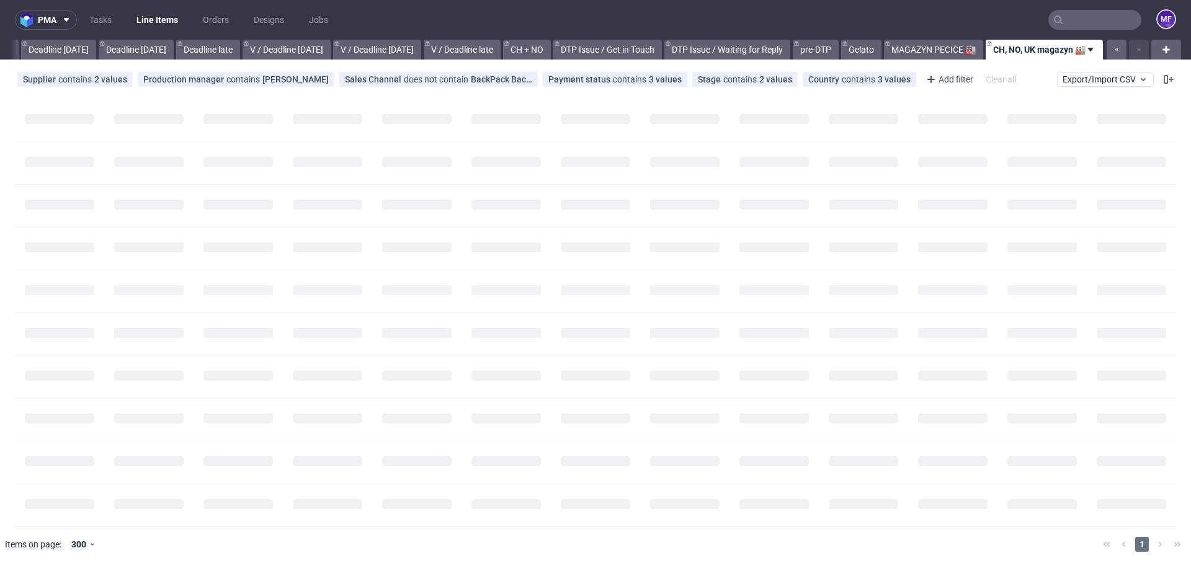
scroll to position [0, 1326]
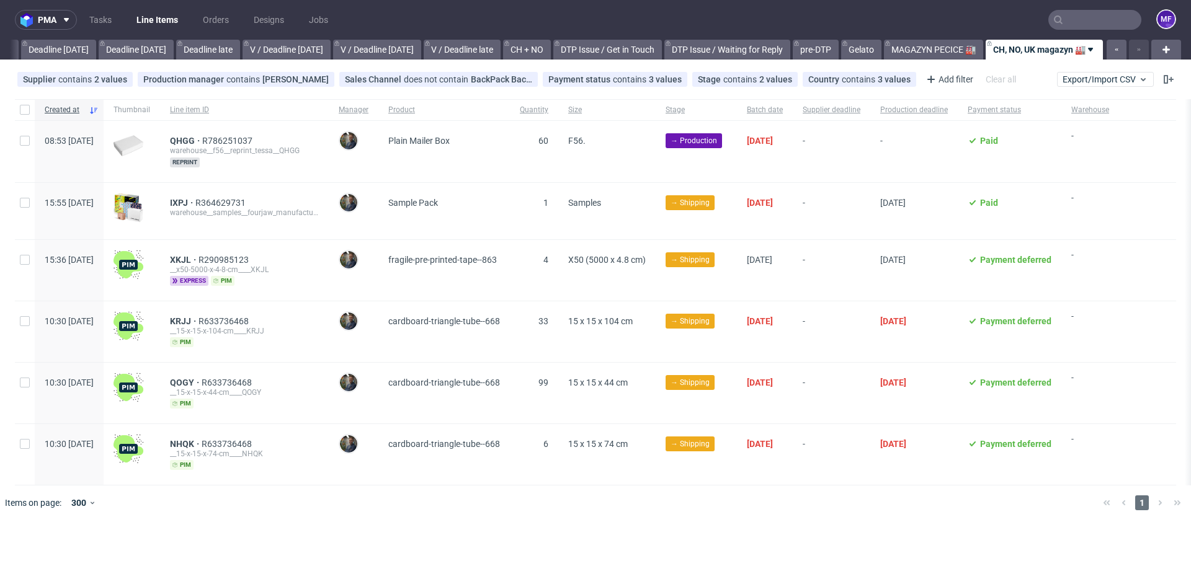
click at [416, 185] on div "Sample Pack" at bounding box center [443, 211] width 131 height 56
drag, startPoint x: 202, startPoint y: 141, endPoint x: 231, endPoint y: 141, distance: 29.2
click at [231, 141] on div "QHGG R786251037 warehouse__f56__reprint_tessa__QHGG reprint" at bounding box center [244, 151] width 169 height 61
copy span "QHGG"
click at [329, 183] on div "IXPJ R364629731 warehouse__samples__fourjaw_manufacturing_analytics__IXPJ" at bounding box center [244, 211] width 169 height 56
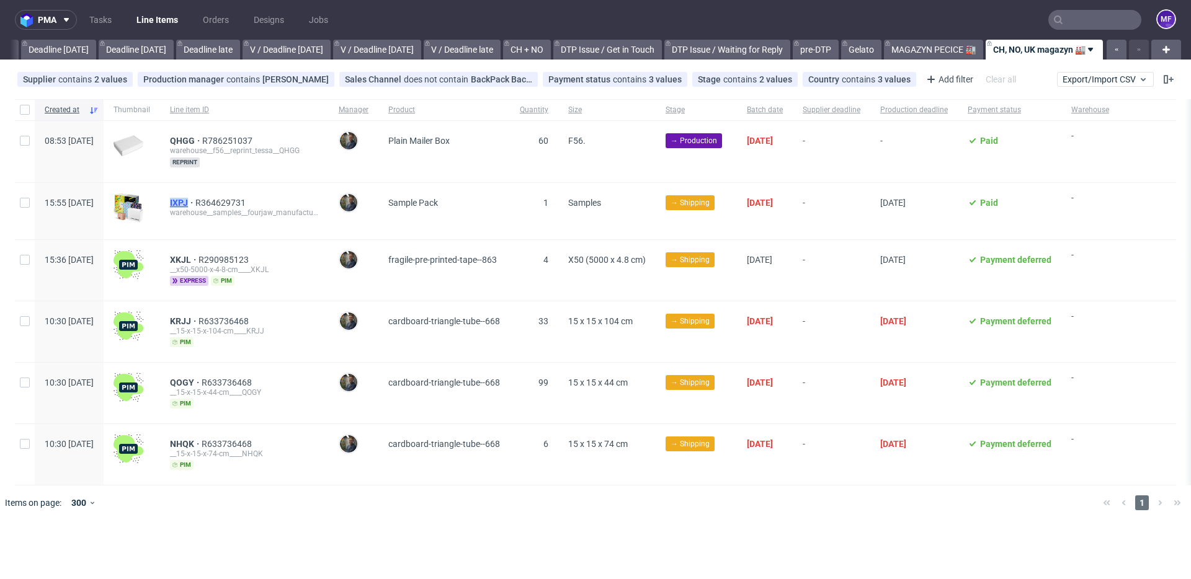
drag, startPoint x: 202, startPoint y: 201, endPoint x: 228, endPoint y: 202, distance: 26.1
click at [228, 202] on div "IXPJ R364629731 warehouse__samples__fourjaw_manufacturing_analytics__IXPJ" at bounding box center [244, 211] width 169 height 56
copy span "IXPJ"
click at [287, 202] on div "IXPJ R364629731" at bounding box center [244, 203] width 149 height 10
drag, startPoint x: 282, startPoint y: 202, endPoint x: 198, endPoint y: 202, distance: 83.1
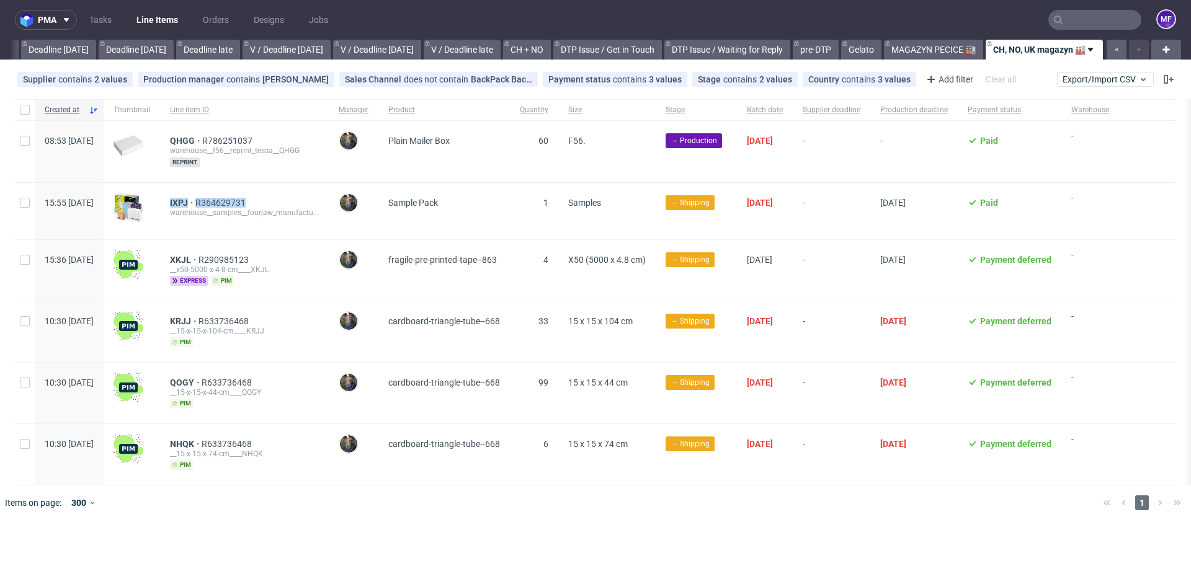
click at [198, 202] on div "IXPJ R364629731 warehouse__samples__fourjaw_manufacturing_analytics__IXPJ" at bounding box center [244, 211] width 169 height 56
copy div "IXPJ R364629731"
click at [385, 505] on div at bounding box center [613, 503] width 959 height 35
click at [310, 114] on span "Line item ID" at bounding box center [244, 110] width 149 height 11
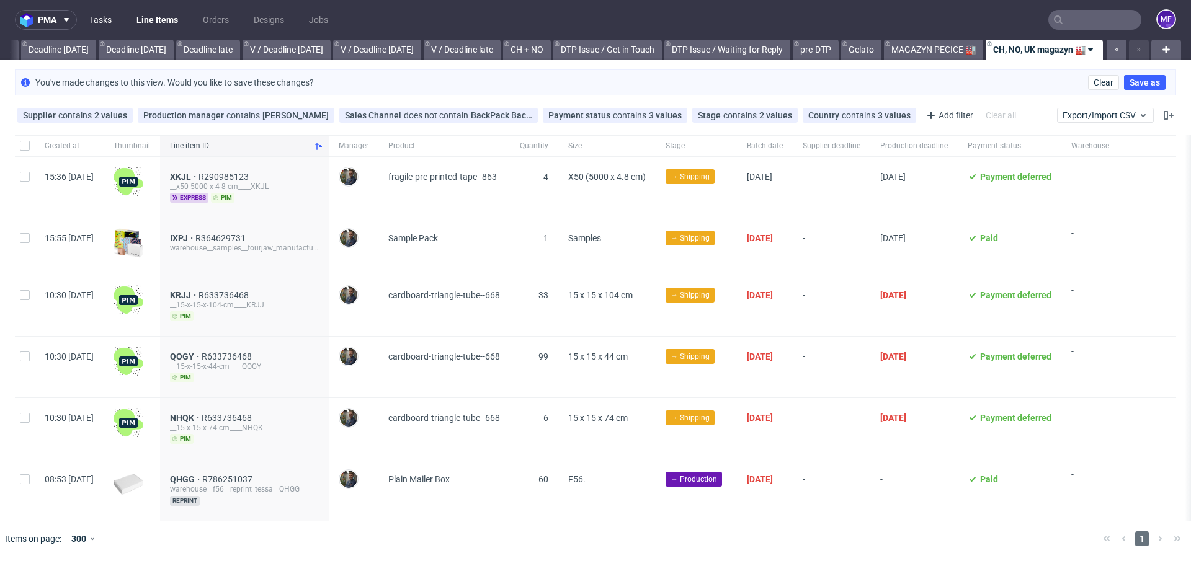
click at [105, 17] on link "Tasks" at bounding box center [100, 20] width 37 height 20
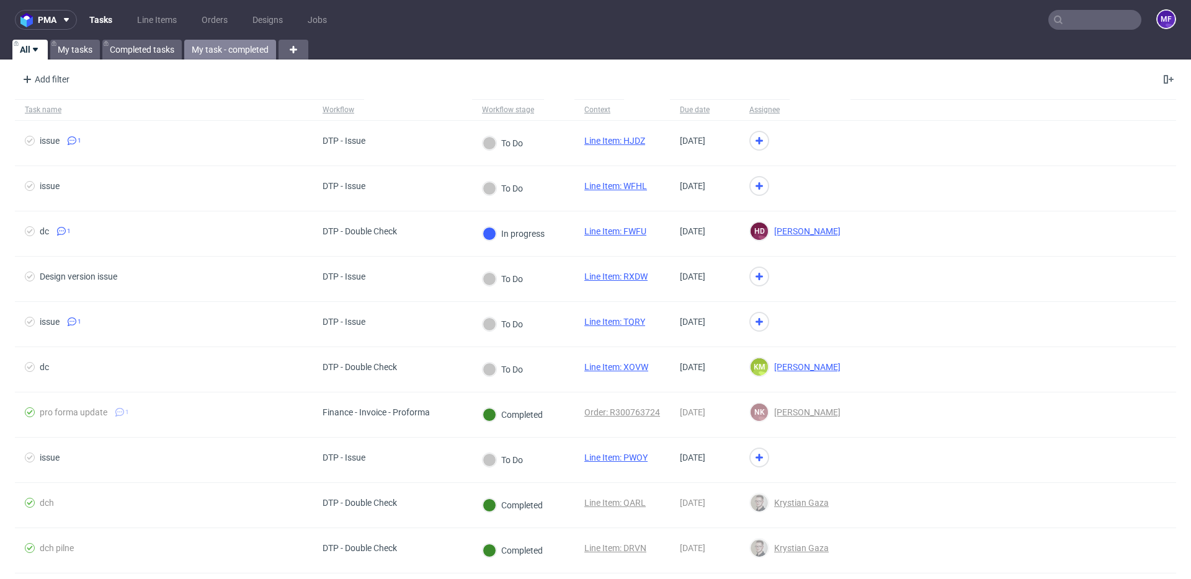
click at [231, 49] on link "My task - completed" at bounding box center [230, 50] width 92 height 20
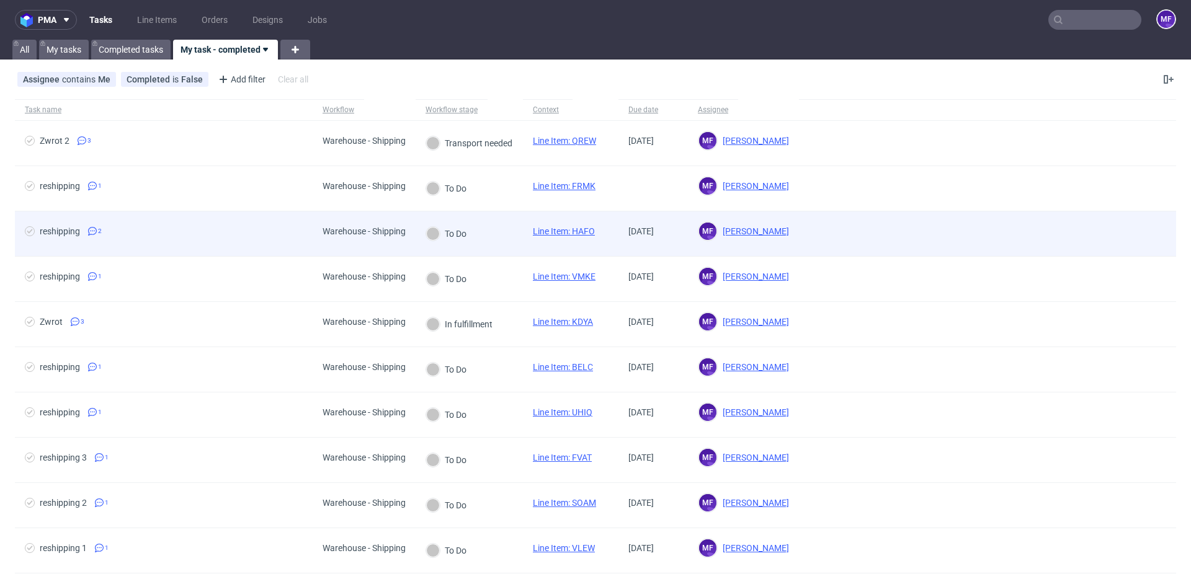
click at [497, 241] on div "To Do" at bounding box center [468, 233] width 107 height 45
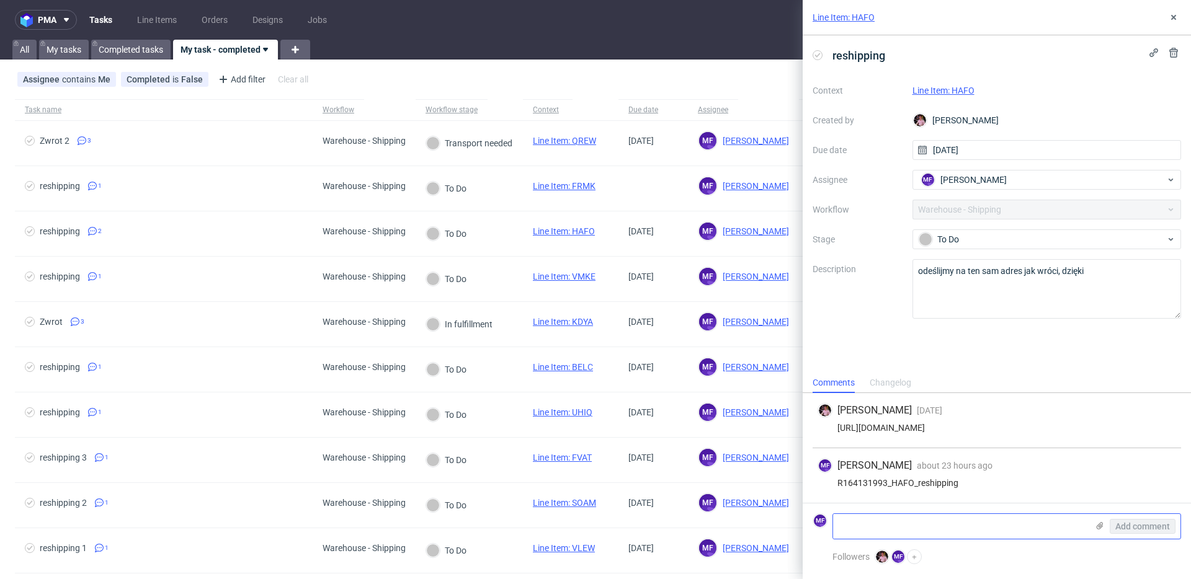
click at [905, 518] on textarea at bounding box center [960, 526] width 254 height 25
paste textarea "1Z5A15806890079508"
type textarea "1Z5A15806890079508"
click at [1138, 517] on div "Add comment" at bounding box center [1133, 526] width 93 height 25
click at [1137, 520] on button "Add comment" at bounding box center [1142, 526] width 66 height 15
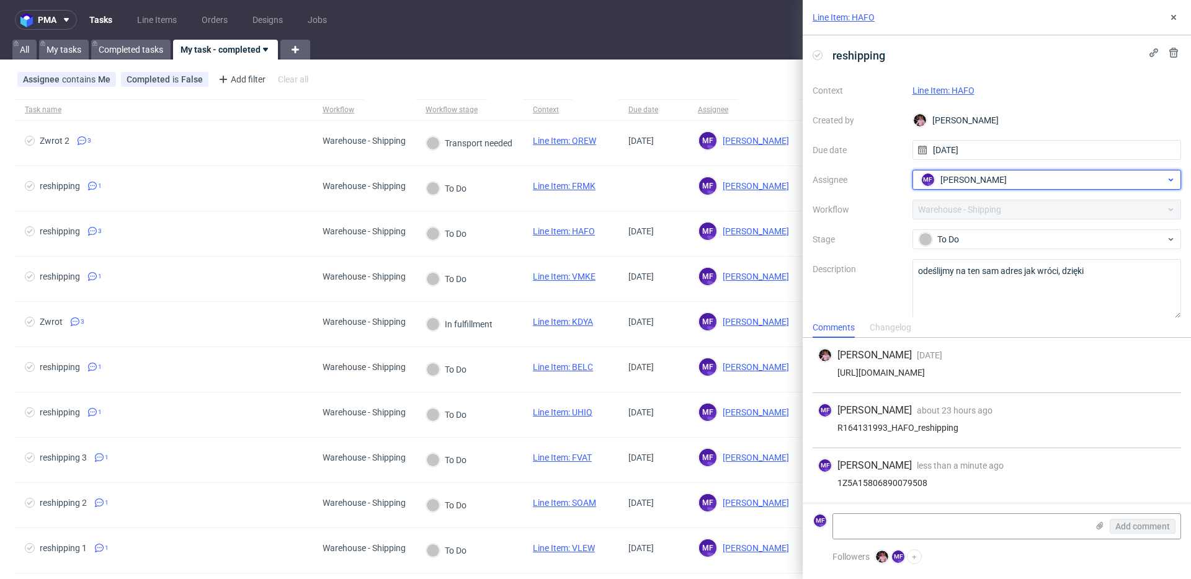
click at [987, 179] on span "[PERSON_NAME]" at bounding box center [973, 180] width 66 height 12
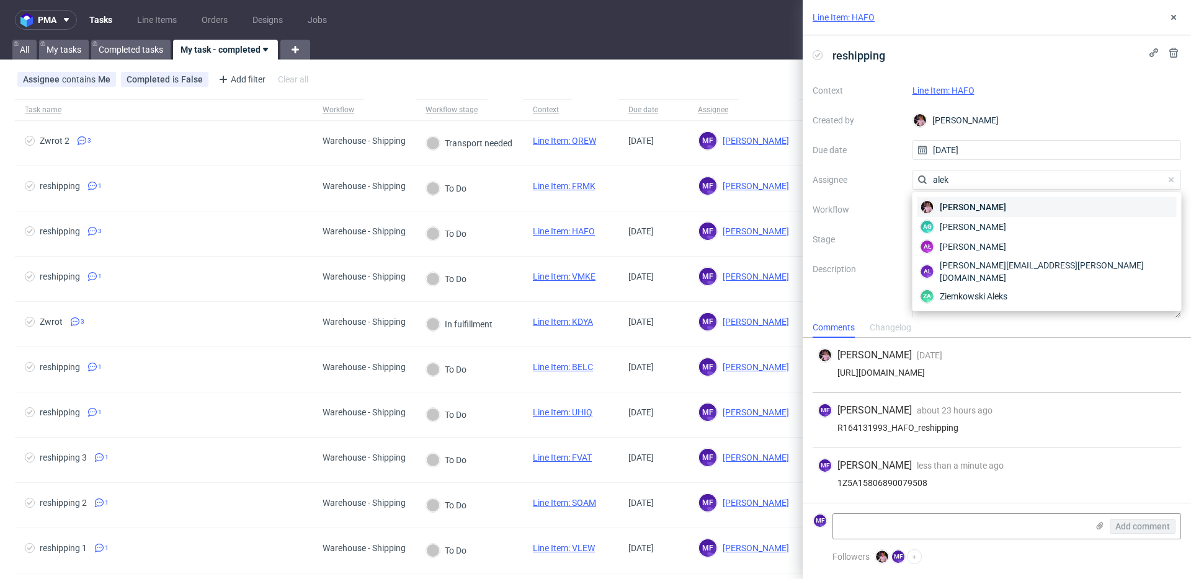
type input "alek"
click at [982, 201] on span "Aleks Ziemkowski" at bounding box center [972, 207] width 66 height 12
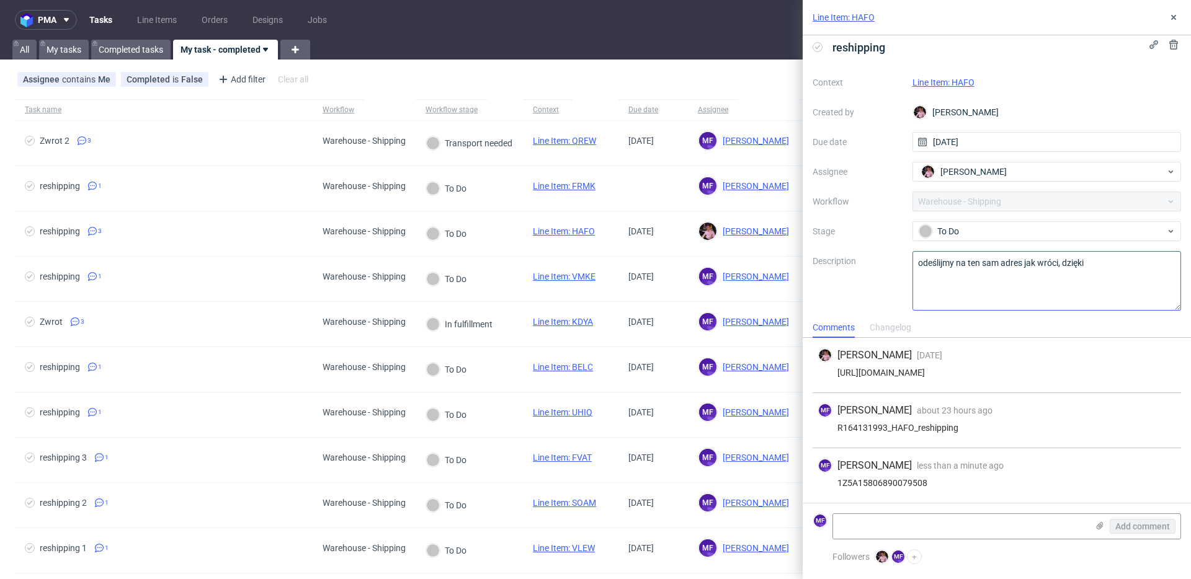
scroll to position [11, 0]
drag, startPoint x: 1179, startPoint y: 13, endPoint x: 1171, endPoint y: 15, distance: 7.7
click at [1179, 14] on button at bounding box center [1173, 17] width 15 height 15
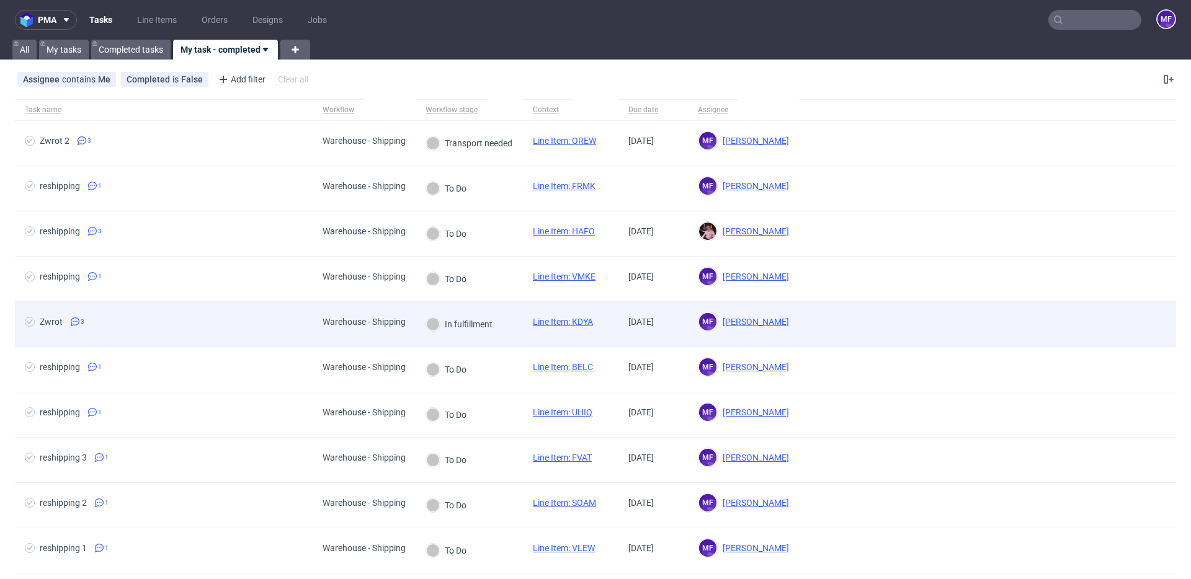
click at [498, 323] on div "In fulfillment" at bounding box center [458, 324] width 87 height 45
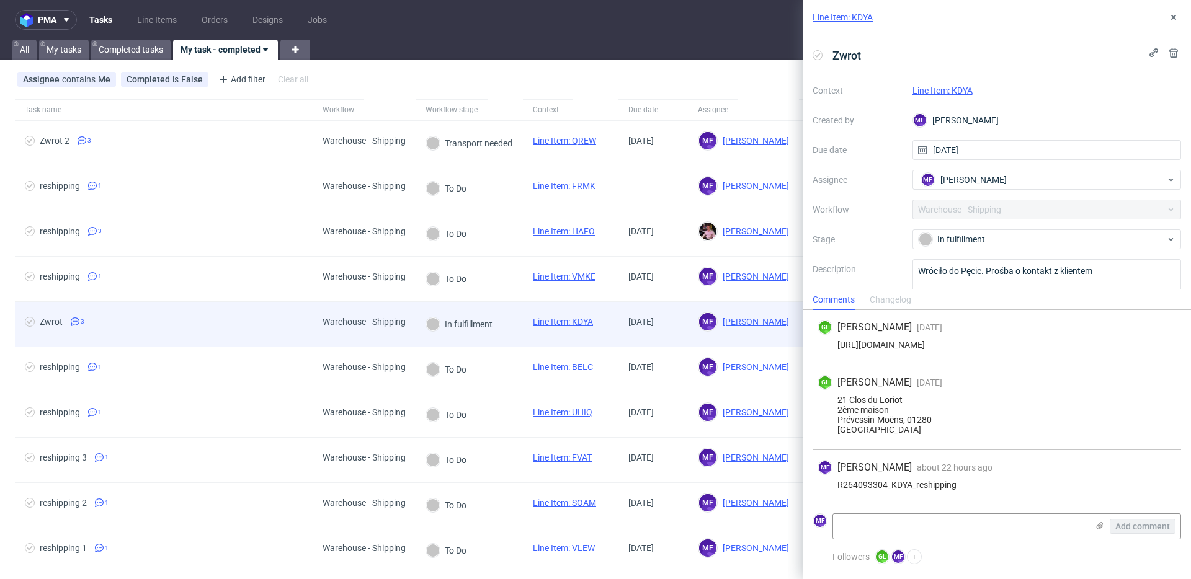
scroll to position [2, 0]
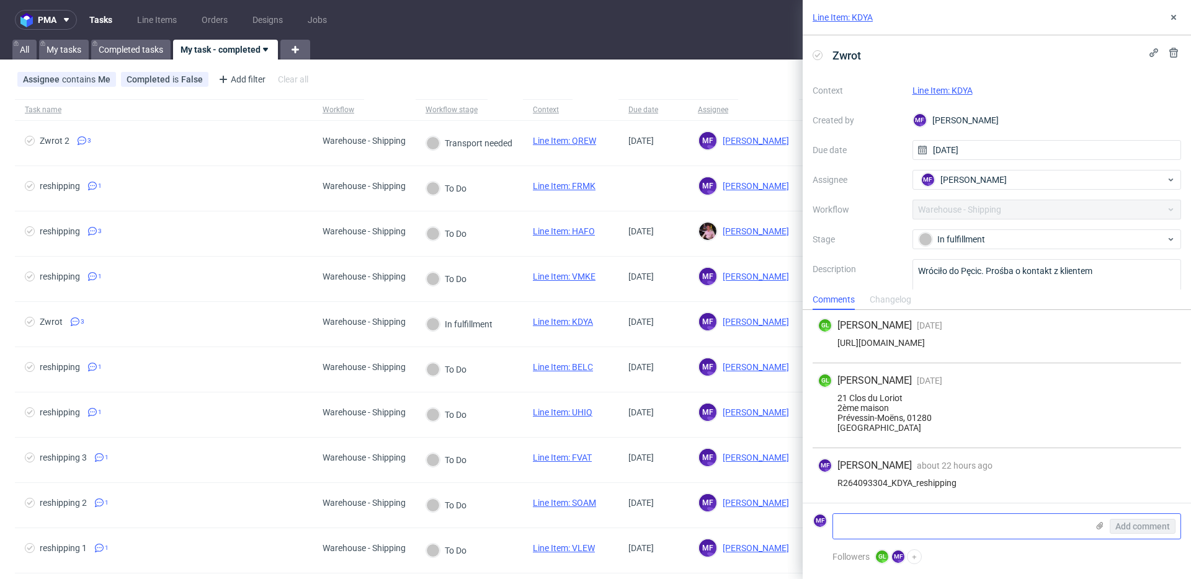
click at [894, 523] on textarea at bounding box center [960, 526] width 254 height 25
paste textarea "1Z5A15806894758697"
type textarea "1Z5A15806894758697"
click at [1135, 524] on span "Add comment" at bounding box center [1142, 526] width 55 height 9
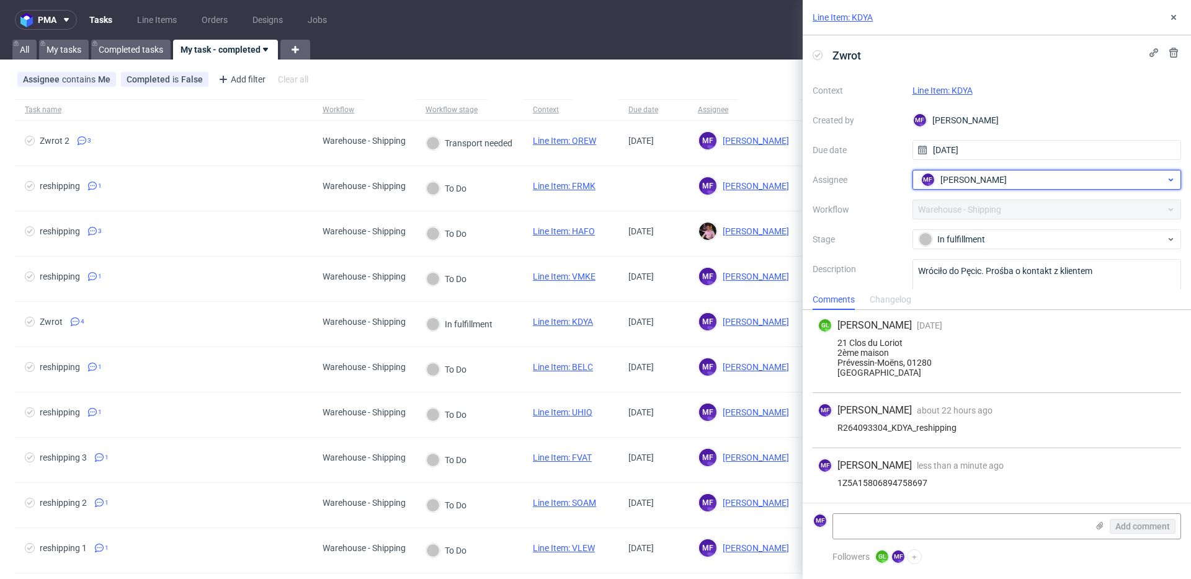
click at [1013, 184] on div "MF Michał Fedorowicz" at bounding box center [1042, 180] width 248 height 20
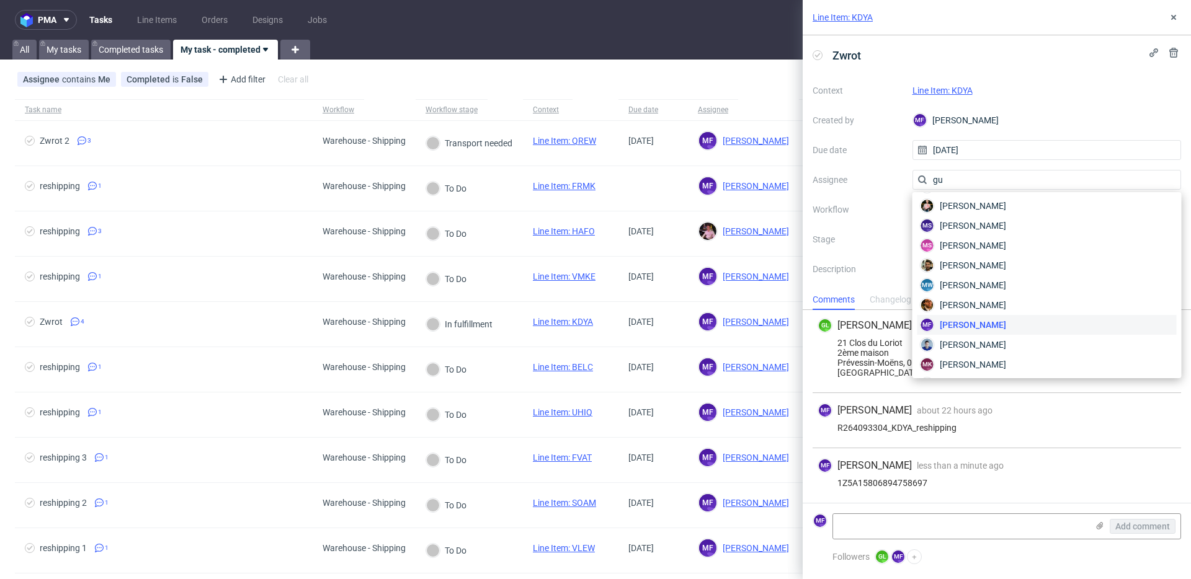
scroll to position [0, 0]
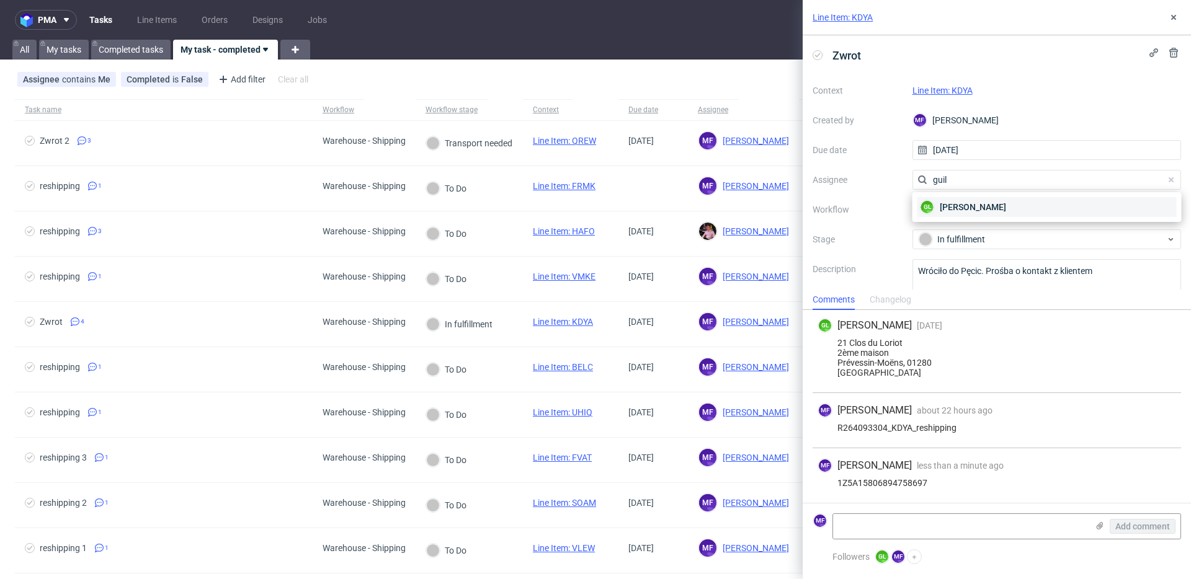
type input "guil"
click at [1015, 201] on div "GL Guillaume Leroux" at bounding box center [1046, 207] width 259 height 20
click at [1173, 22] on button at bounding box center [1173, 17] width 15 height 15
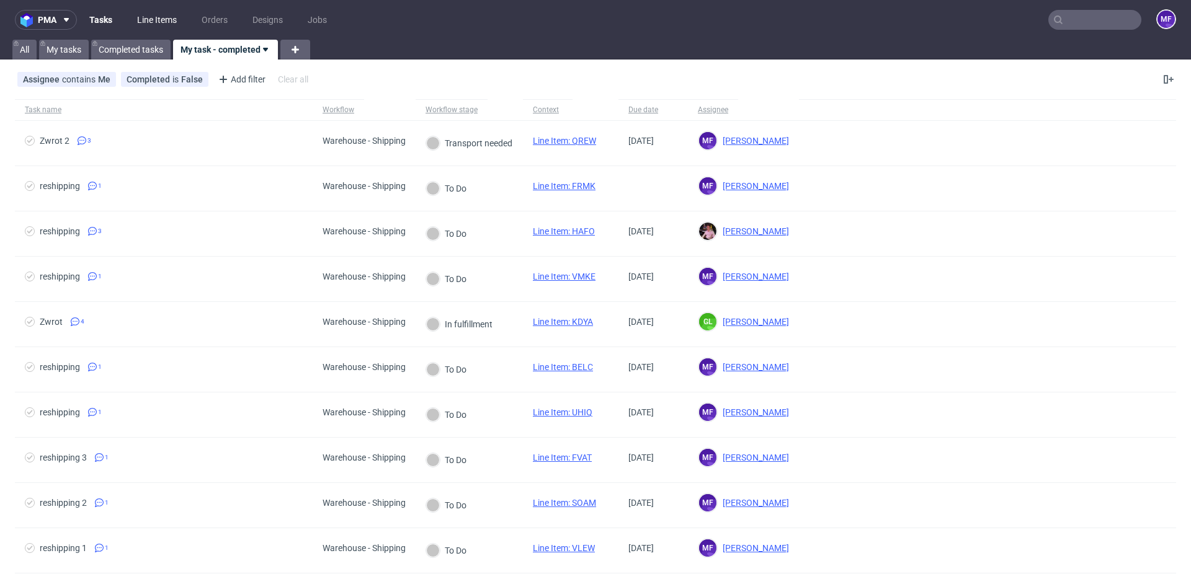
click at [171, 25] on link "Line Items" at bounding box center [157, 20] width 55 height 20
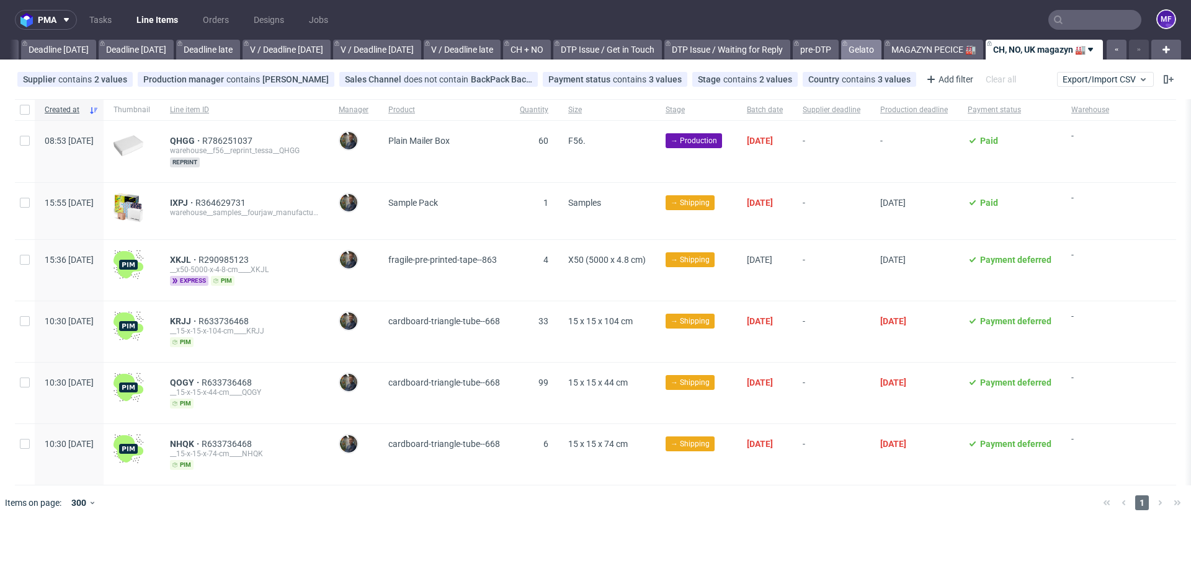
click at [857, 51] on link "Gelato" at bounding box center [861, 50] width 40 height 20
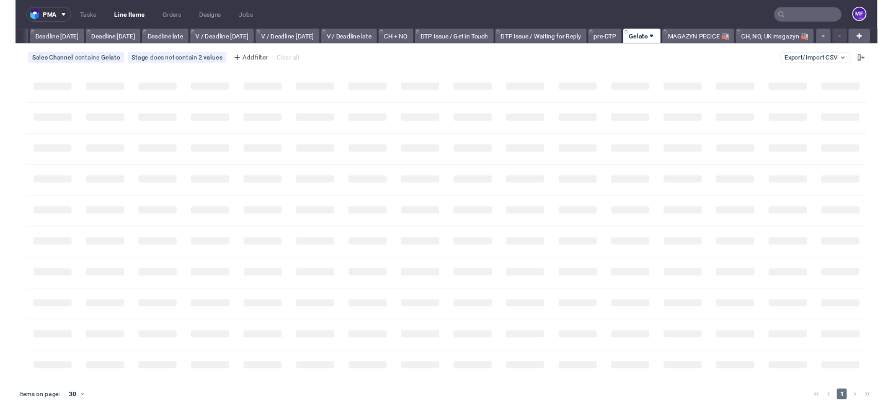
scroll to position [0, 1325]
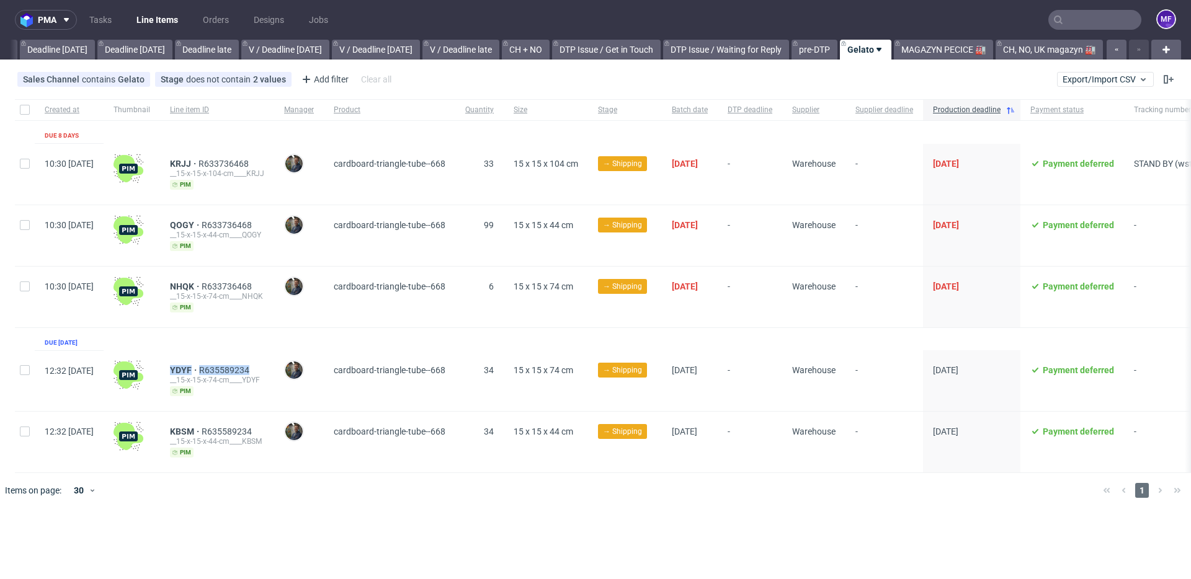
drag, startPoint x: 291, startPoint y: 370, endPoint x: 203, endPoint y: 370, distance: 88.1
click at [203, 370] on div "YDYF R635589234 __15-x-15-x-74-cm____YDYF pim" at bounding box center [217, 380] width 114 height 61
copy div "YDYF R635589234"
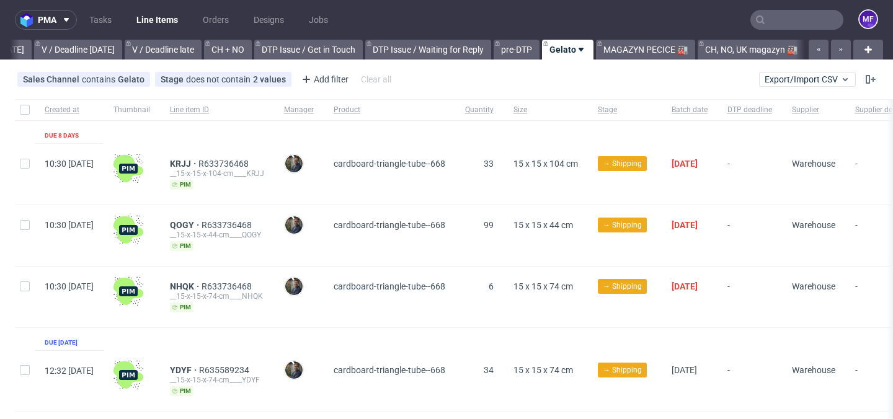
scroll to position [0, 1631]
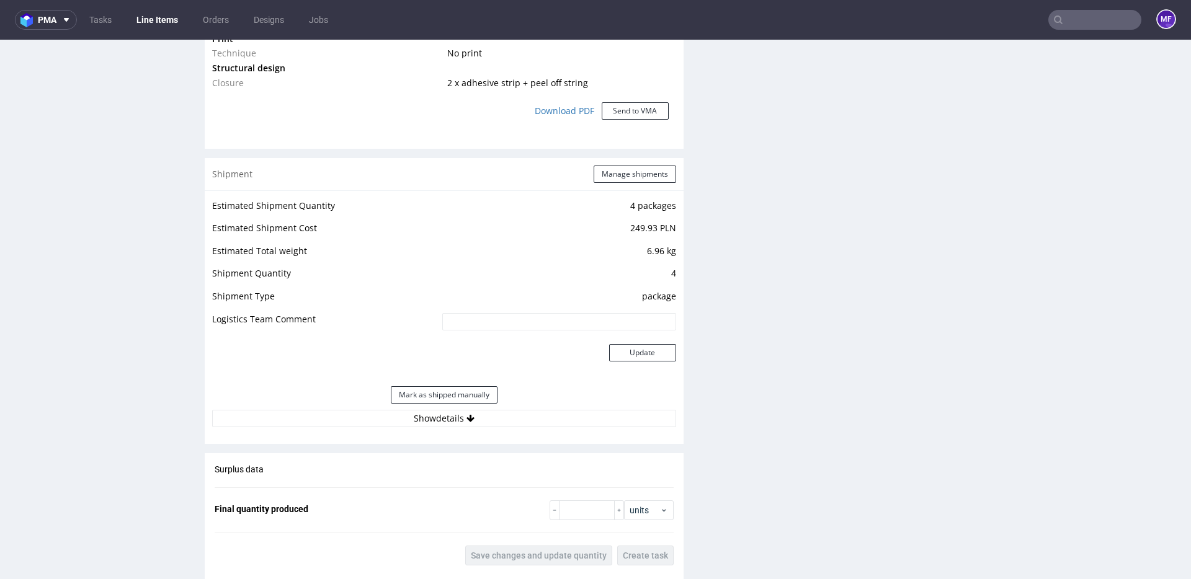
scroll to position [1169, 0]
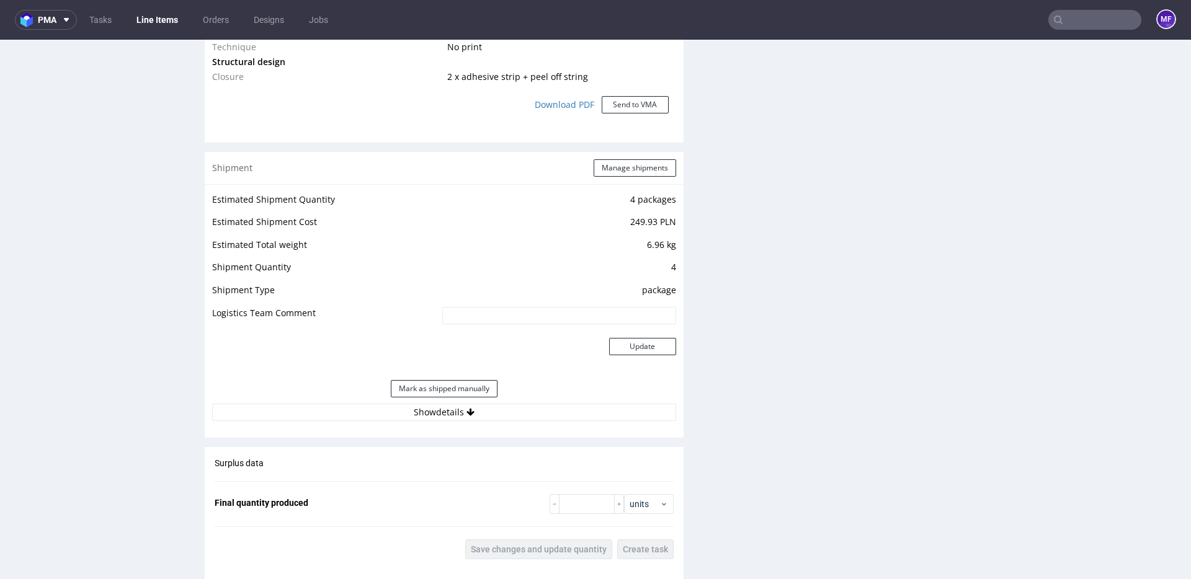
click at [711, 317] on div "Production Files - Design Spit Spit request impossible Box design not found, un…" at bounding box center [942, 93] width 479 height 1936
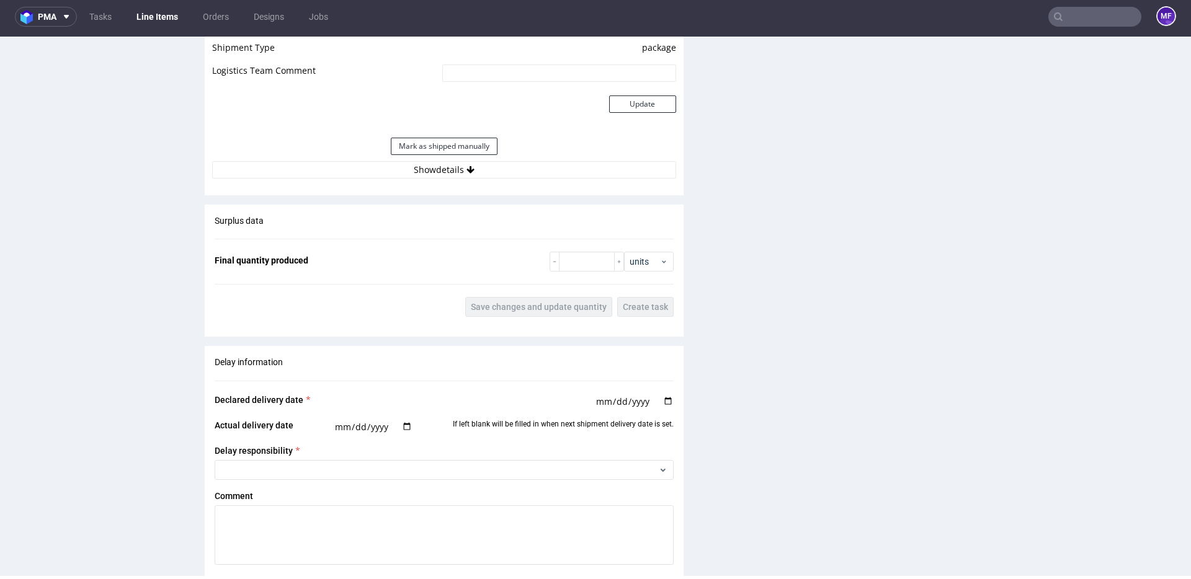
scroll to position [1406, 0]
click at [464, 167] on button "Show details" at bounding box center [444, 172] width 464 height 17
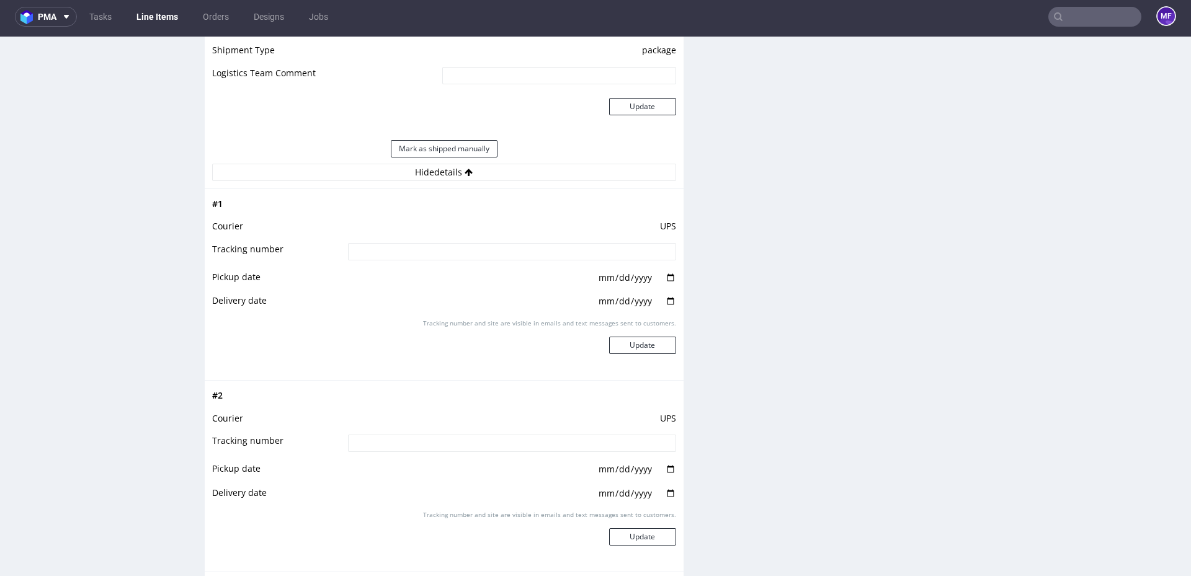
click at [723, 298] on div "Production Files - Design Spit Spit request impossible Box design not found, un…" at bounding box center [942, 236] width 479 height 2703
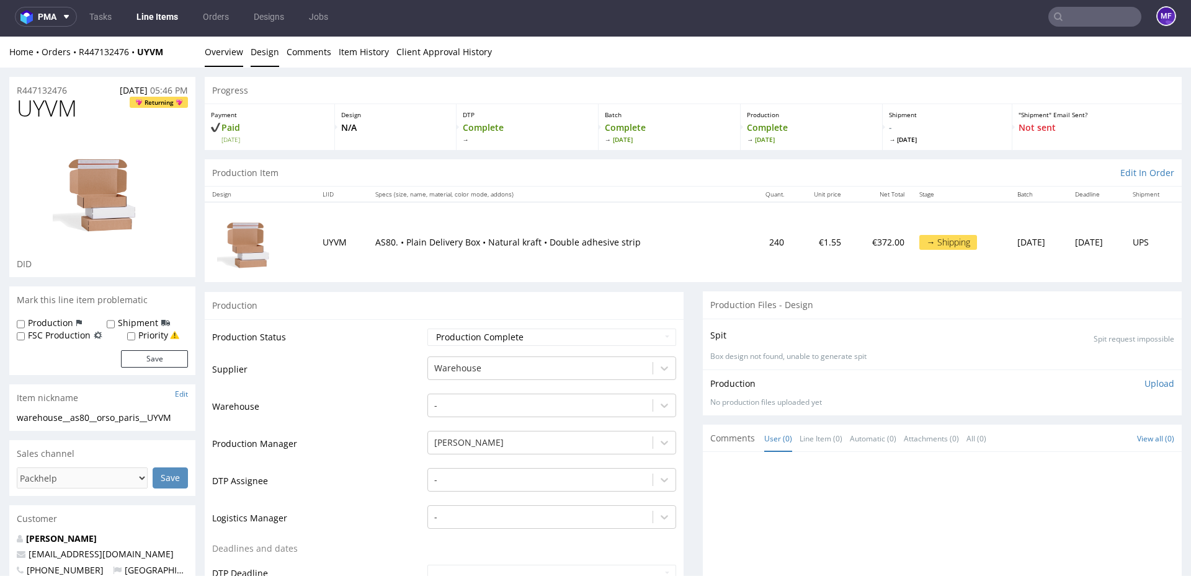
scroll to position [6, 0]
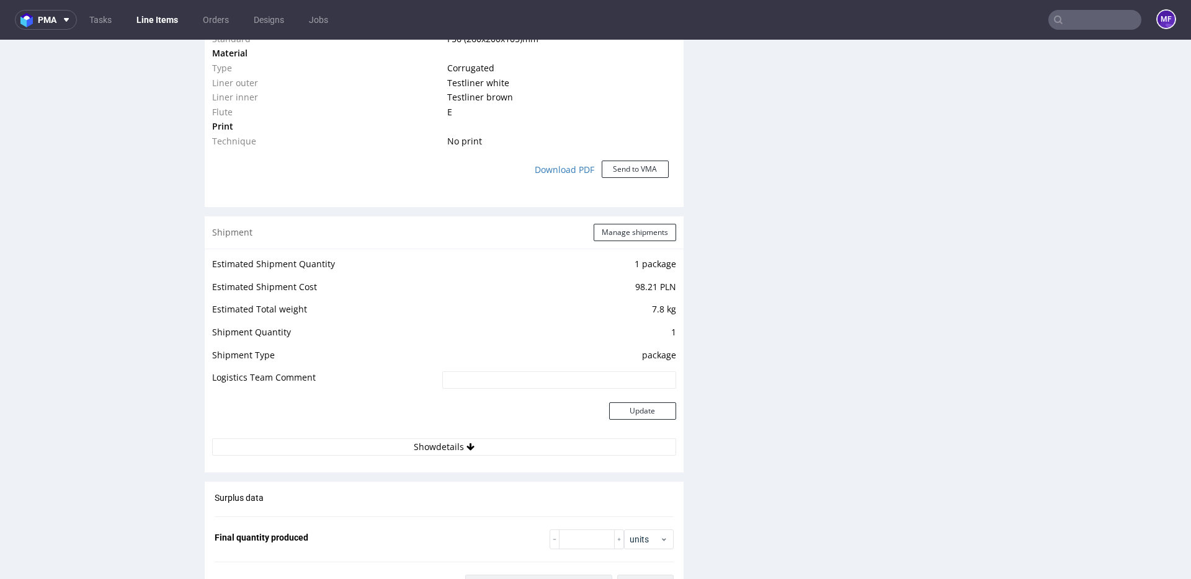
scroll to position [1349, 0]
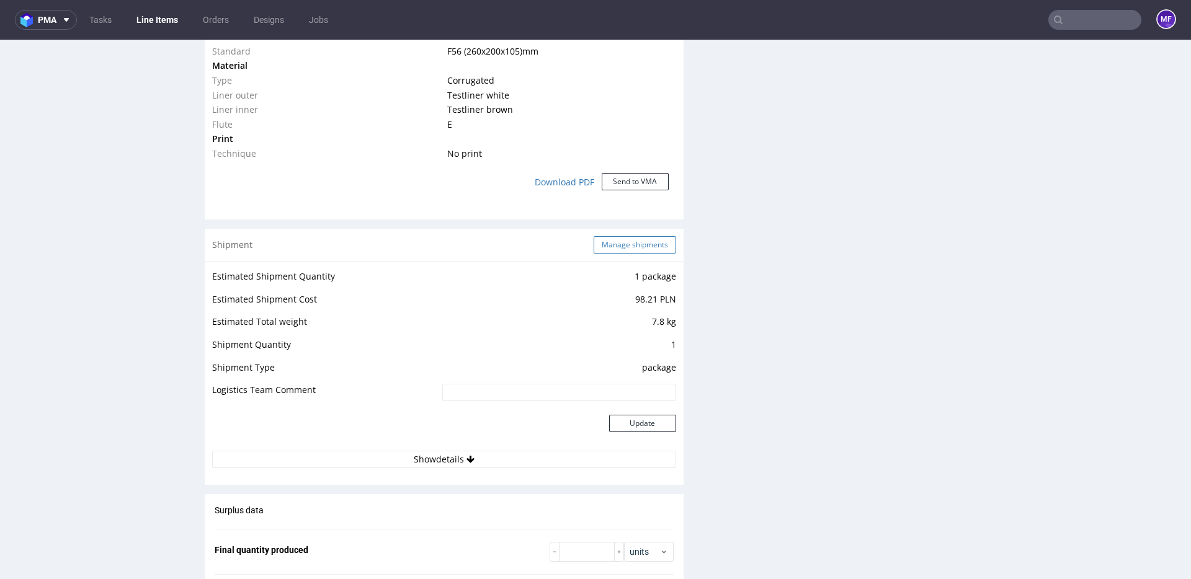
click at [623, 249] on button "Manage shipments" at bounding box center [634, 244] width 82 height 17
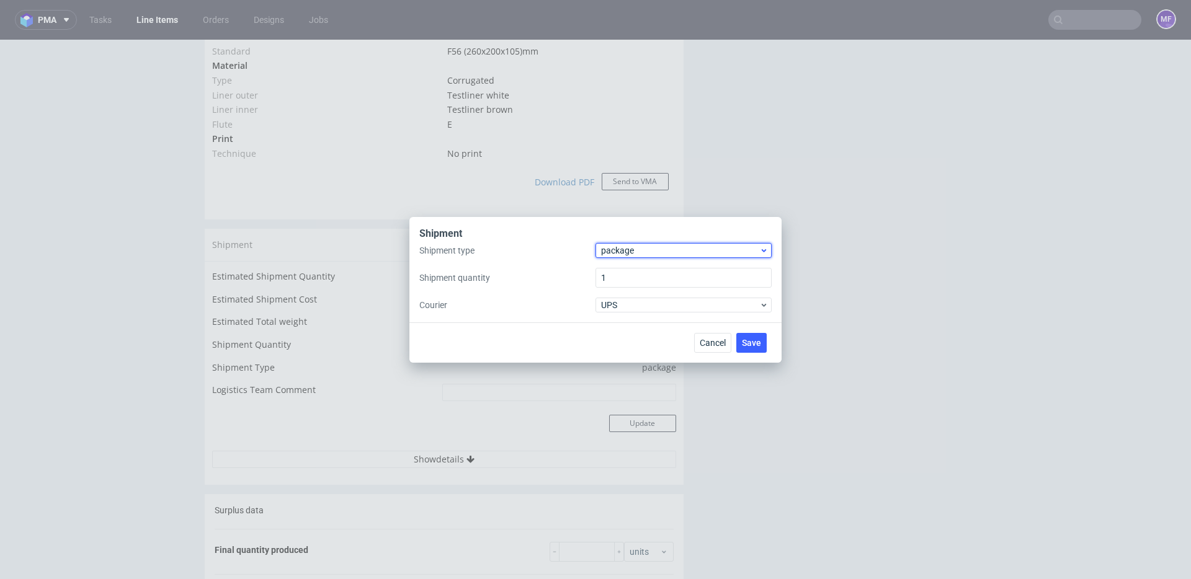
click at [630, 248] on span "package" at bounding box center [680, 250] width 158 height 12
click at [629, 277] on div "pallet" at bounding box center [683, 276] width 166 height 22
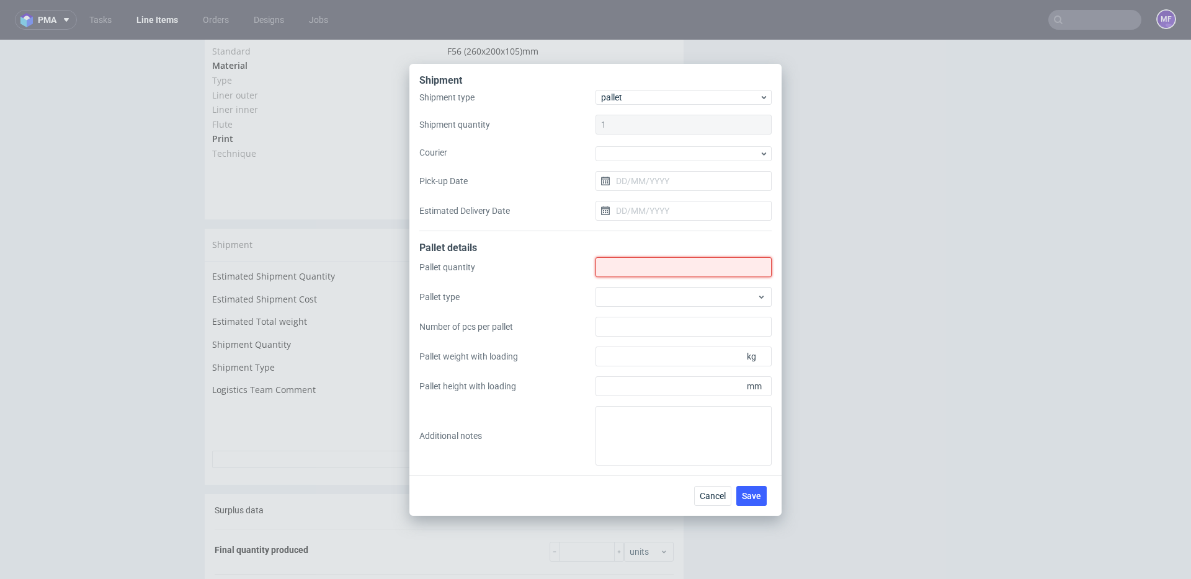
click at [631, 270] on input "Shipment type" at bounding box center [683, 267] width 176 height 20
type input "1"
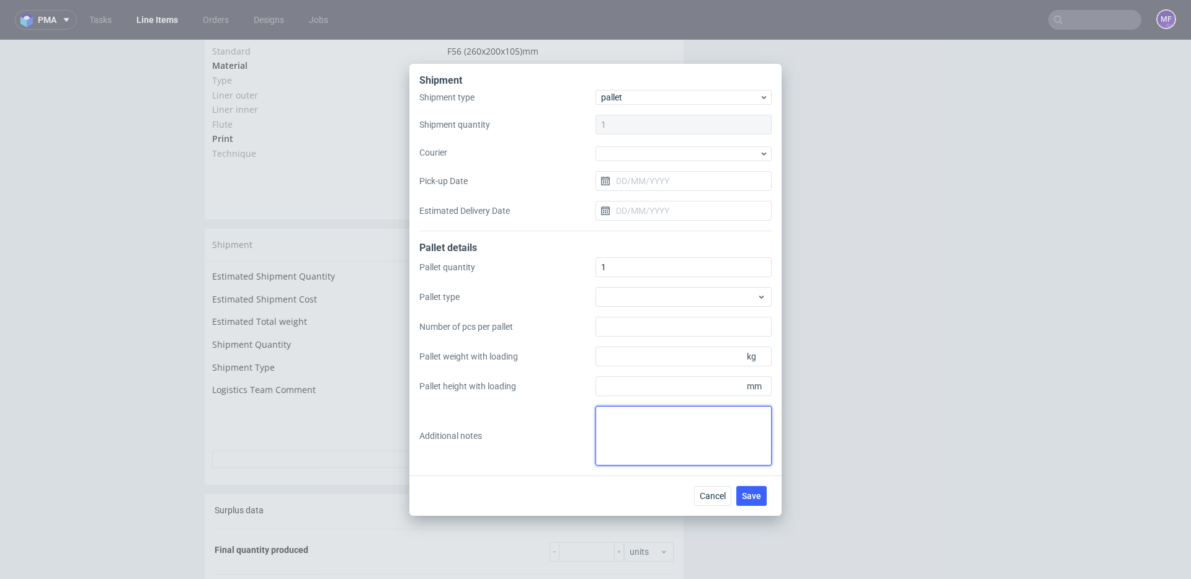
click at [633, 412] on textarea at bounding box center [683, 436] width 176 height 60
paste textarea "72x69x12,5 9,5kg"
type textarea "1 paczka UPS do CH: 72x69x12,5 9,5kg"
click at [753, 494] on span "Save" at bounding box center [751, 496] width 19 height 9
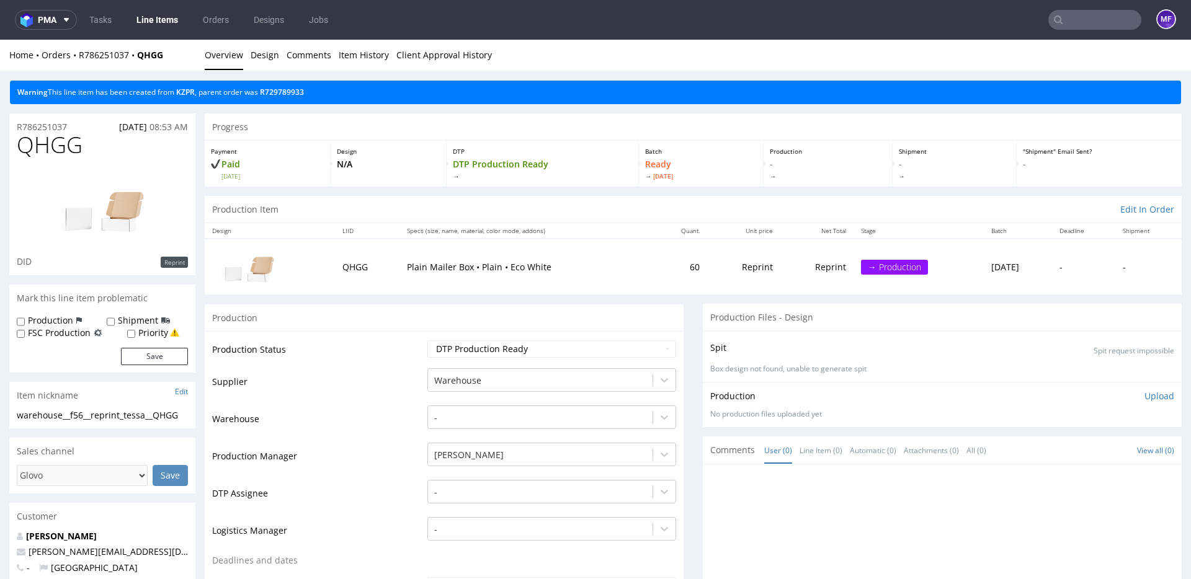
scroll to position [4, 0]
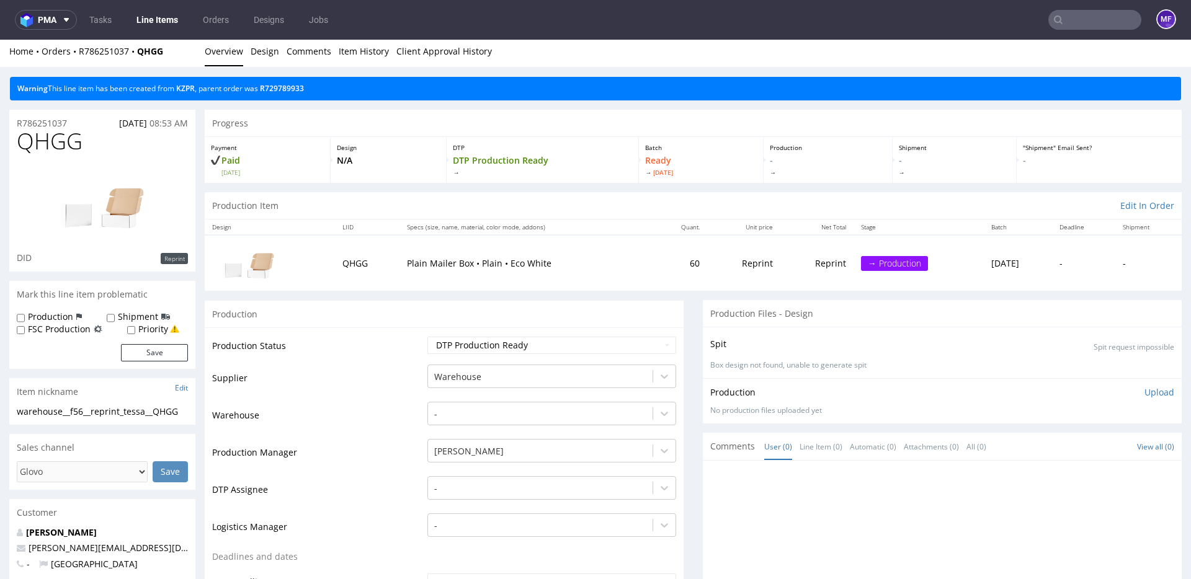
click at [1068, 24] on input "text" at bounding box center [1094, 20] width 93 height 20
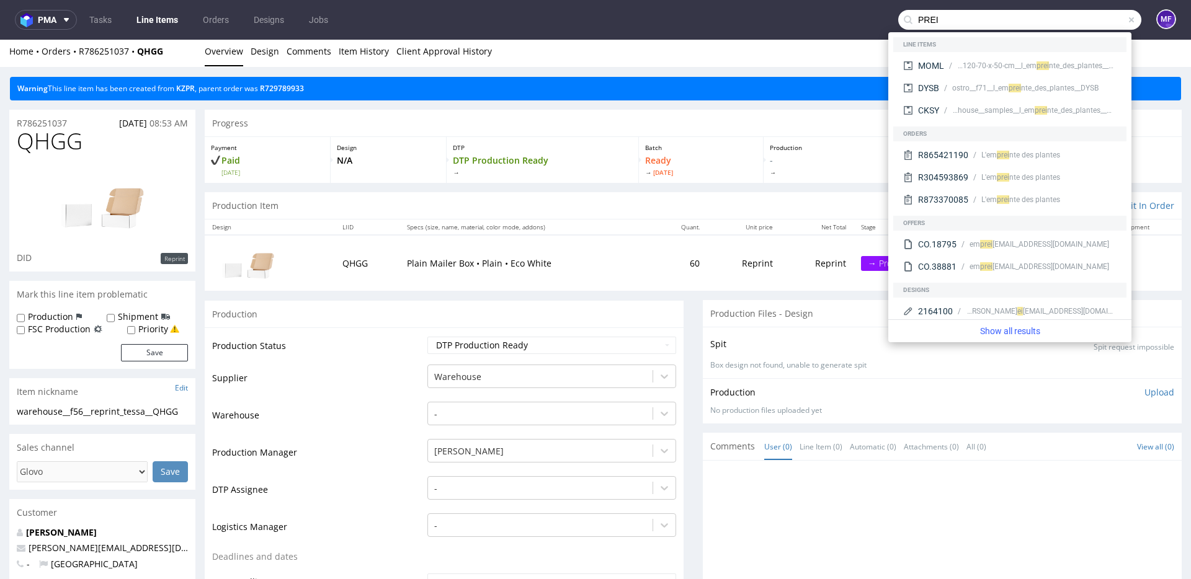
type input "PREI"
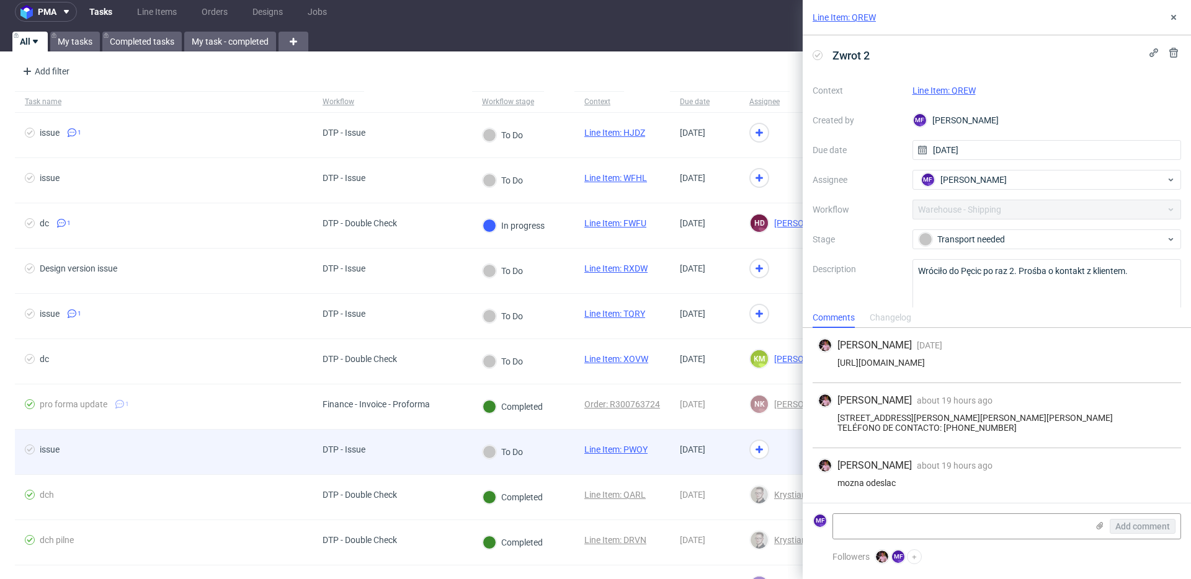
scroll to position [20, 0]
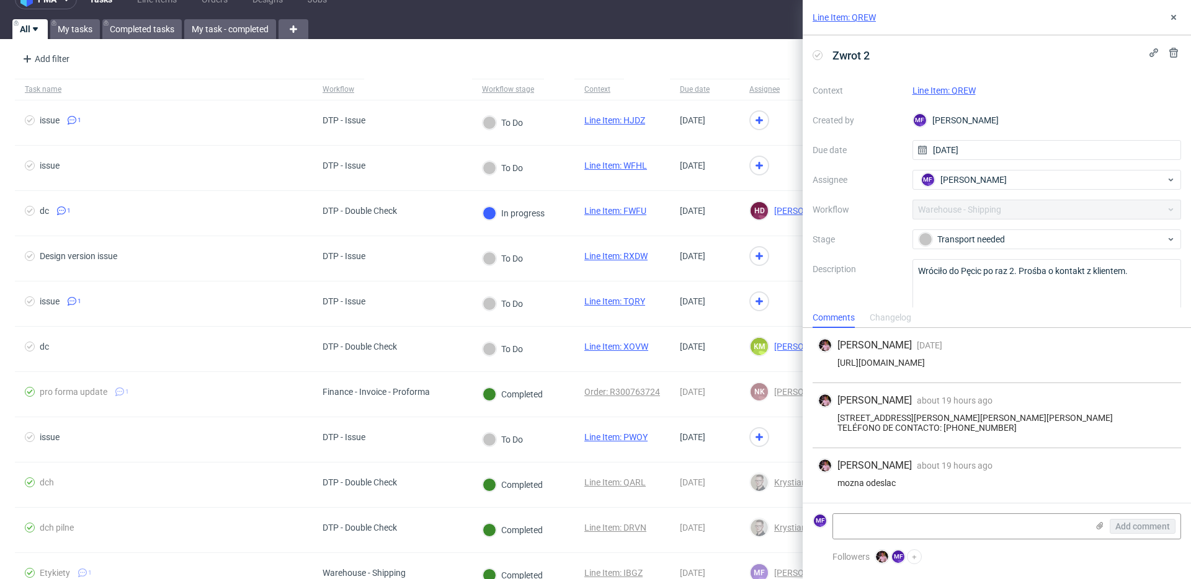
click at [938, 94] on link "Line Item: QREW" at bounding box center [943, 91] width 63 height 10
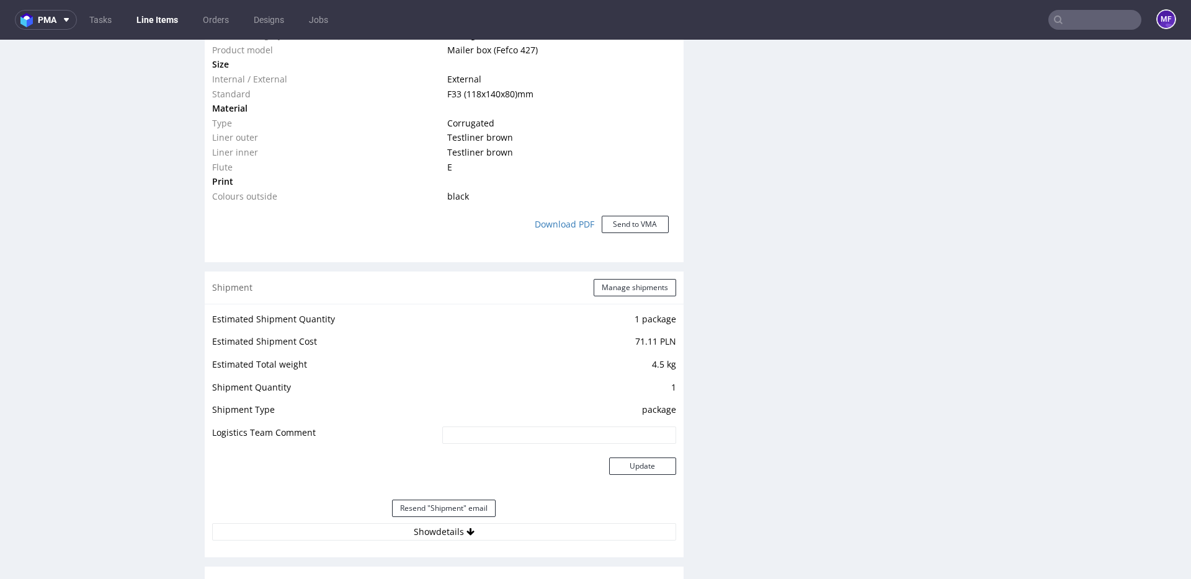
scroll to position [1014, 0]
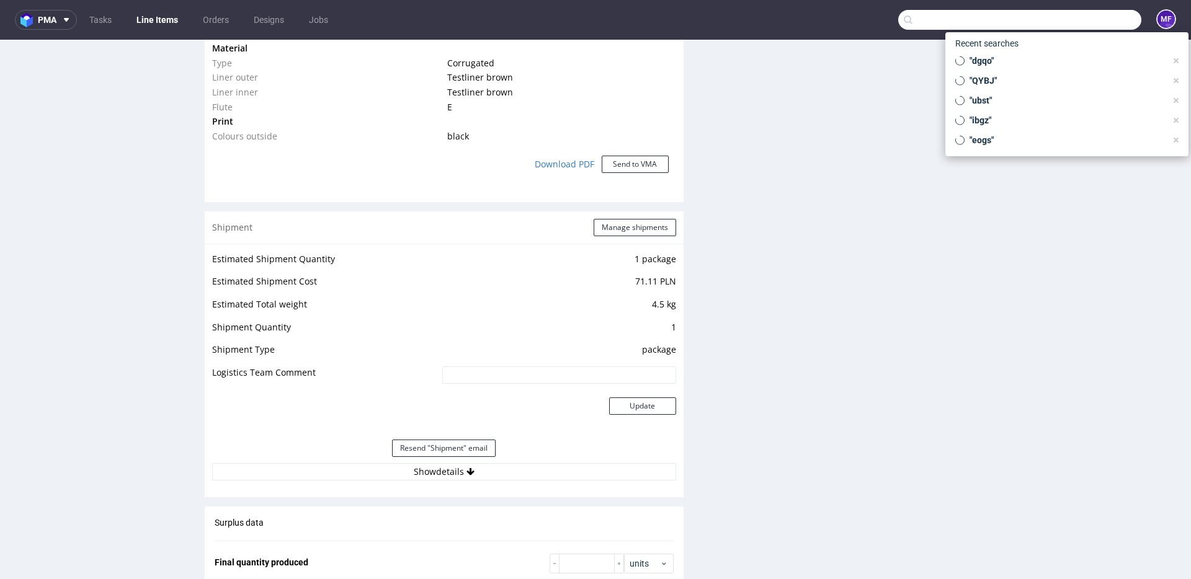
click at [1062, 19] on input "text" at bounding box center [1019, 20] width 243 height 20
paste input "ZFDW"
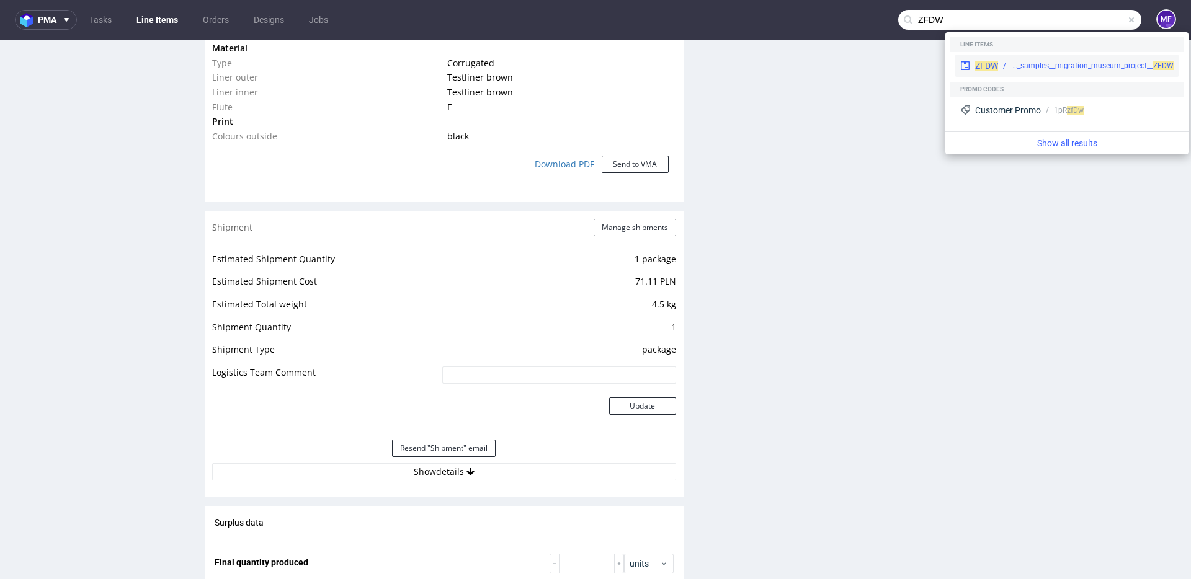
type input "ZFDW"
click at [992, 63] on span "ZFDW" at bounding box center [986, 66] width 23 height 10
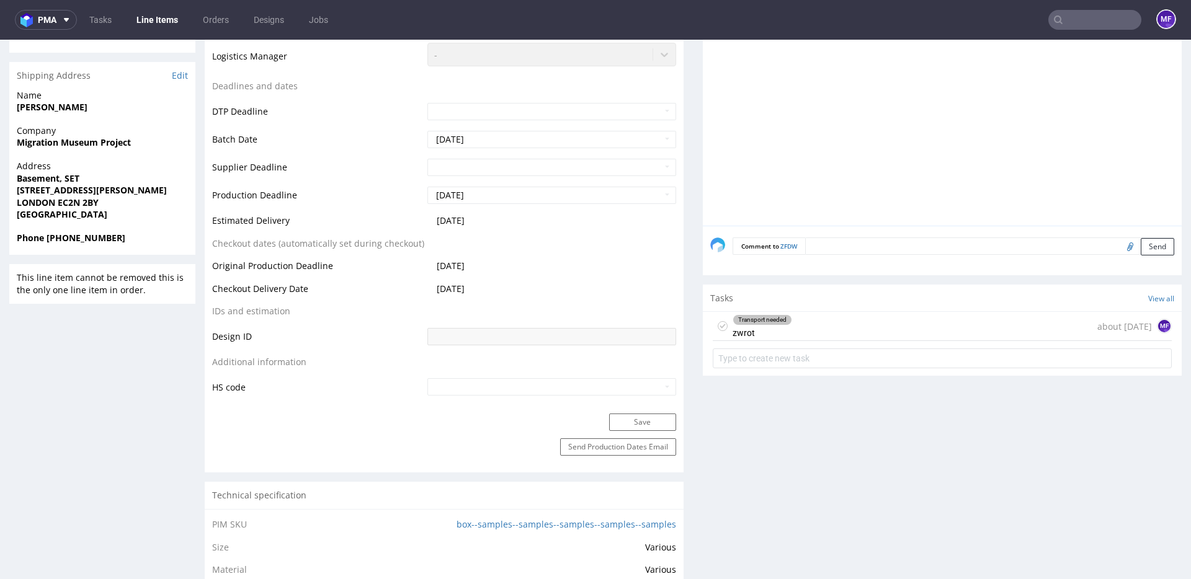
scroll to position [507, 0]
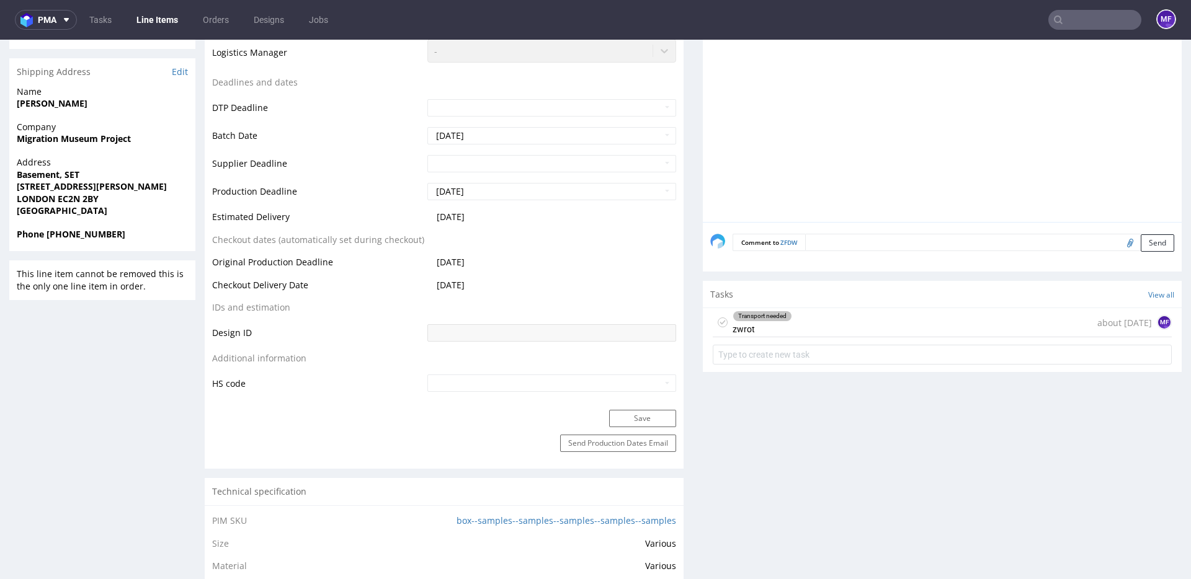
click at [807, 326] on div "Transport needed zwrot about 1 month ago MF" at bounding box center [941, 322] width 459 height 29
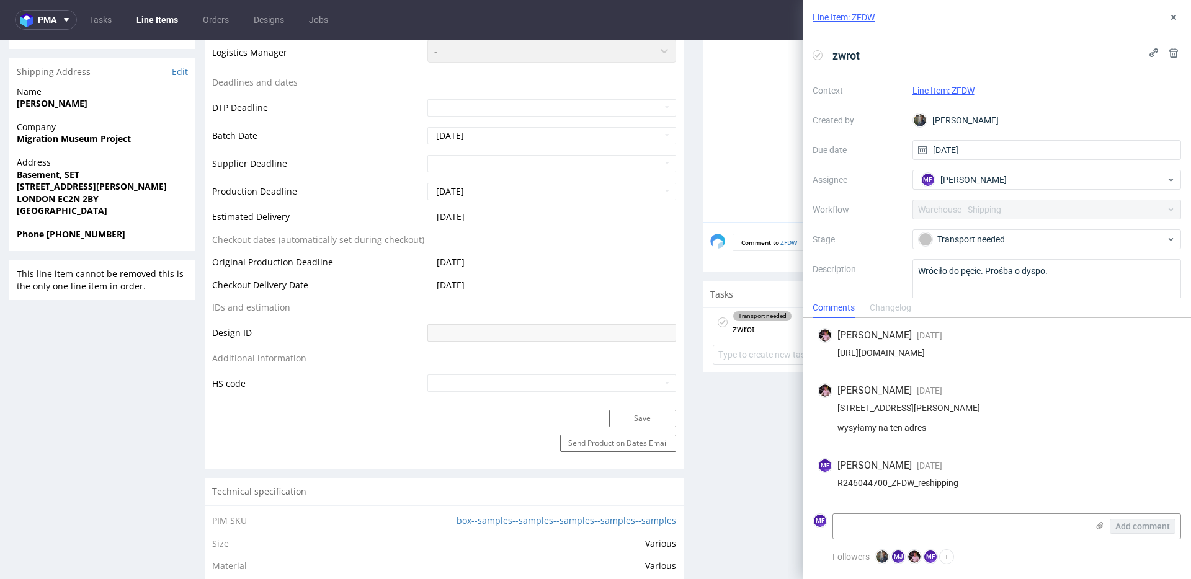
scroll to position [12, 0]
drag, startPoint x: 1173, startPoint y: 22, endPoint x: 1161, endPoint y: 33, distance: 16.7
click at [1173, 22] on icon at bounding box center [1173, 17] width 10 height 10
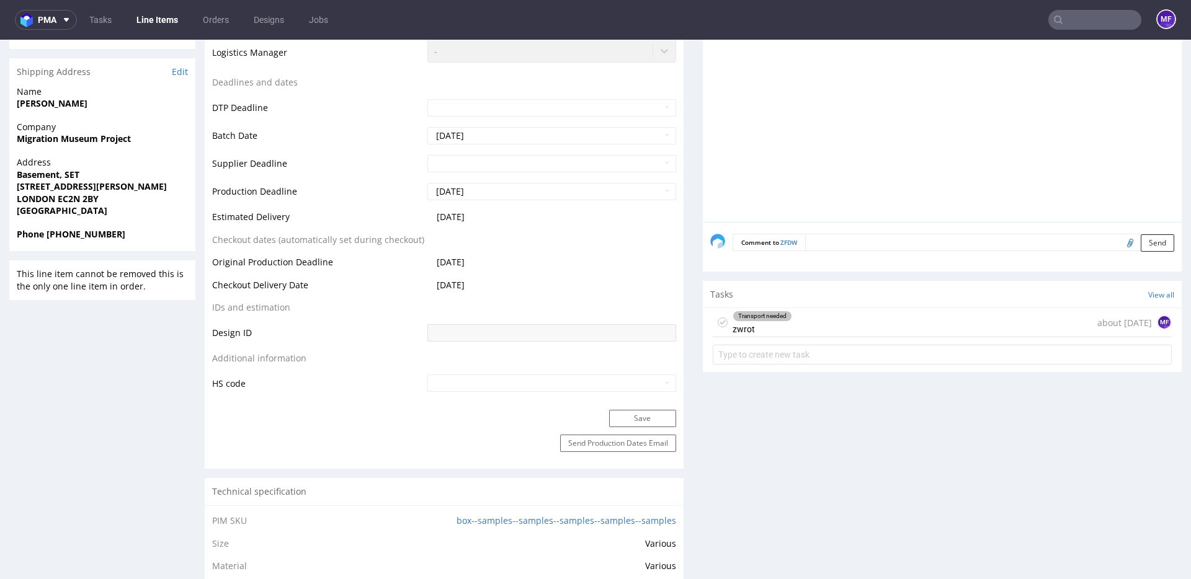
click at [836, 331] on div "Transport needed zwrot about 1 month ago MF" at bounding box center [941, 322] width 459 height 29
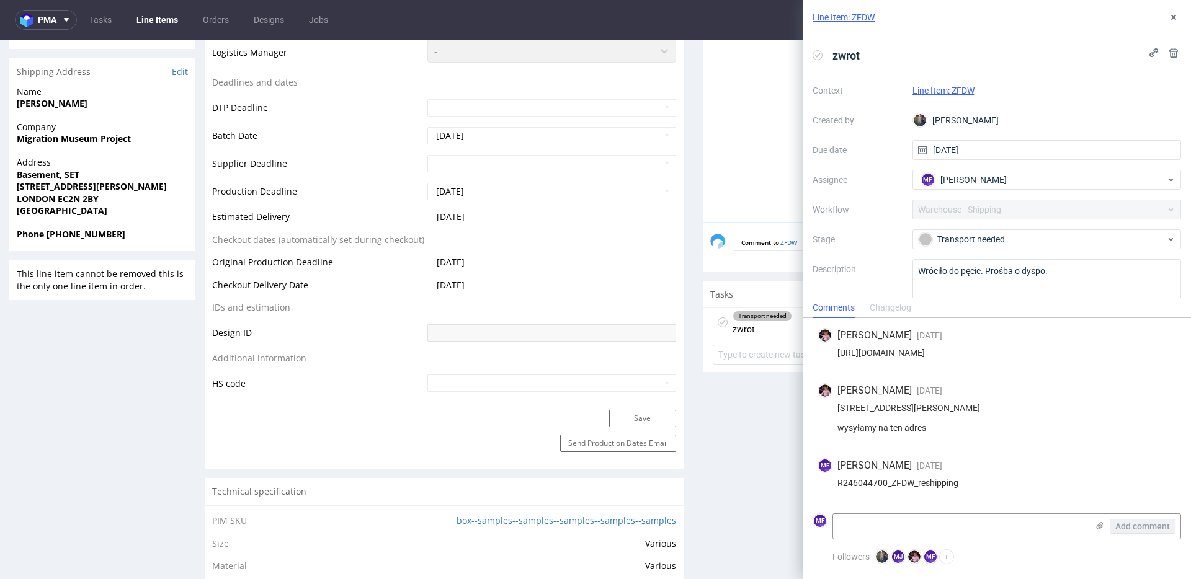
scroll to position [12, 0]
click at [899, 523] on textarea at bounding box center [960, 526] width 254 height 25
paste textarea "1Z5A15806897541156"
type textarea "1Z5A15806897541156"
click at [1146, 532] on button "Add comment" at bounding box center [1142, 526] width 66 height 15
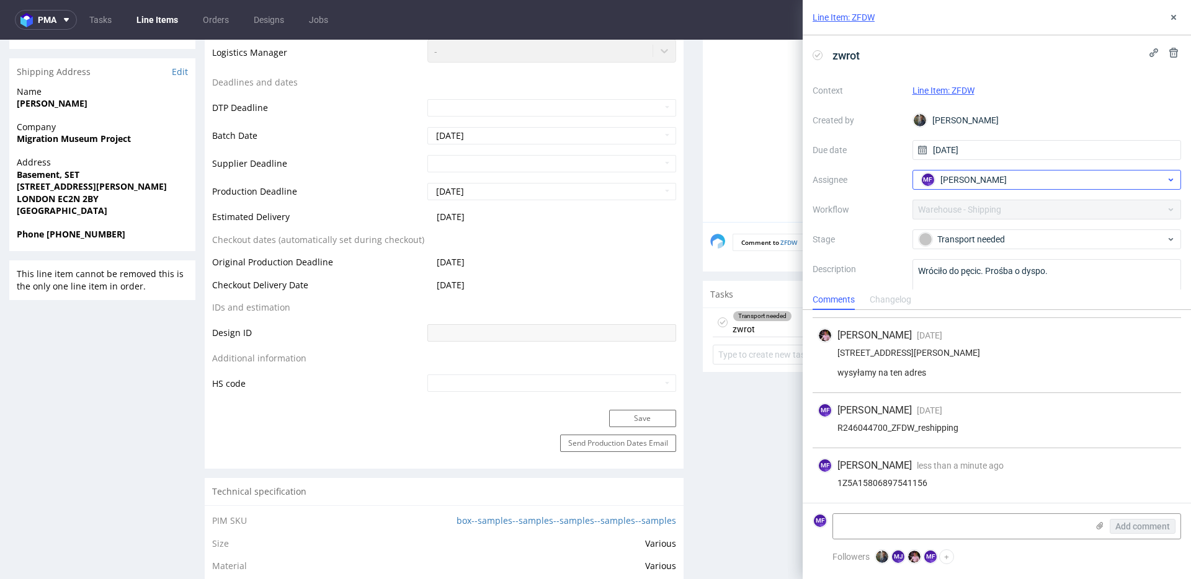
scroll to position [67, 0]
click at [1026, 177] on div "MF Michał Fedorowicz" at bounding box center [1042, 180] width 248 height 20
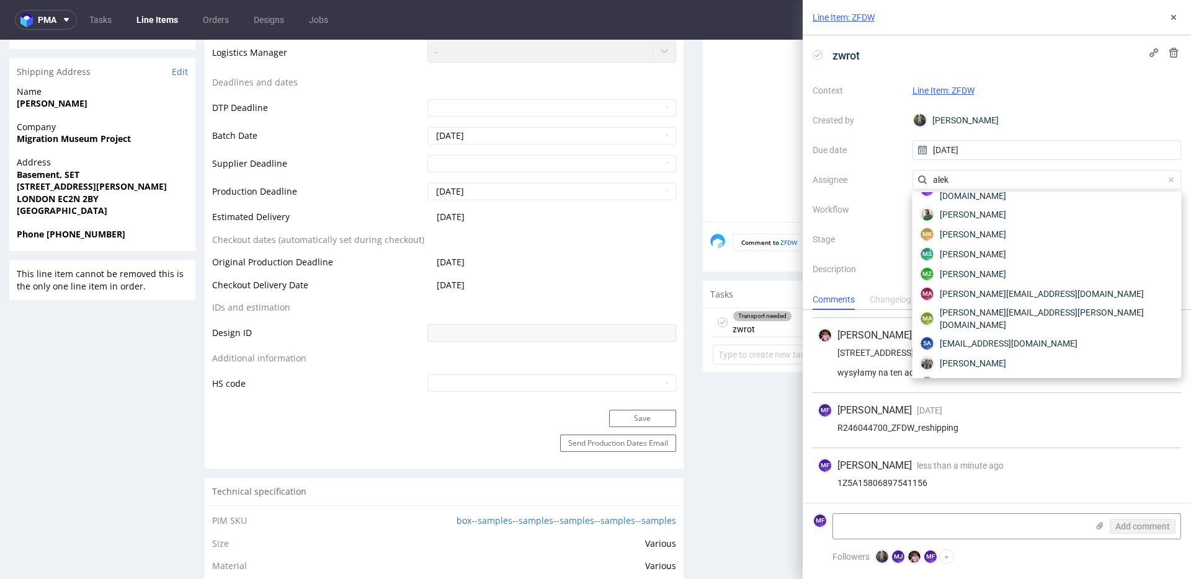
scroll to position [0, 0]
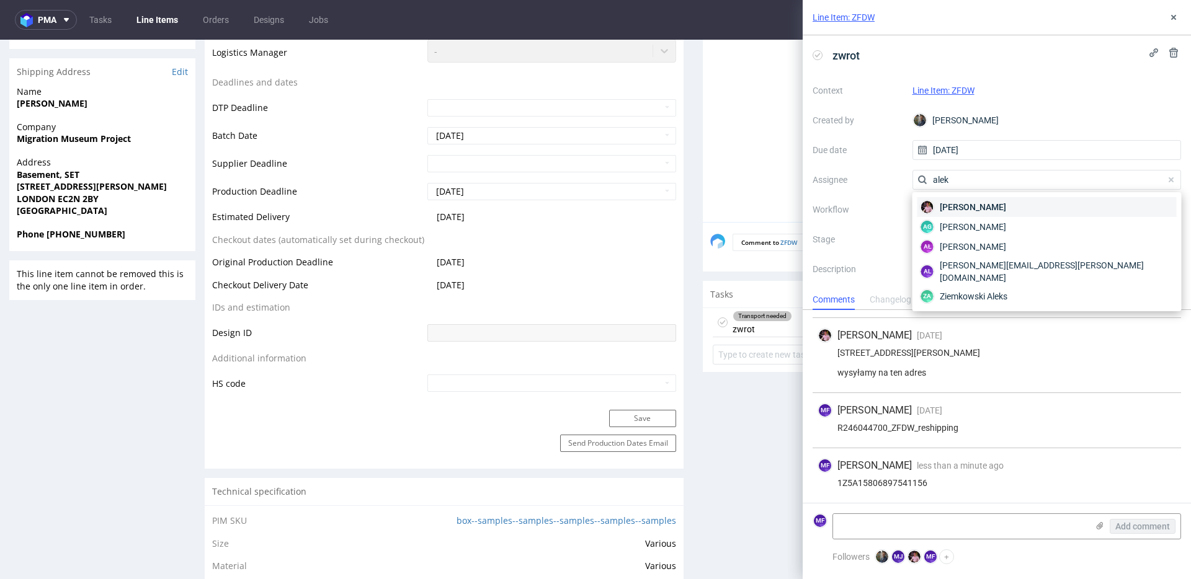
type input "alek"
click at [1013, 208] on div "[PERSON_NAME]" at bounding box center [1046, 207] width 259 height 20
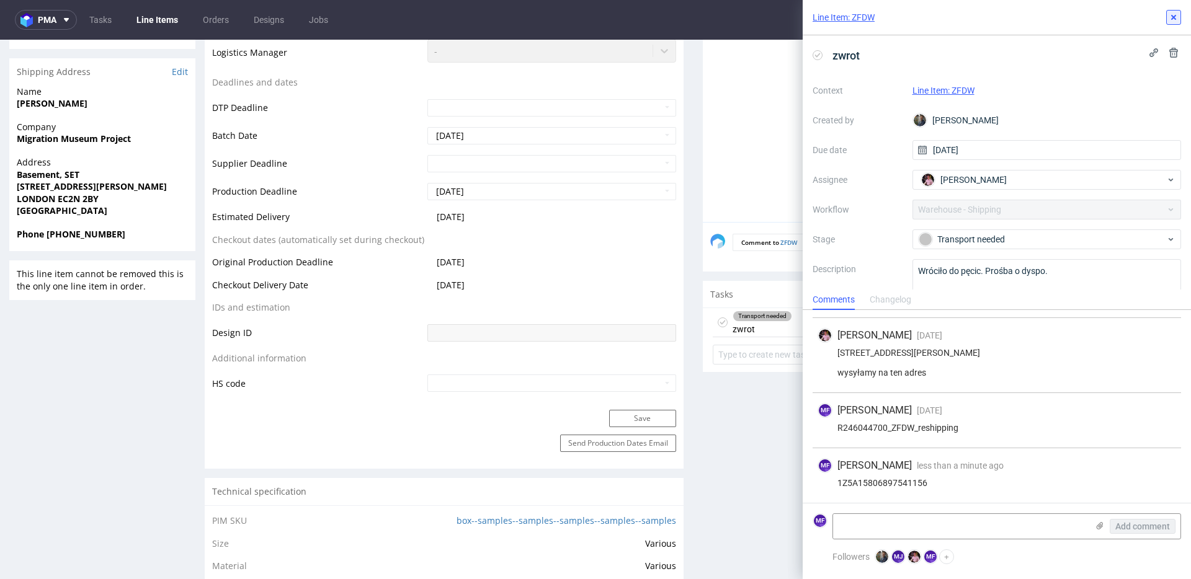
click at [1172, 21] on icon at bounding box center [1173, 17] width 10 height 10
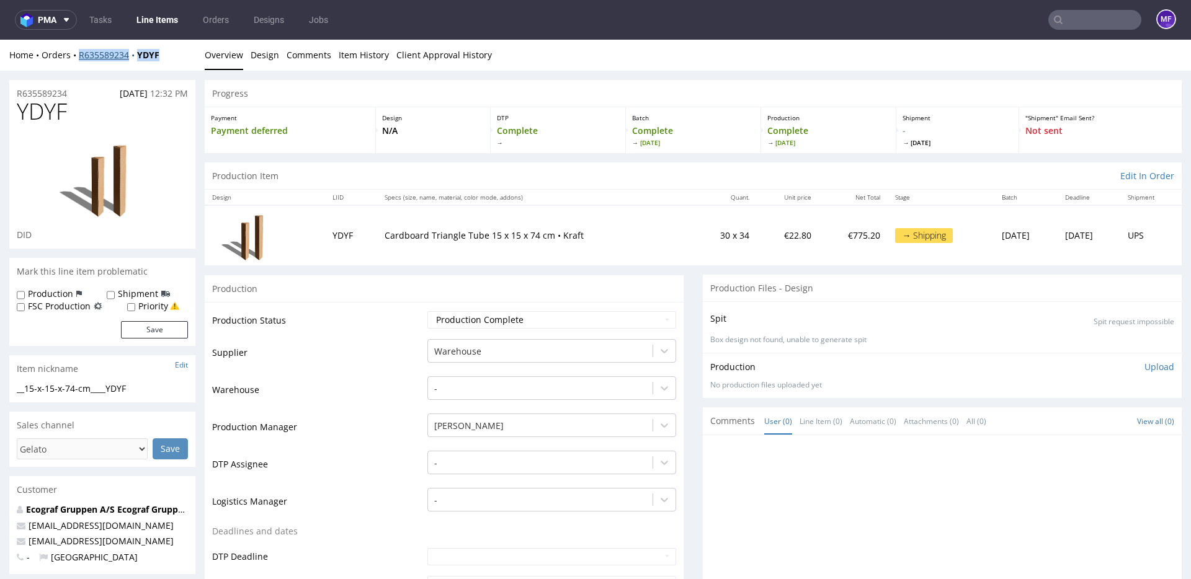
drag, startPoint x: 171, startPoint y: 57, endPoint x: 81, endPoint y: 57, distance: 90.5
click at [81, 57] on div "Home Orders R635589234 YDYF" at bounding box center [102, 55] width 186 height 12
copy div "R635589234 YDYF"
drag, startPoint x: 375, startPoint y: 236, endPoint x: 541, endPoint y: 239, distance: 166.2
click at [541, 239] on td "Cardboard Triangle Tube 15 x 15 x 74 cm • Kraft" at bounding box center [534, 235] width 314 height 60
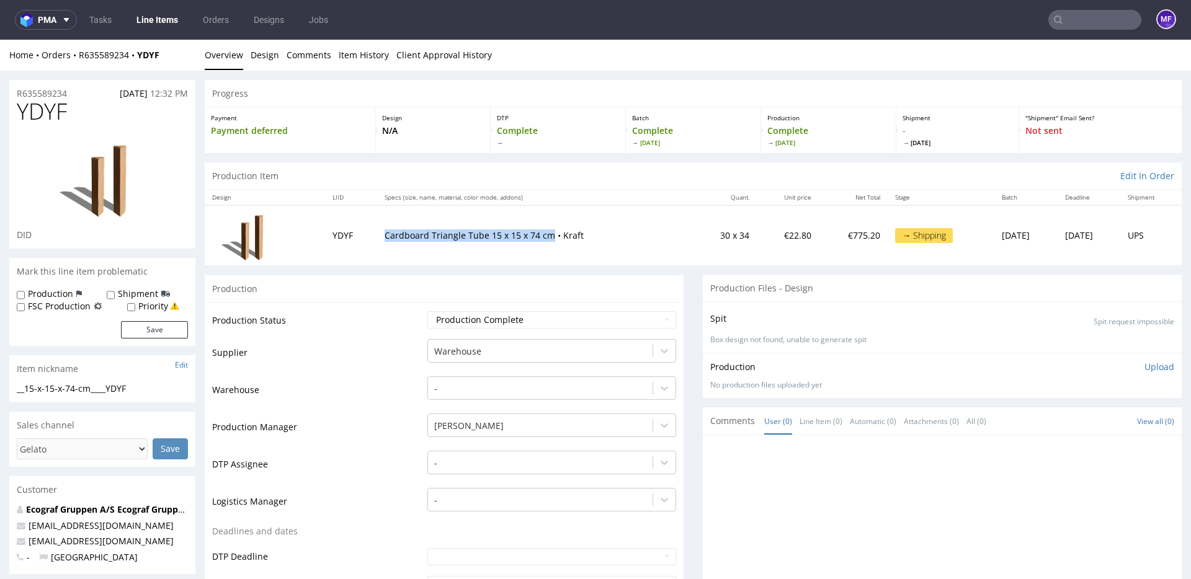
copy p "Cardboard Triangle Tube 15 x 15 x 74 cm"
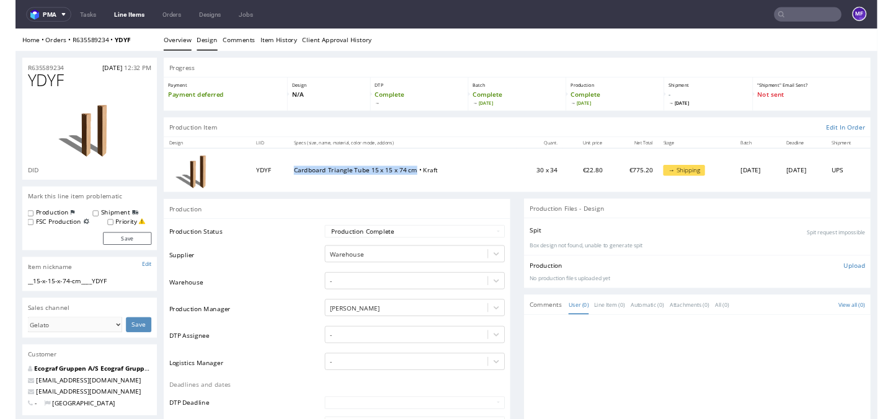
scroll to position [4, 0]
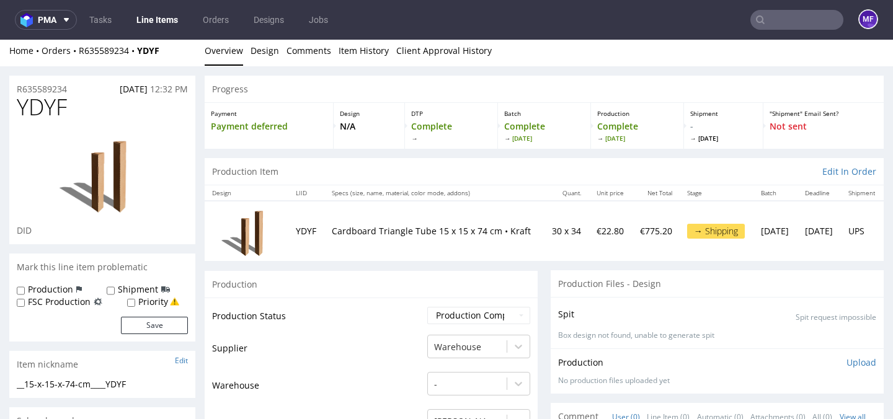
click at [770, 20] on input "text" at bounding box center [796, 20] width 93 height 20
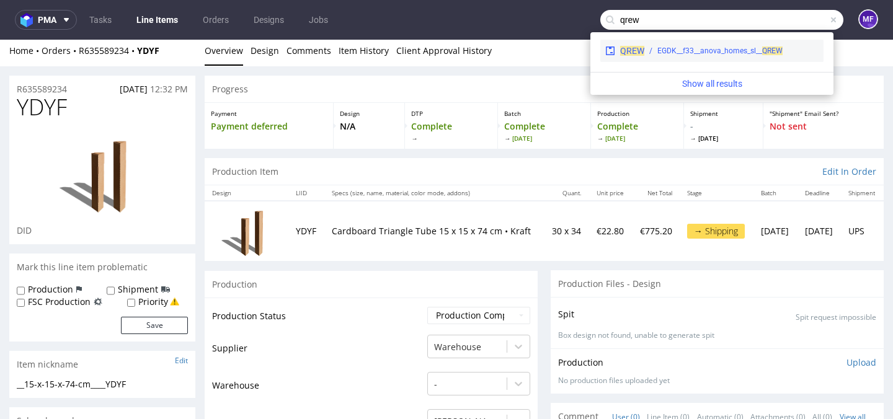
type input "qrew"
click at [716, 46] on div "EGDK__f33__anova_homes_sl__ QREW" at bounding box center [719, 50] width 125 height 11
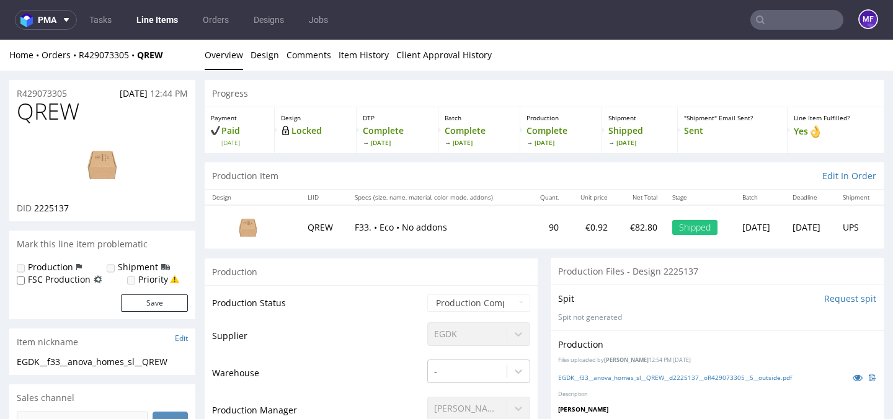
click at [451, 99] on div "Progress" at bounding box center [544, 93] width 679 height 27
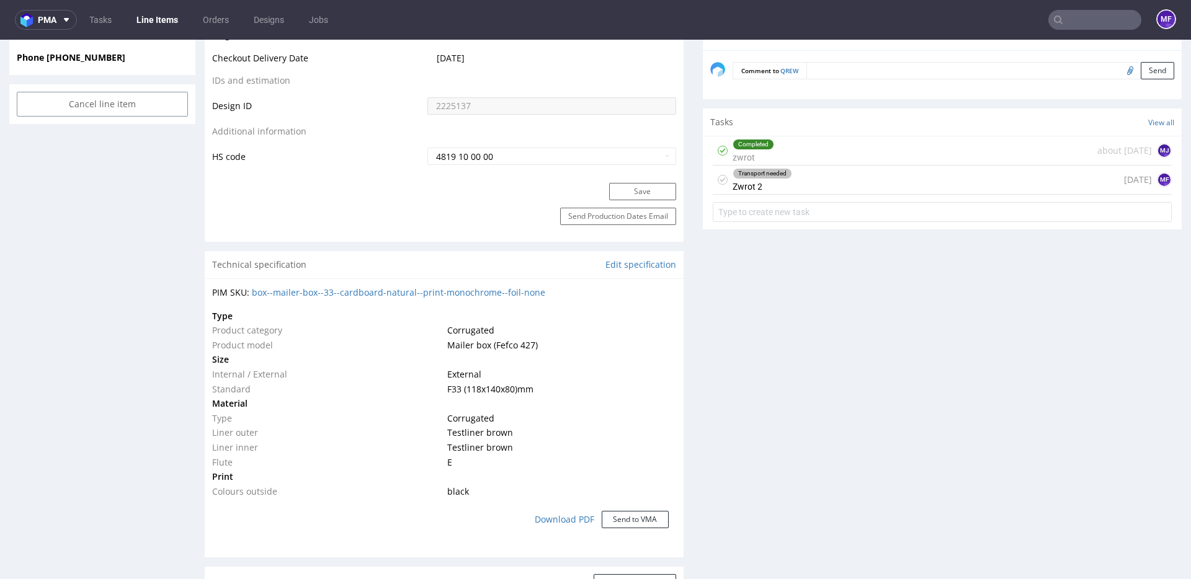
scroll to position [660, 0]
click at [820, 192] on div "Transport needed Zwrot 2 [DATE] MF" at bounding box center [941, 179] width 459 height 29
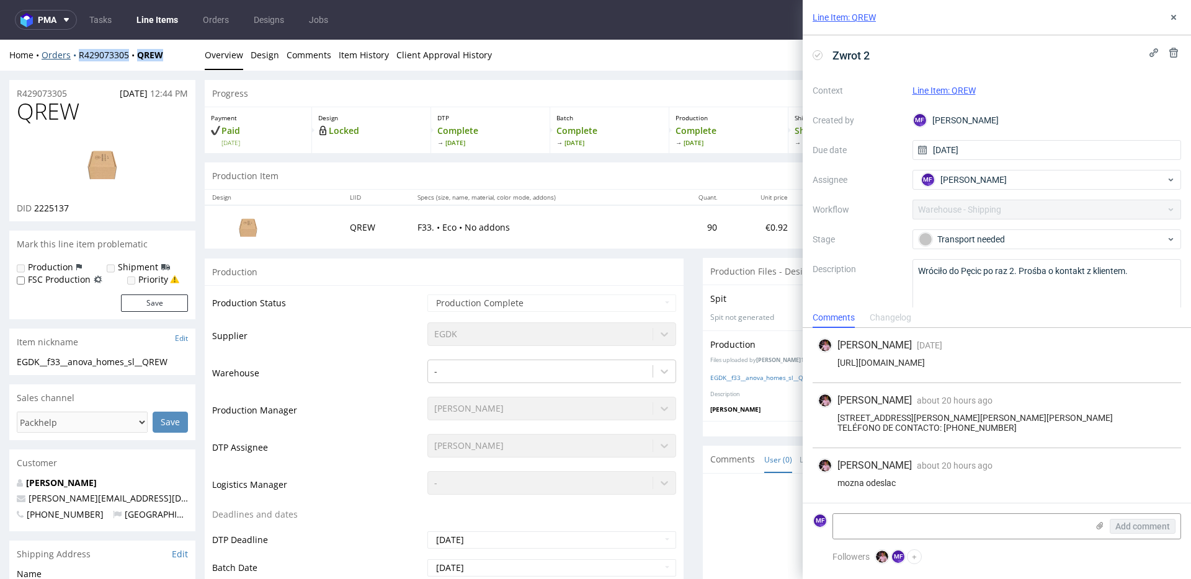
drag, startPoint x: 175, startPoint y: 56, endPoint x: 78, endPoint y: 58, distance: 97.4
click at [78, 58] on div "Home Orders R429073305 QREW" at bounding box center [102, 55] width 186 height 12
copy div "R429073305 QREW"
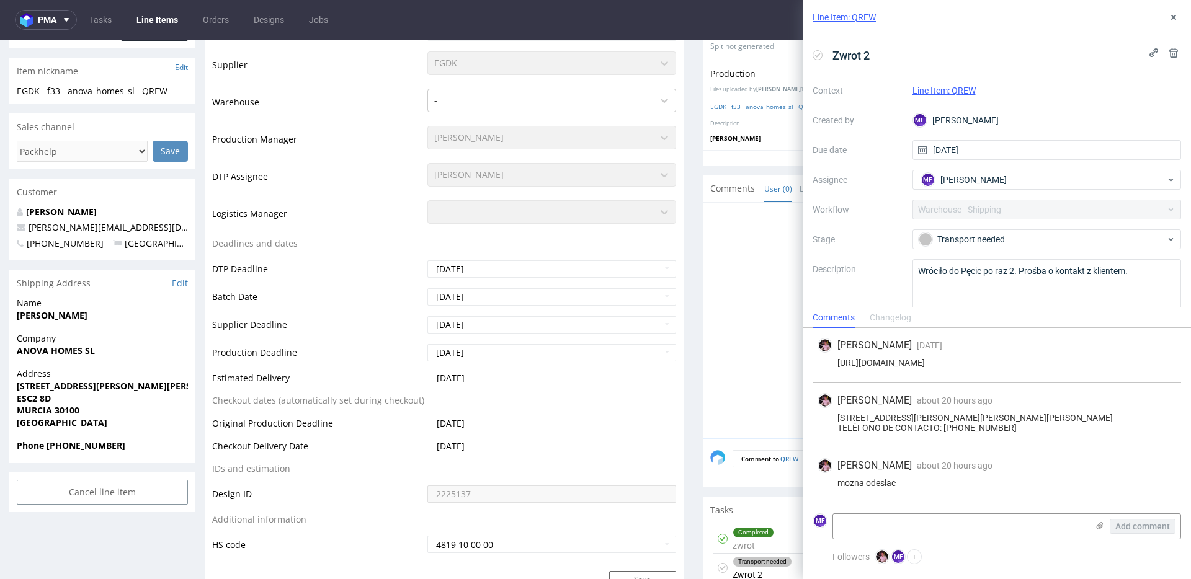
scroll to position [280, 0]
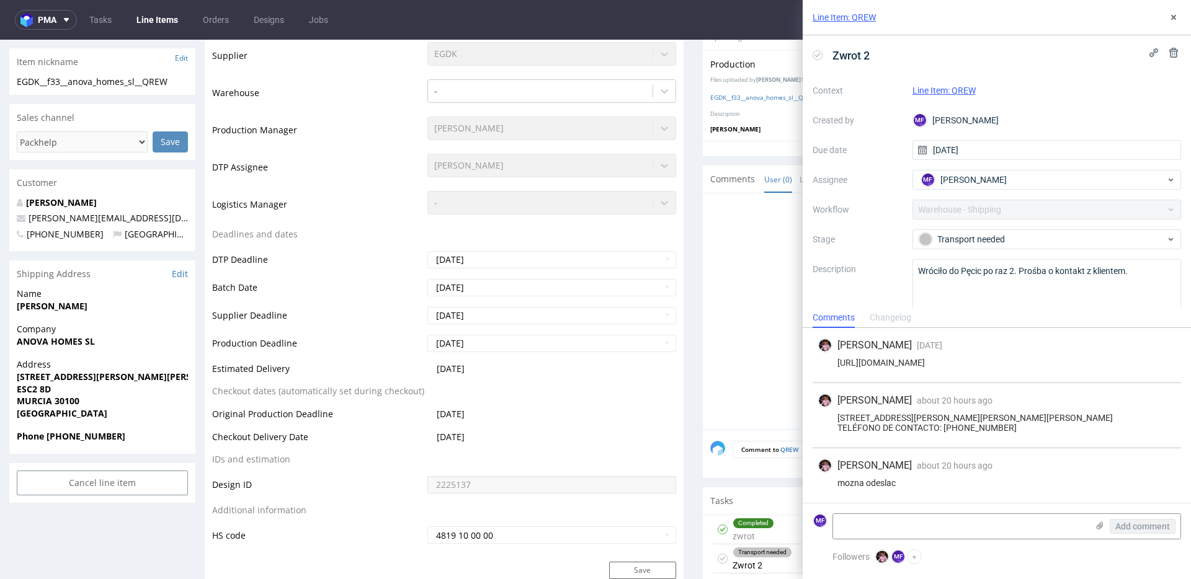
click at [1003, 425] on div "[STREET_ADDRESS][PERSON_NAME][PERSON_NAME][PERSON_NAME] TELÉFONO DE CONTACTO: […" at bounding box center [996, 423] width 358 height 20
drag, startPoint x: 997, startPoint y: 426, endPoint x: 945, endPoint y: 428, distance: 52.1
click at [945, 428] on div "[STREET_ADDRESS][PERSON_NAME][PERSON_NAME][PERSON_NAME] TELÉFONO DE CONTACTO: […" at bounding box center [996, 423] width 358 height 20
copy div "666 29 24 10"
drag, startPoint x: 132, startPoint y: 218, endPoint x: 26, endPoint y: 218, distance: 106.0
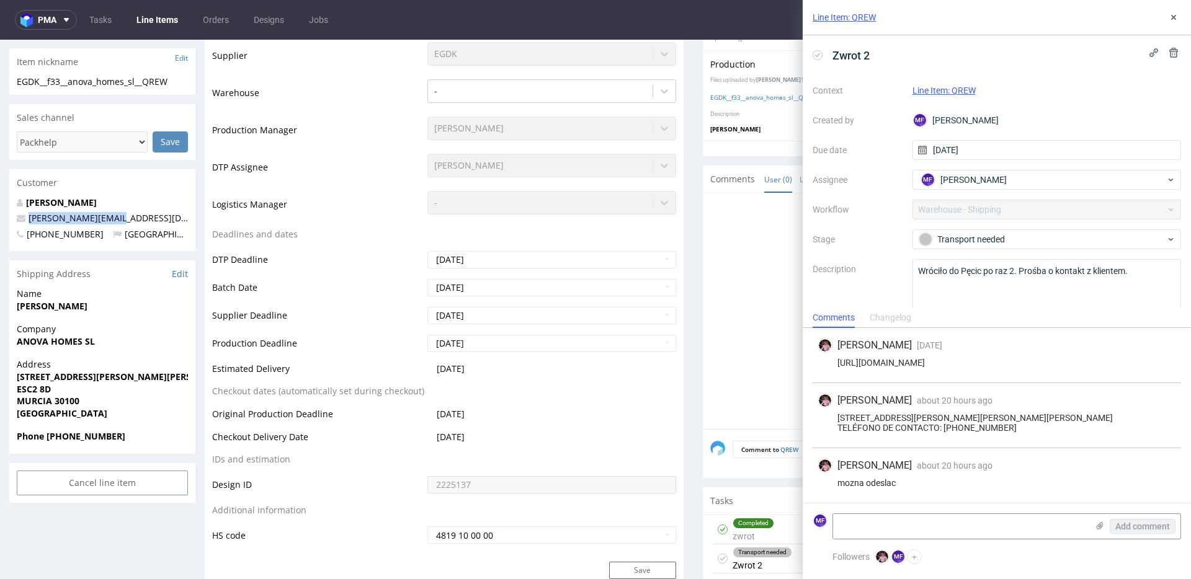
click at [26, 218] on p "[PERSON_NAME][EMAIL_ADDRESS][DOMAIN_NAME]" at bounding box center [102, 218] width 171 height 12
copy link "[PERSON_NAME][EMAIL_ADDRESS][DOMAIN_NAME]"
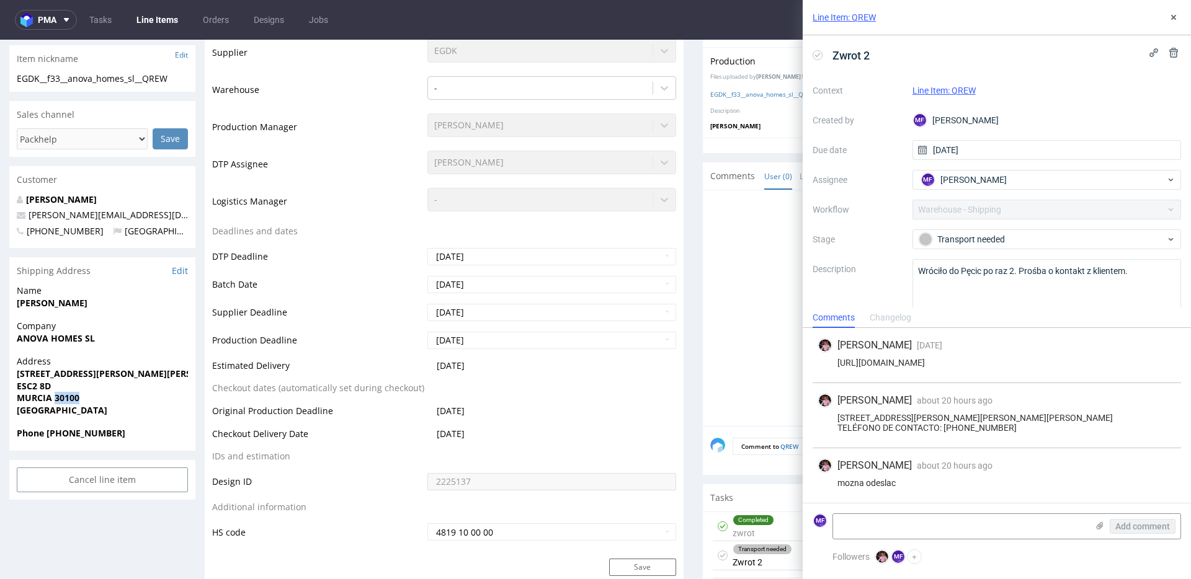
drag, startPoint x: 89, startPoint y: 399, endPoint x: 55, endPoint y: 399, distance: 34.1
click at [55, 399] on span "MURCIA 30100" at bounding box center [102, 398] width 171 height 12
copy strong "30100"
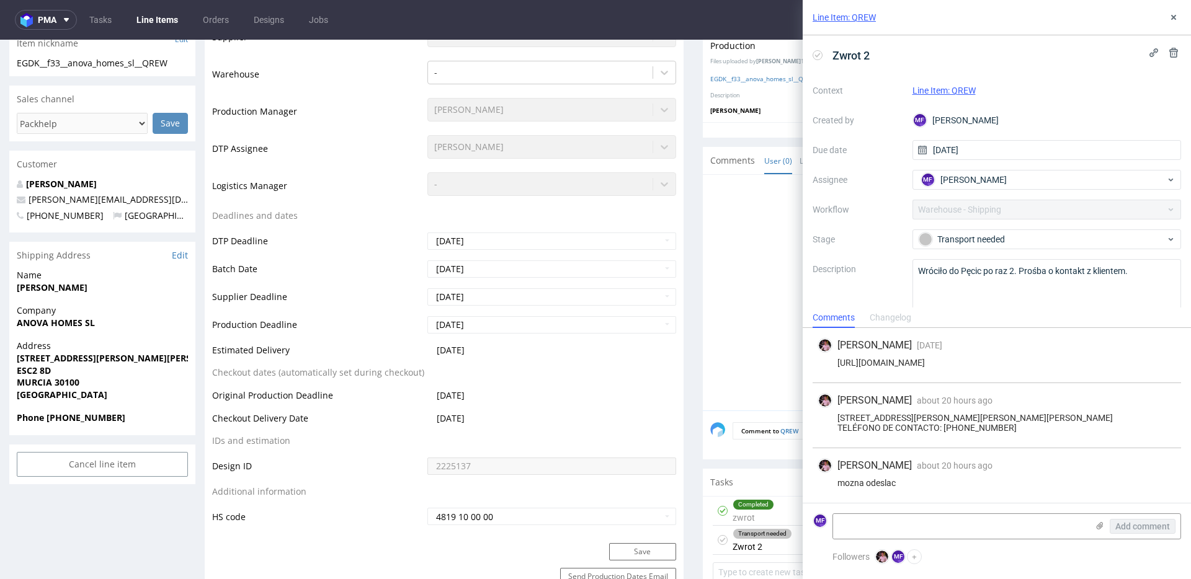
scroll to position [301, 0]
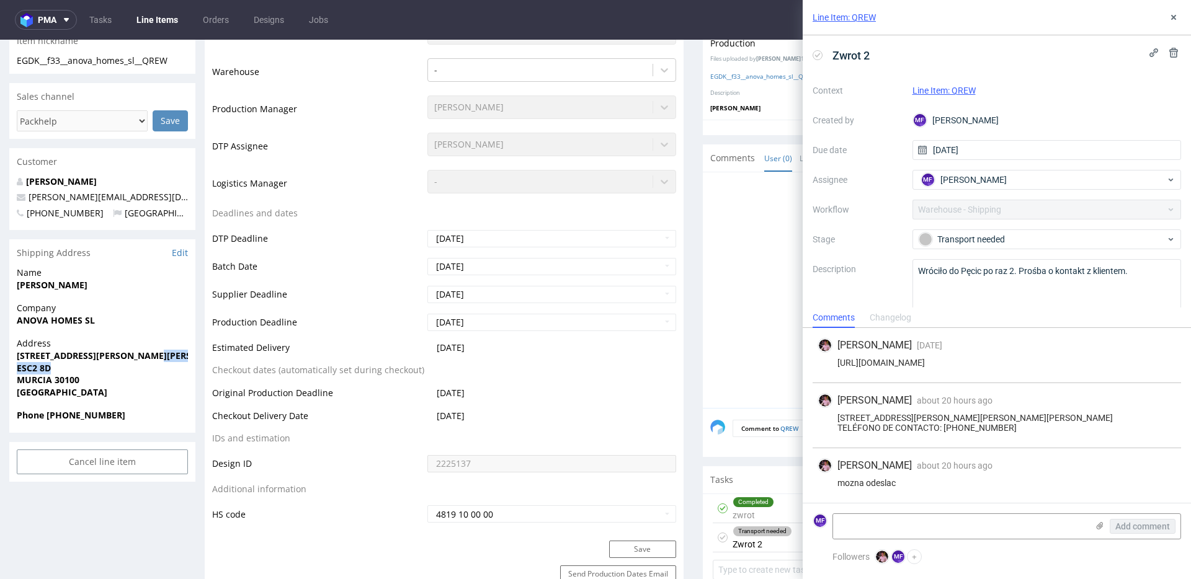
drag, startPoint x: 163, startPoint y: 358, endPoint x: 131, endPoint y: 363, distance: 32.6
click at [131, 362] on span "[STREET_ADDRESS][PERSON_NAME][PERSON_NAME]" at bounding box center [102, 356] width 171 height 12
click at [135, 375] on span "MURCIA 30100" at bounding box center [102, 381] width 171 height 12
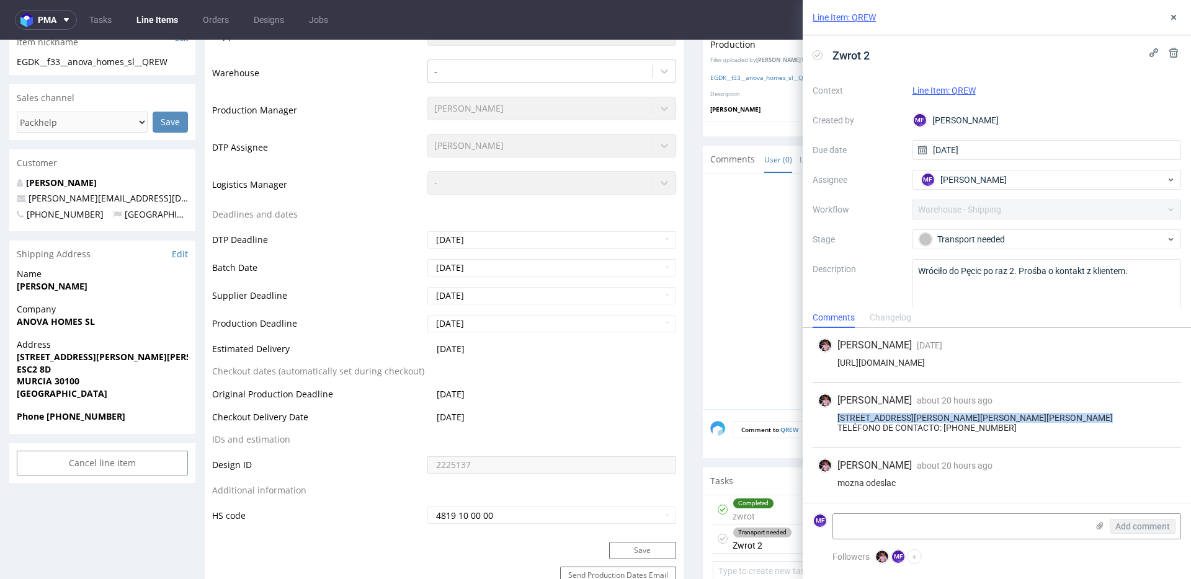
drag, startPoint x: 840, startPoint y: 409, endPoint x: 1102, endPoint y: 407, distance: 262.3
click at [1102, 413] on div "[STREET_ADDRESS][PERSON_NAME][PERSON_NAME][PERSON_NAME] TELÉFONO DE CONTACTO: […" at bounding box center [996, 423] width 358 height 20
copy div "[STREET_ADDRESS][PERSON_NAME][PERSON_NAME][PERSON_NAME]"
click at [1041, 431] on div "[STREET_ADDRESS][PERSON_NAME][PERSON_NAME][PERSON_NAME] TELÉFONO DE CONTACTO: […" at bounding box center [996, 423] width 358 height 20
drag, startPoint x: 1005, startPoint y: 407, endPoint x: 1098, endPoint y: 407, distance: 93.0
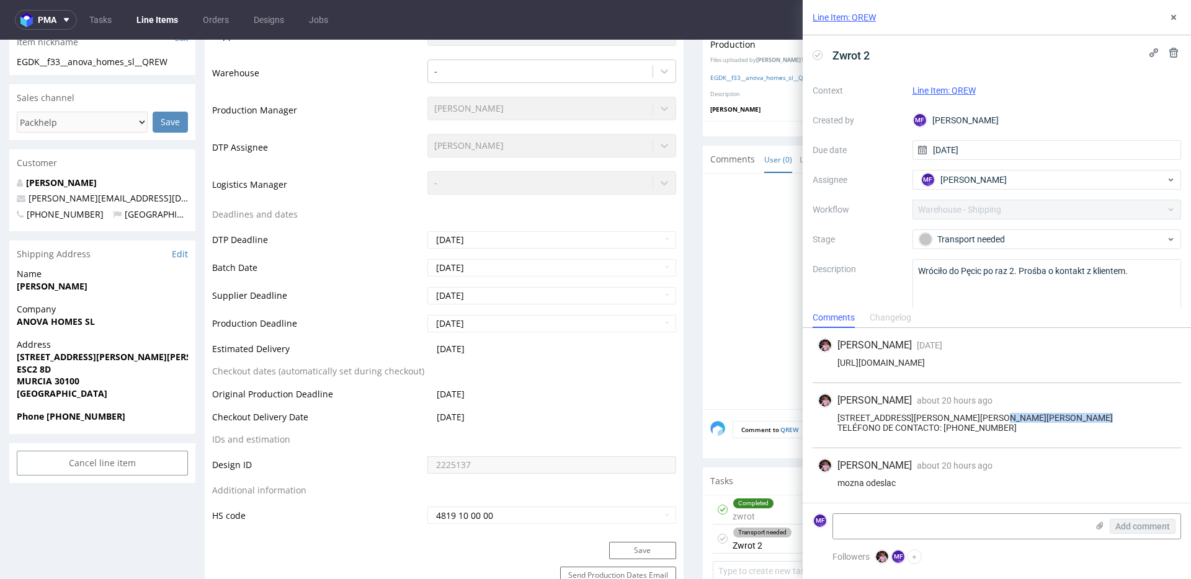
click at [1098, 413] on div "[STREET_ADDRESS][PERSON_NAME][PERSON_NAME][PERSON_NAME] TELÉFONO DE CONTACTO: […" at bounding box center [996, 423] width 358 height 20
copy div "N2 [PERSON_NAME] 2 PISO 8D"
drag, startPoint x: 104, startPoint y: 322, endPoint x: 16, endPoint y: 322, distance: 87.4
click at [17, 322] on span "ANOVA HOMES SL" at bounding box center [102, 322] width 171 height 12
copy strong "ANOVA HOMES SL"
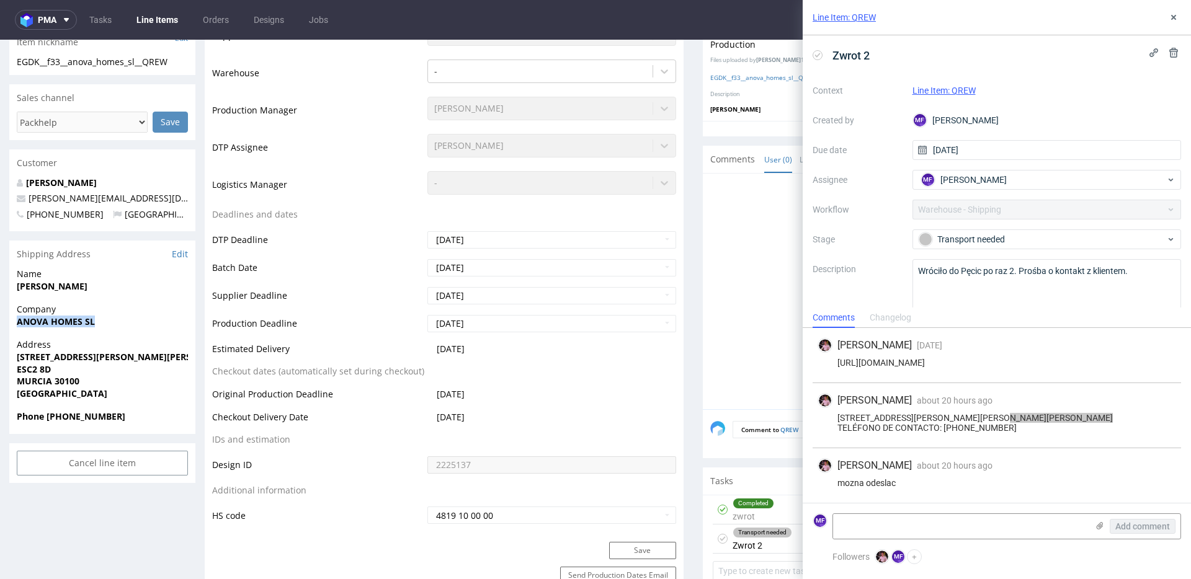
drag, startPoint x: 92, startPoint y: 285, endPoint x: 13, endPoint y: 283, distance: 79.4
click at [13, 283] on div "Name [PERSON_NAME]" at bounding box center [102, 285] width 186 height 35
copy strong "[PERSON_NAME]"
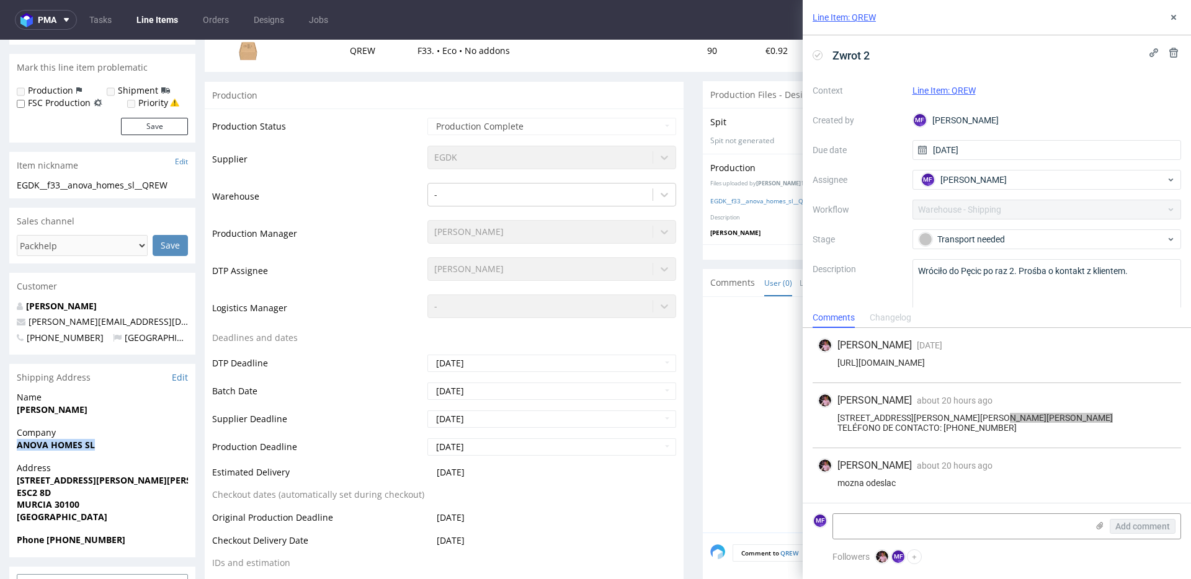
scroll to position [0, 0]
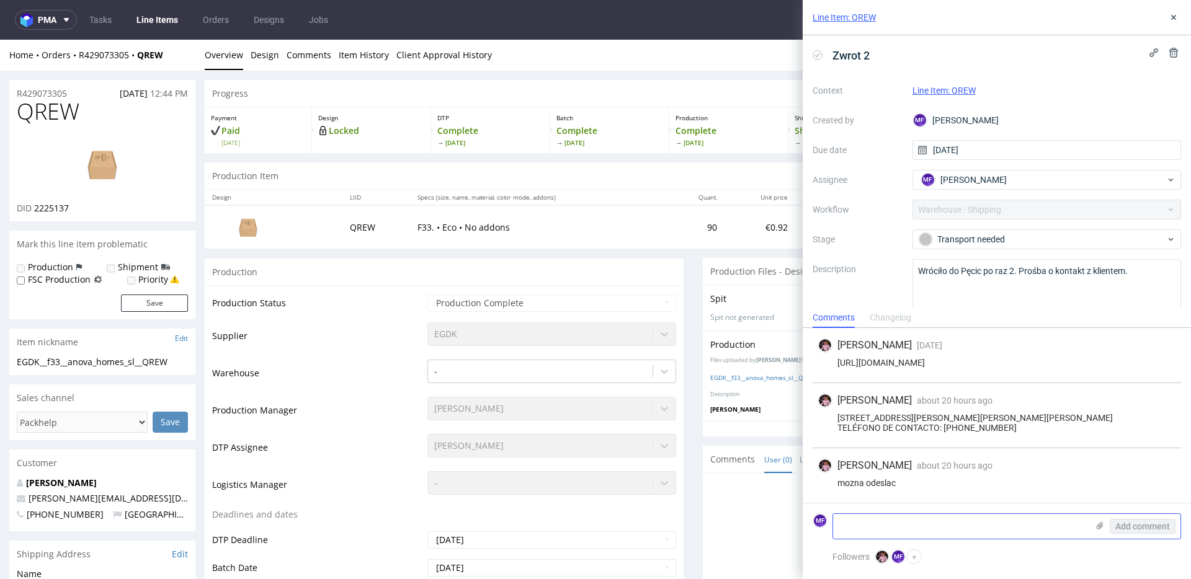
click at [935, 531] on textarea at bounding box center [960, 526] width 254 height 25
click at [923, 523] on textarea at bounding box center [960, 526] width 254 height 25
paste textarea "R429073305_QREW_reshipping2"
type textarea "R429073305_QREW_reshipping2"
click at [1145, 529] on span "Add comment" at bounding box center [1142, 526] width 55 height 9
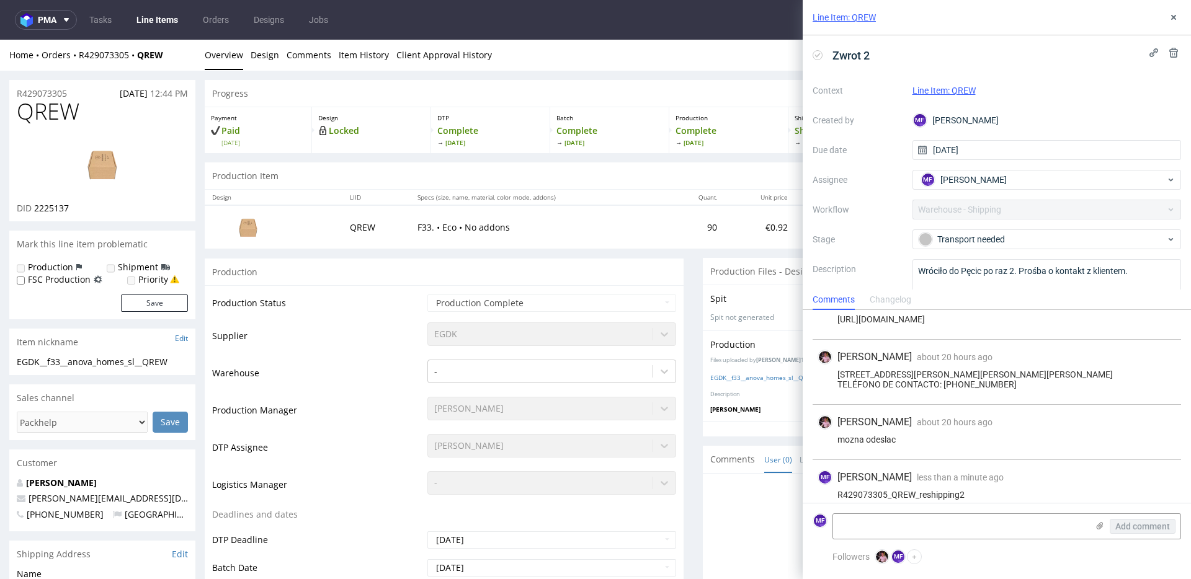
scroll to position [47, 0]
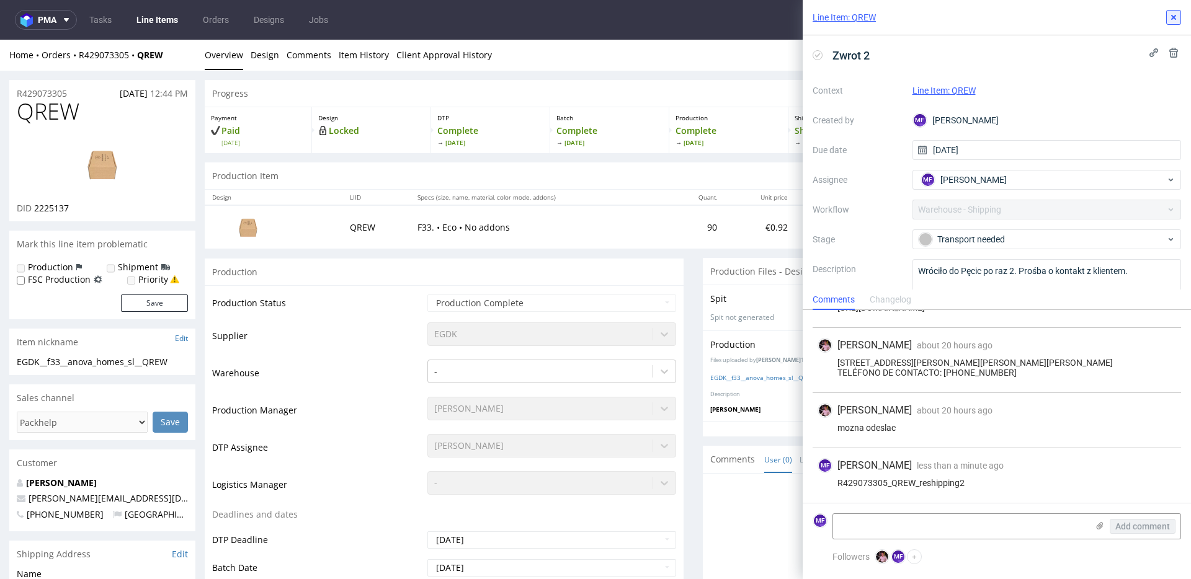
click at [1179, 20] on button at bounding box center [1173, 17] width 15 height 15
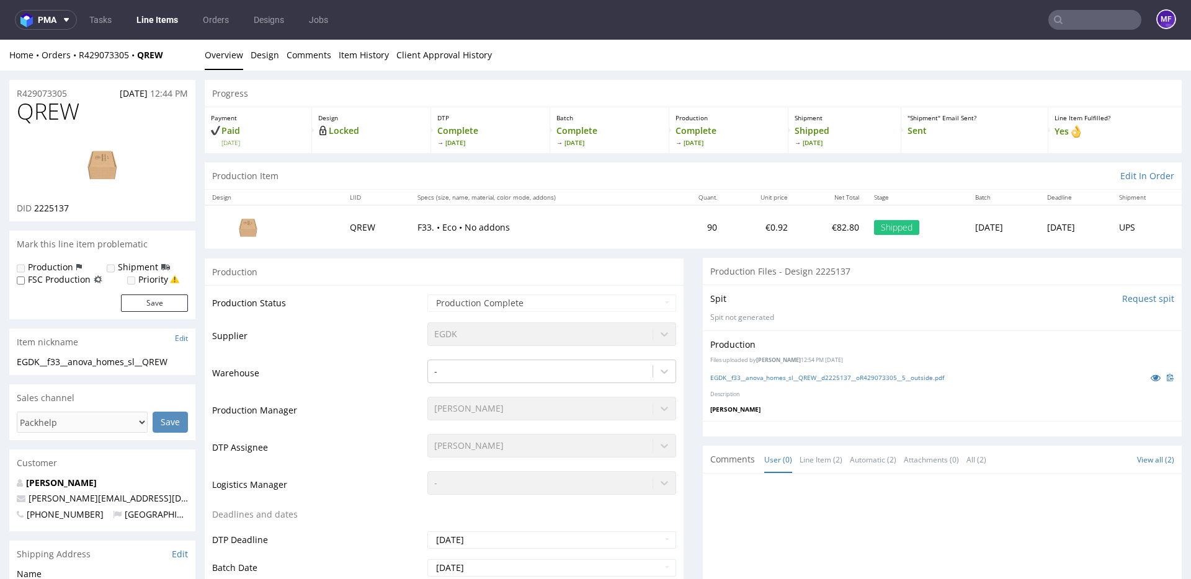
click at [165, 19] on link "Line Items" at bounding box center [157, 20] width 56 height 20
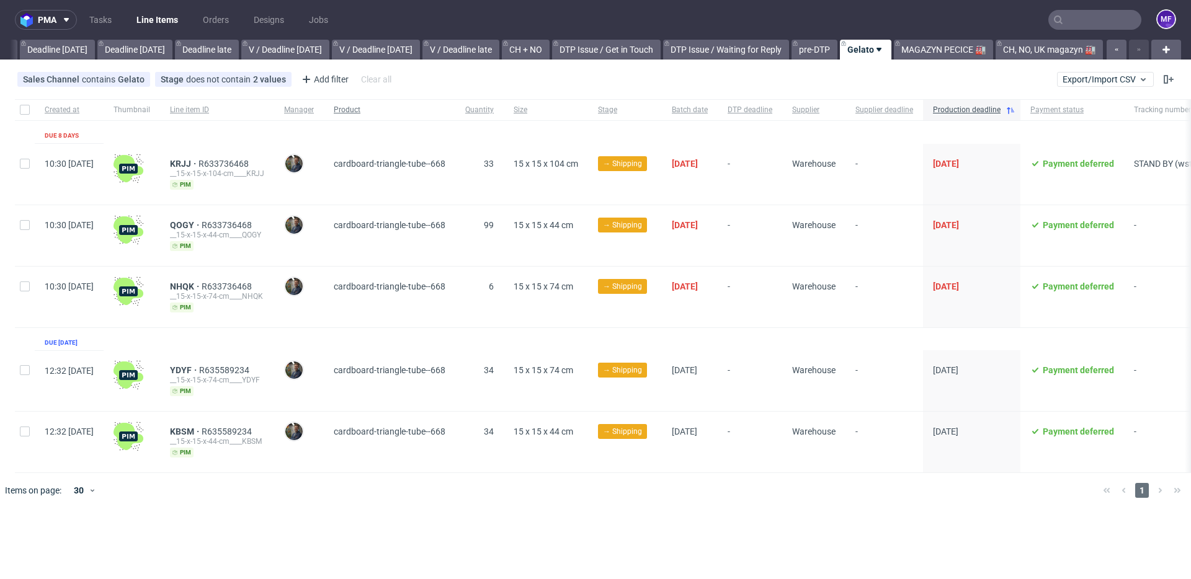
scroll to position [0, 1325]
click at [1029, 45] on link "CH, NO, UK magazyn 🏭" at bounding box center [1048, 50] width 107 height 20
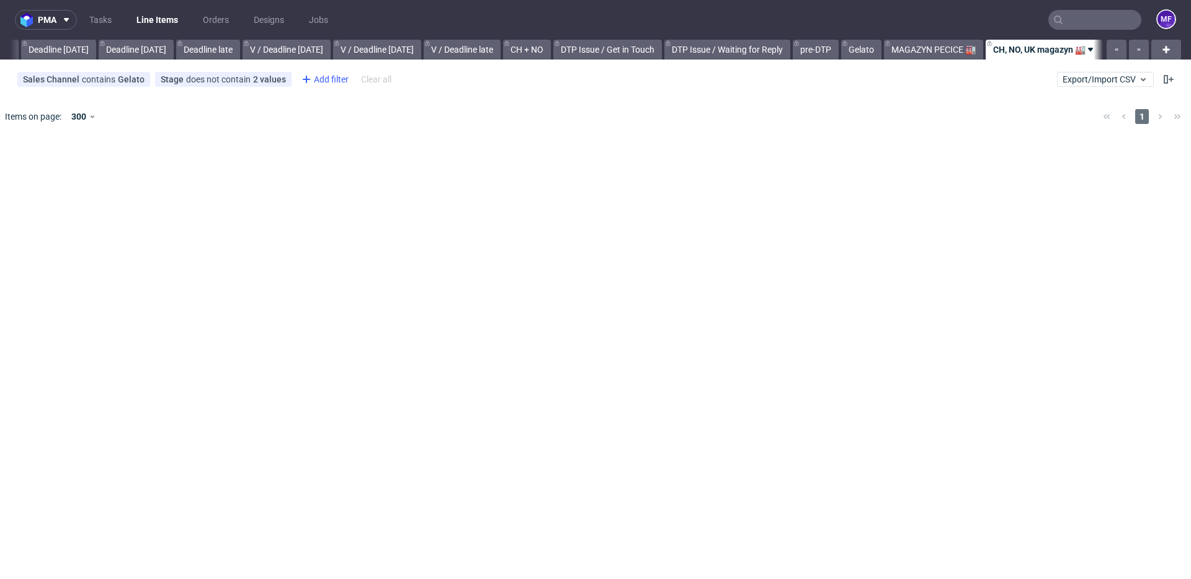
scroll to position [0, 1326]
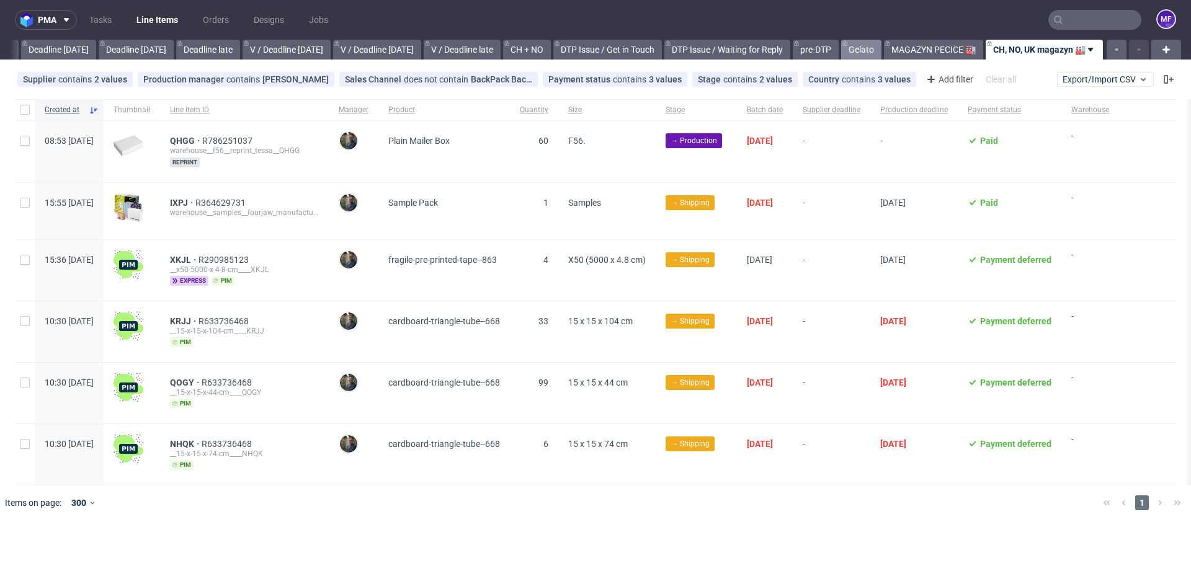
click at [864, 49] on link "Gelato" at bounding box center [861, 50] width 40 height 20
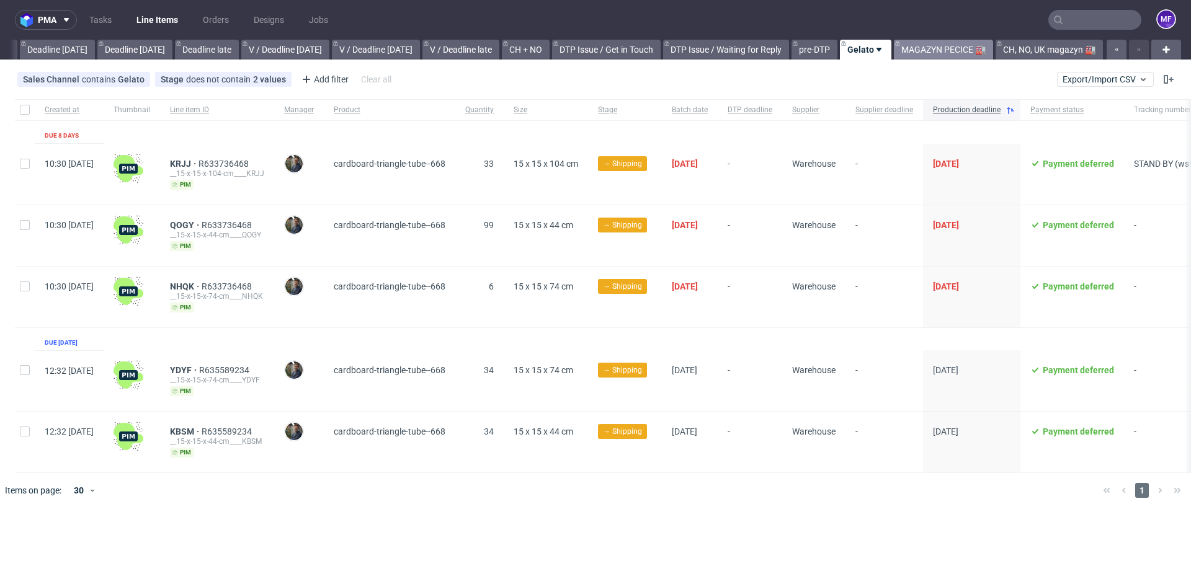
click at [938, 53] on link "MAGAZYN PECICE 🏭" at bounding box center [943, 50] width 99 height 20
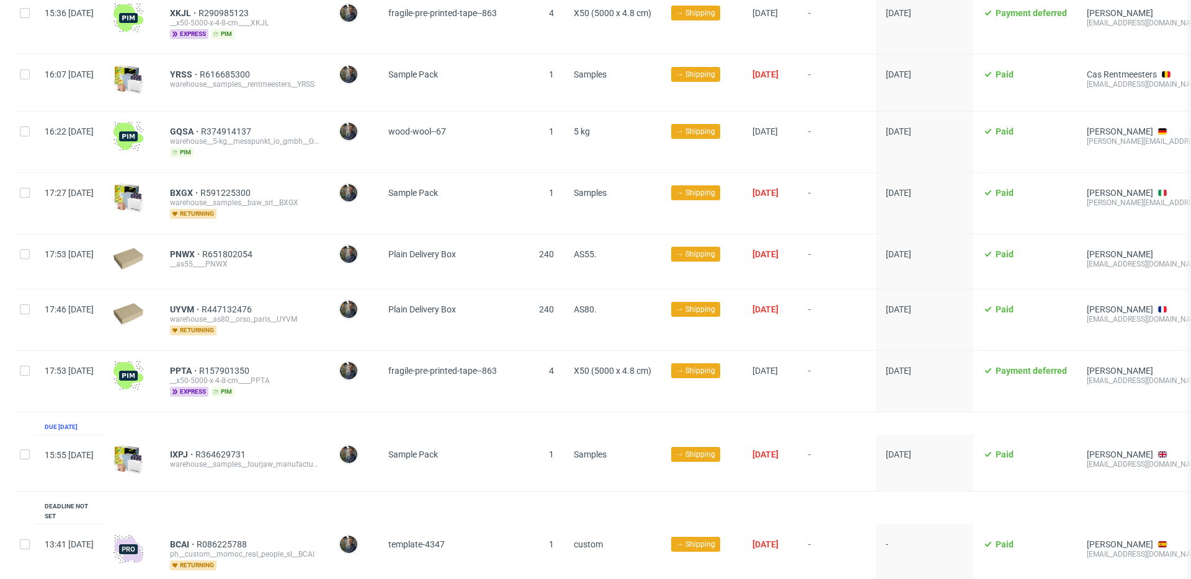
scroll to position [2046, 0]
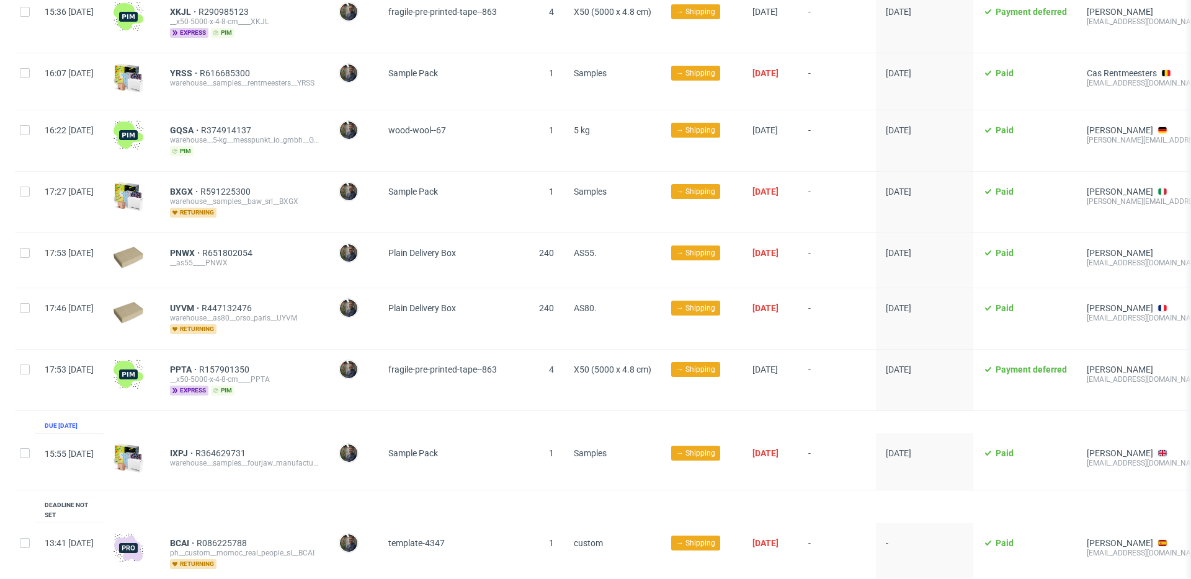
click at [329, 326] on div "UYVM R447132476 warehouse__as80__orso_paris__UYVM returning" at bounding box center [244, 318] width 169 height 61
drag, startPoint x: 201, startPoint y: 353, endPoint x: 228, endPoint y: 357, distance: 26.8
click at [228, 357] on div "PPTA R157901350 __x50-5000-x-4-8-cm____PPTA express pim" at bounding box center [244, 380] width 169 height 61
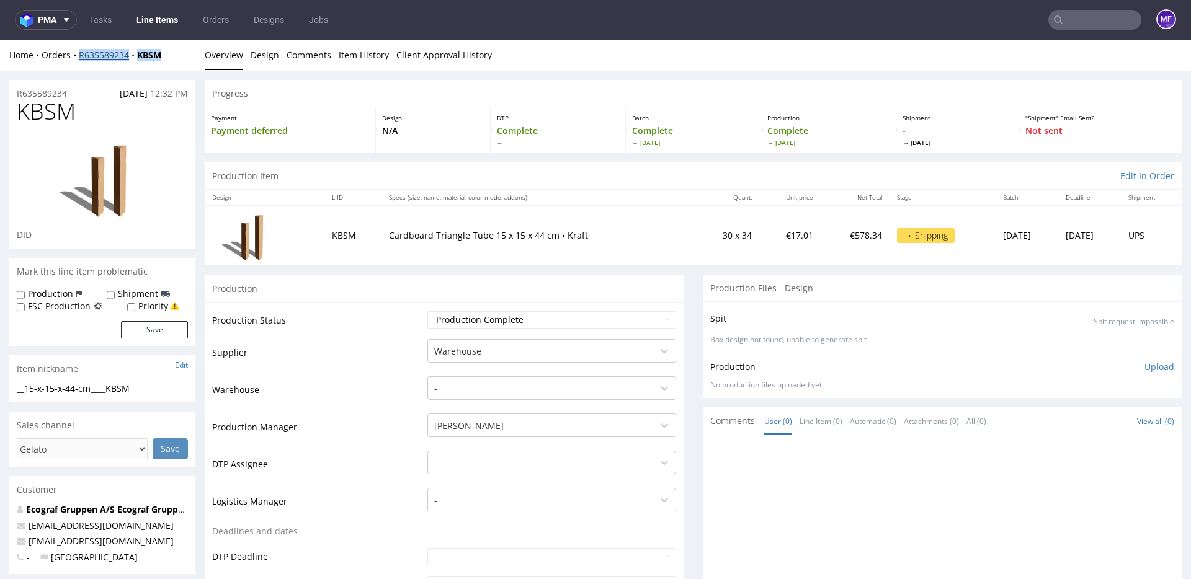
drag, startPoint x: 167, startPoint y: 57, endPoint x: 80, endPoint y: 58, distance: 87.4
click at [80, 58] on div "Home Orders R635589234 KBSM" at bounding box center [102, 55] width 186 height 12
copy div "R635589234 KBSM"
drag, startPoint x: 375, startPoint y: 233, endPoint x: 544, endPoint y: 239, distance: 168.8
click at [544, 239] on td "Cardboard Triangle Tube 15 x 15 x 44 cm • Kraft" at bounding box center [537, 235] width 313 height 60
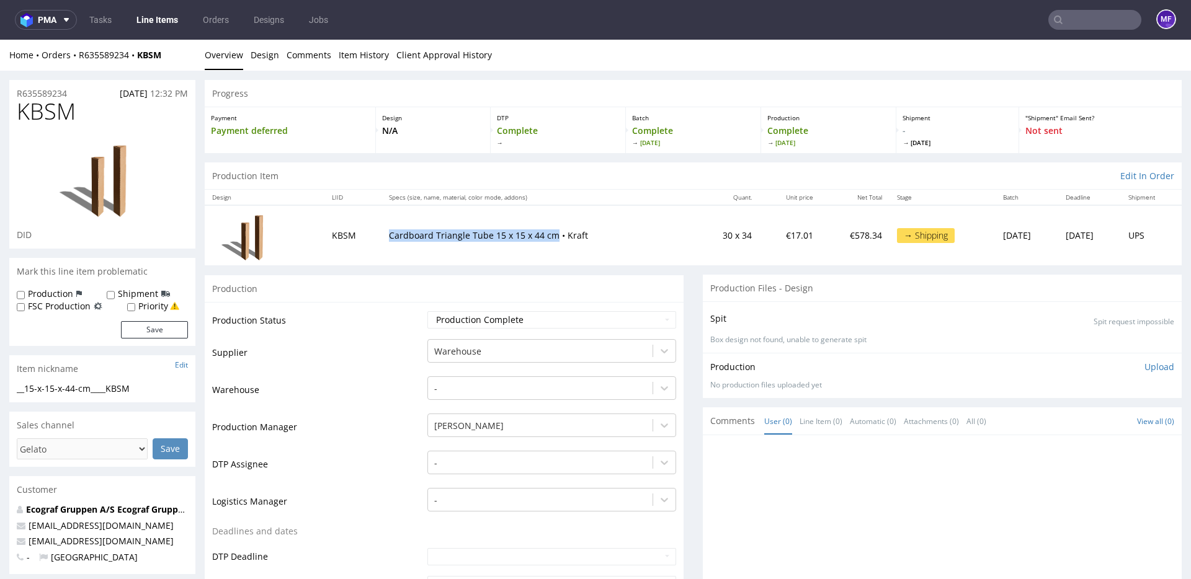
copy p "Cardboard Triangle Tube 15 x 15 x 44 cm"
click at [600, 218] on td "Cardboard Triangle Tube 15 x 15 x 44 cm • Kraft" at bounding box center [537, 235] width 313 height 60
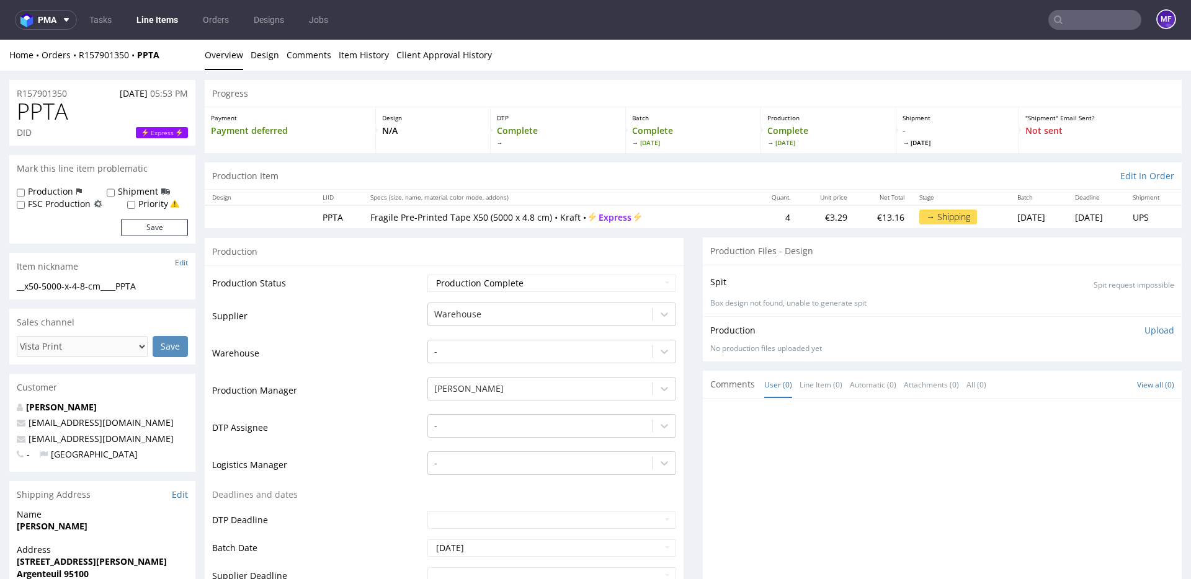
drag, startPoint x: 1113, startPoint y: 27, endPoint x: 1102, endPoint y: 27, distance: 11.2
click at [1104, 27] on input "text" at bounding box center [1094, 20] width 93 height 20
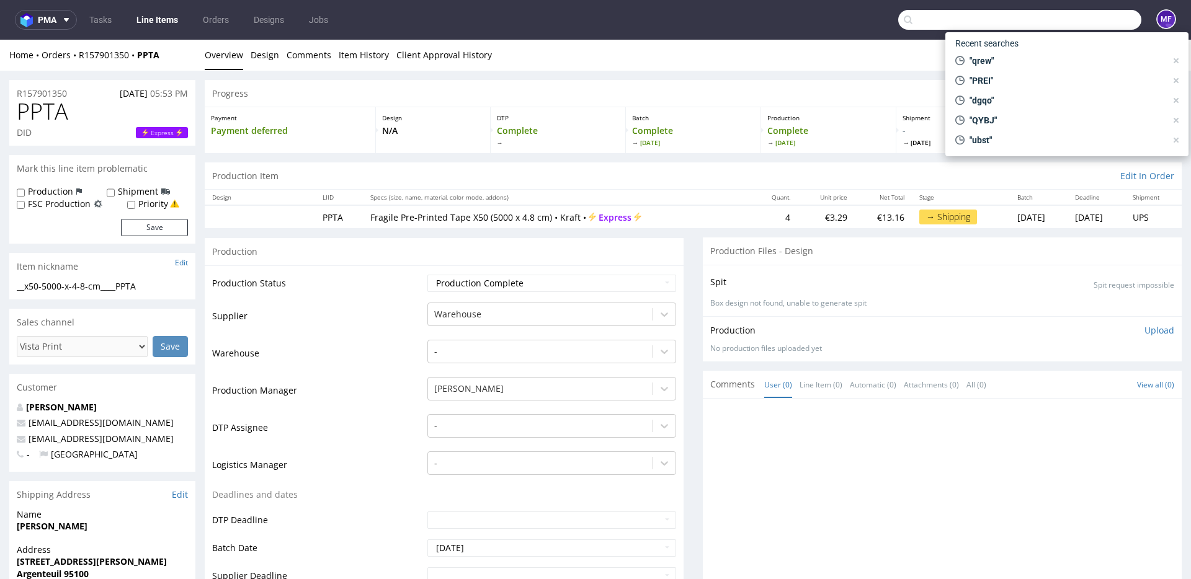
paste input "IXPJ"
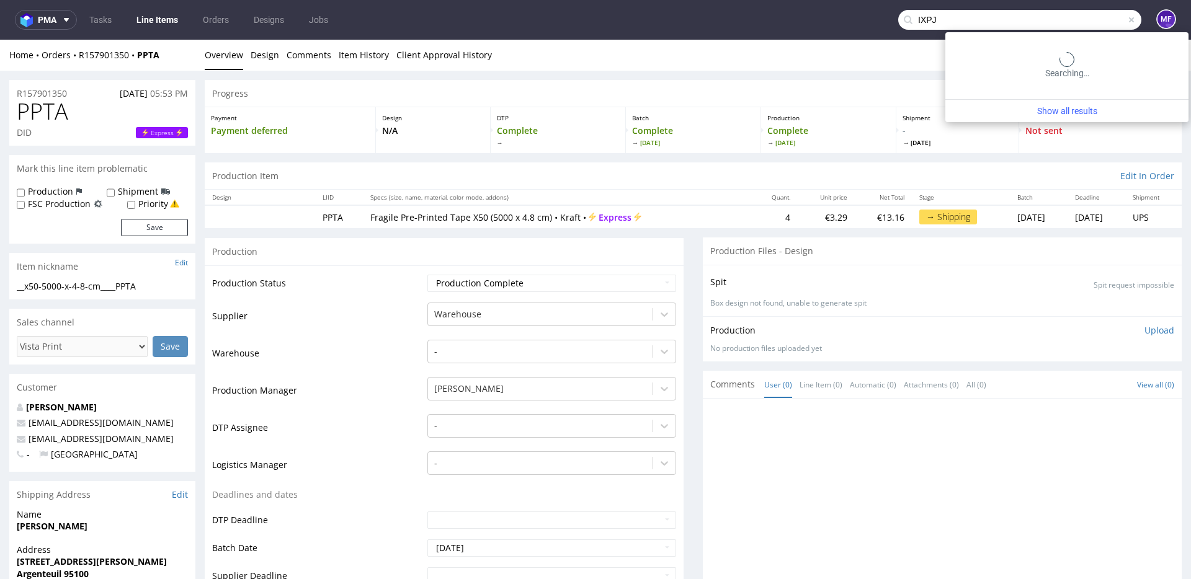
click at [933, 20] on input "IXPJ" at bounding box center [1019, 20] width 243 height 20
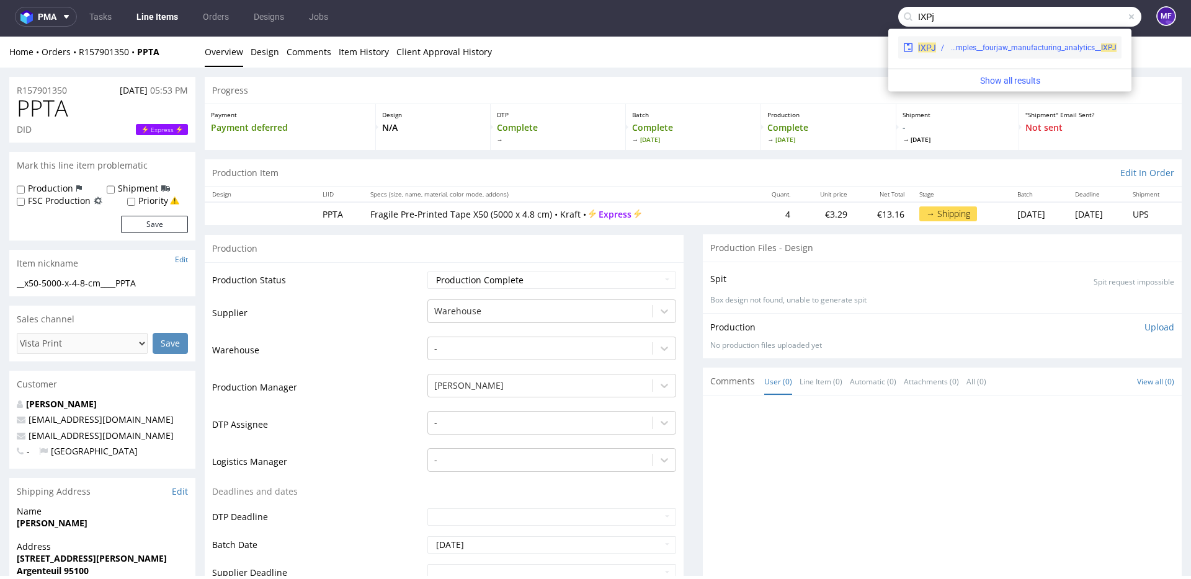
type input "IXPj"
click at [936, 48] on div "warehouse__samples__fourjaw_manufacturing_analytics__ IXPJ" at bounding box center [1026, 47] width 180 height 11
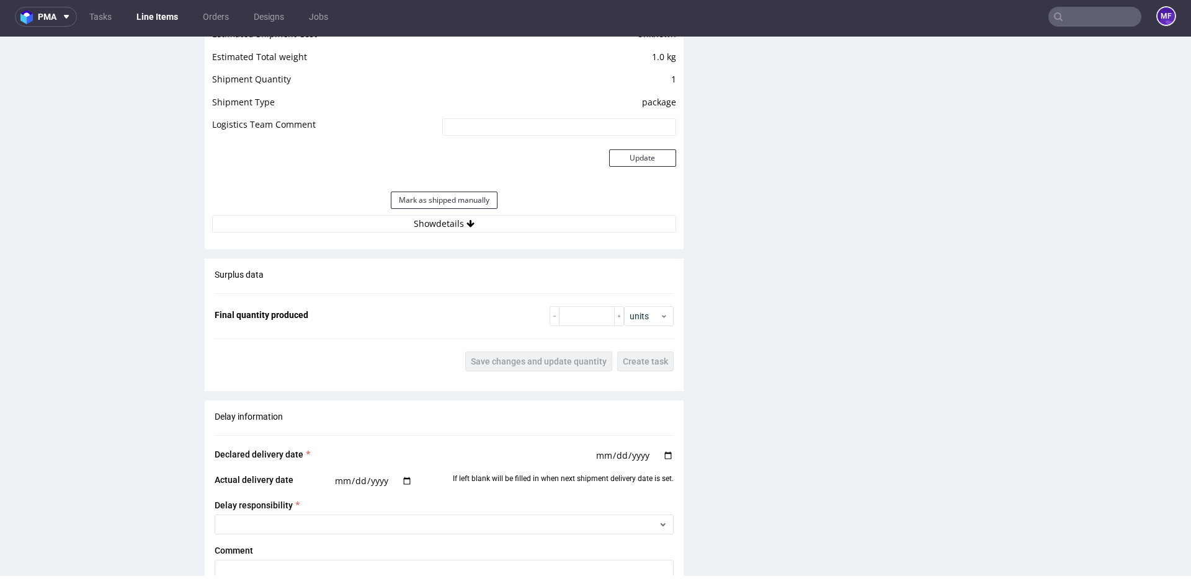
scroll to position [1165, 0]
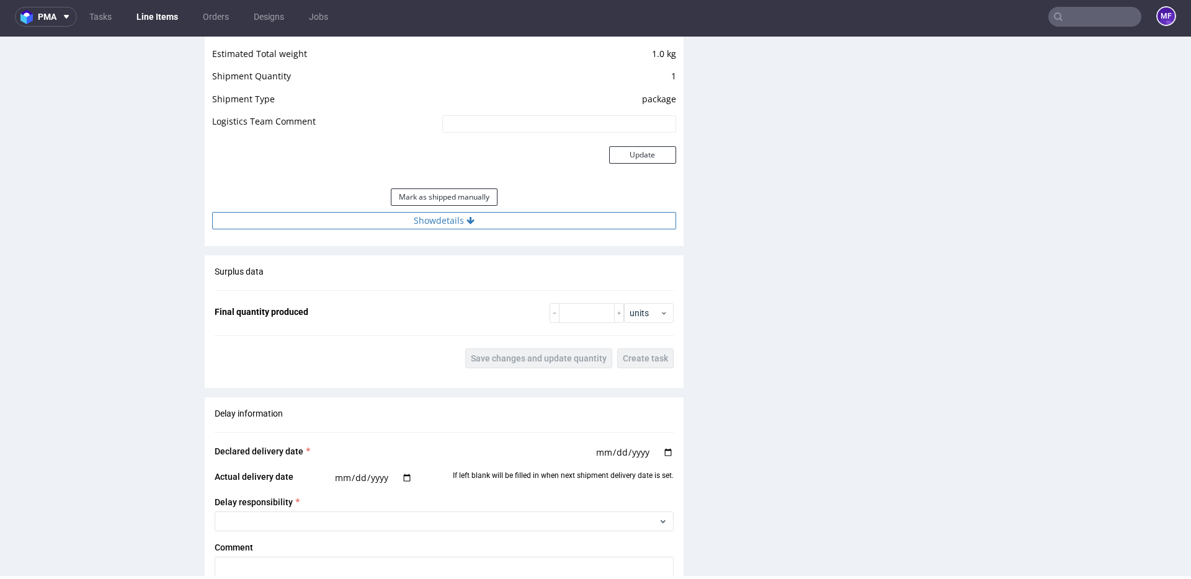
click at [441, 224] on button "Show details" at bounding box center [444, 220] width 464 height 17
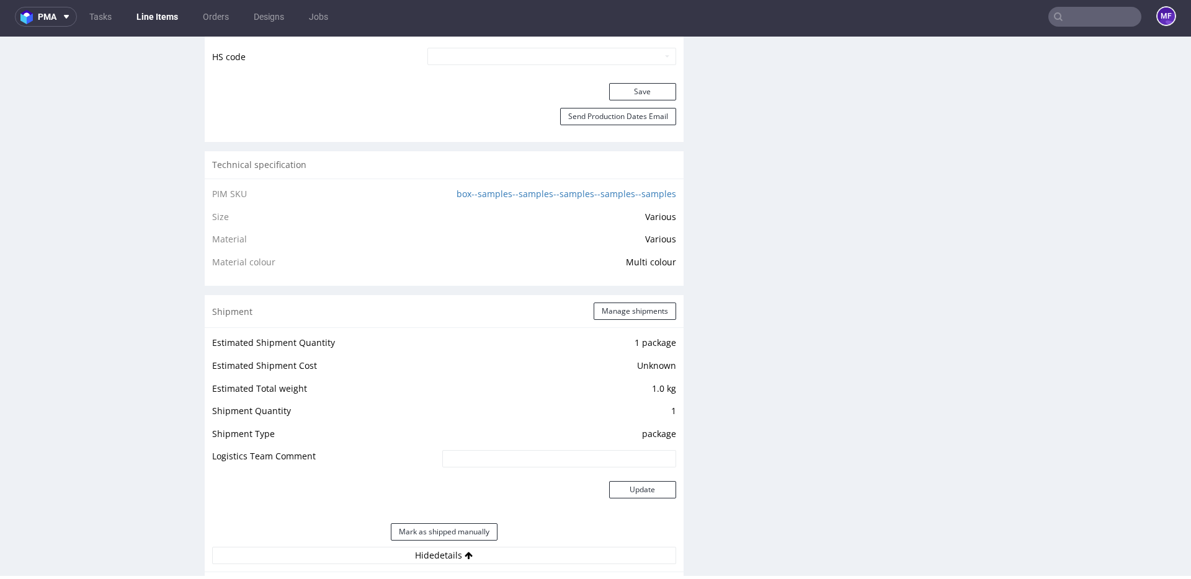
scroll to position [822, 0]
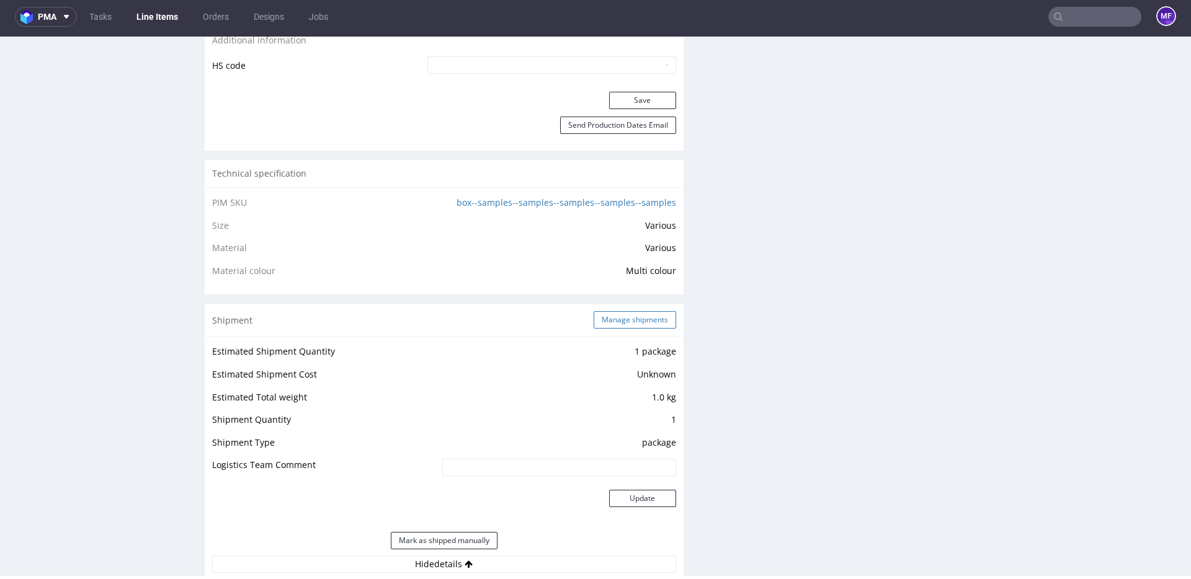
click at [615, 327] on button "Manage shipments" at bounding box center [634, 319] width 82 height 17
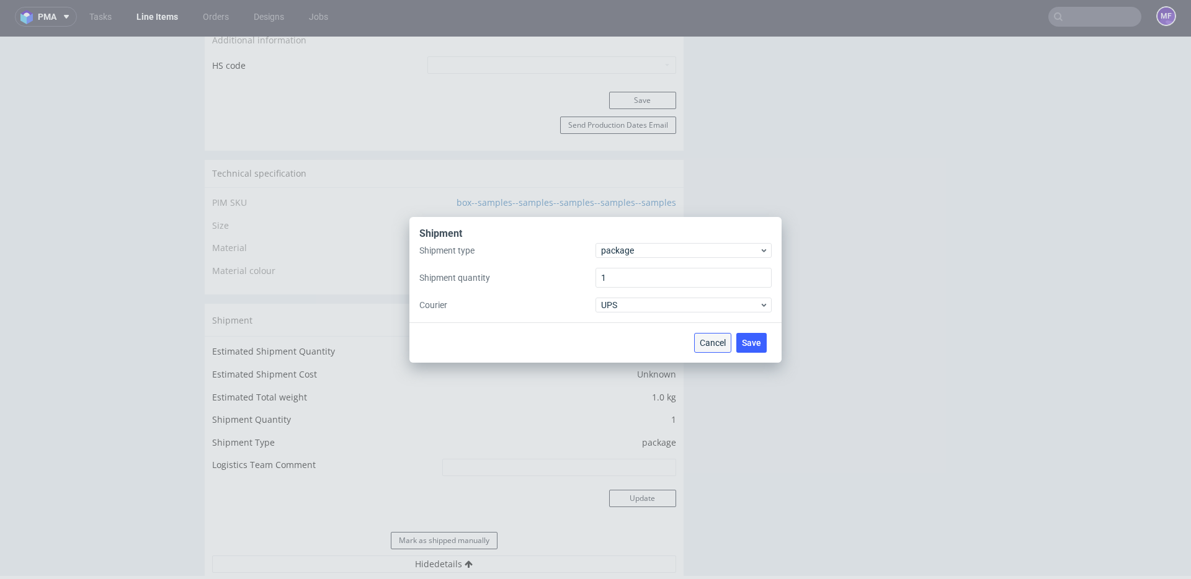
drag, startPoint x: 714, startPoint y: 348, endPoint x: 714, endPoint y: 312, distance: 36.0
click at [714, 348] on button "Cancel" at bounding box center [712, 343] width 37 height 20
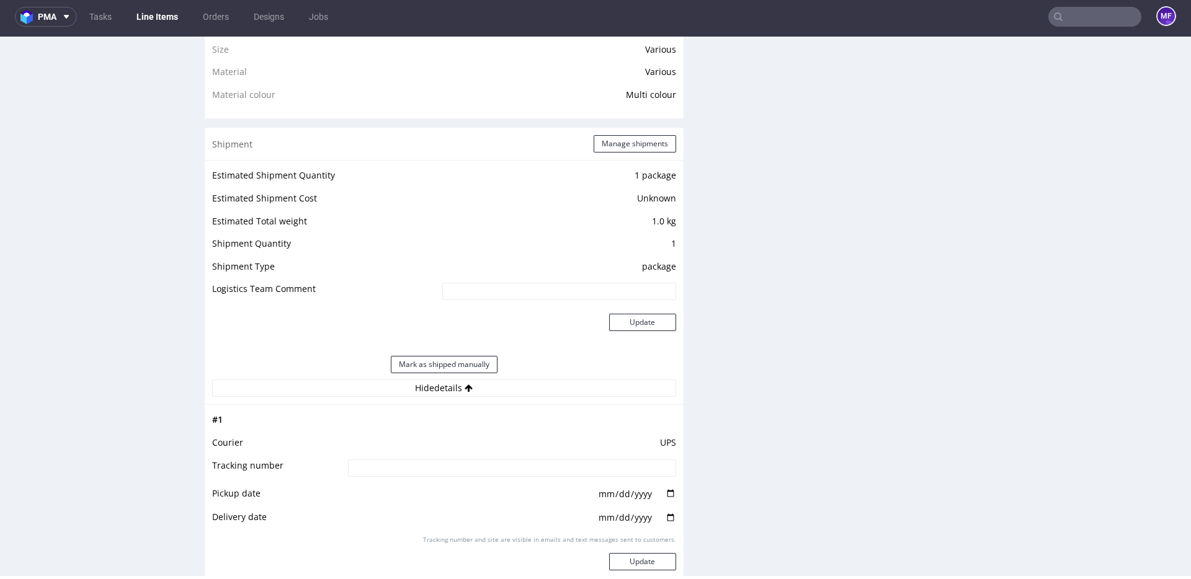
scroll to position [915, 0]
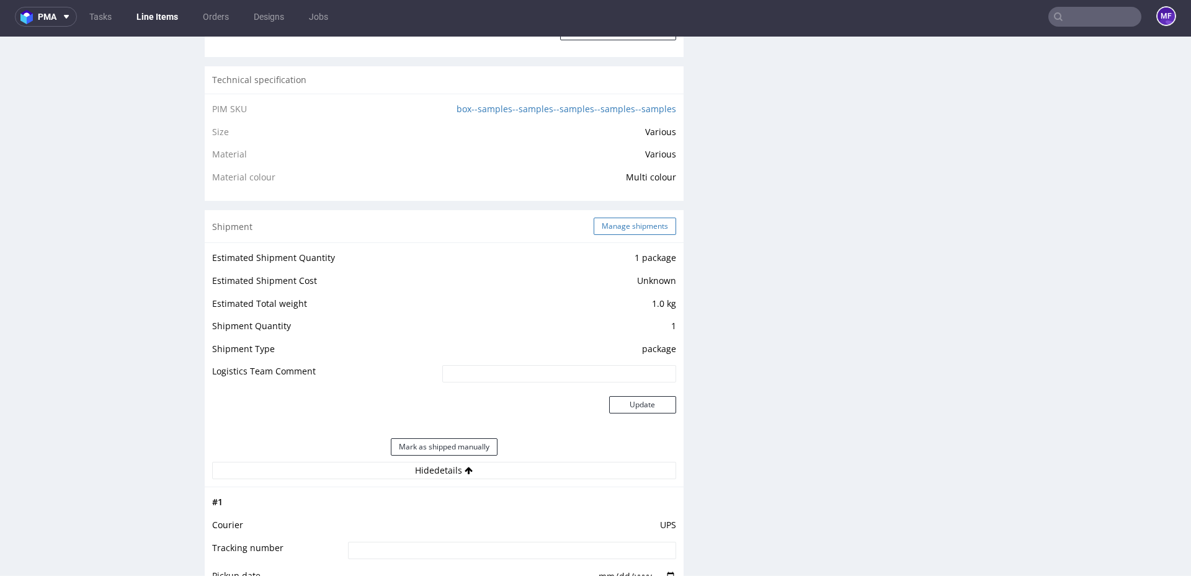
click at [631, 225] on button "Manage shipments" at bounding box center [634, 226] width 82 height 17
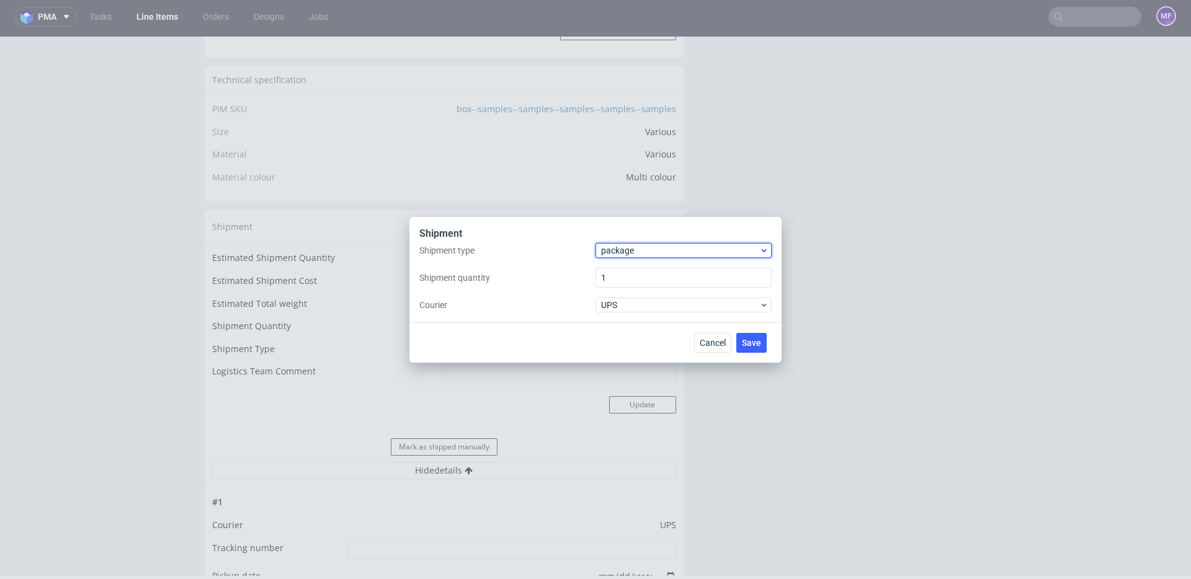
click at [634, 254] on span "package" at bounding box center [680, 250] width 158 height 12
click at [631, 270] on div "pallet" at bounding box center [683, 276] width 166 height 22
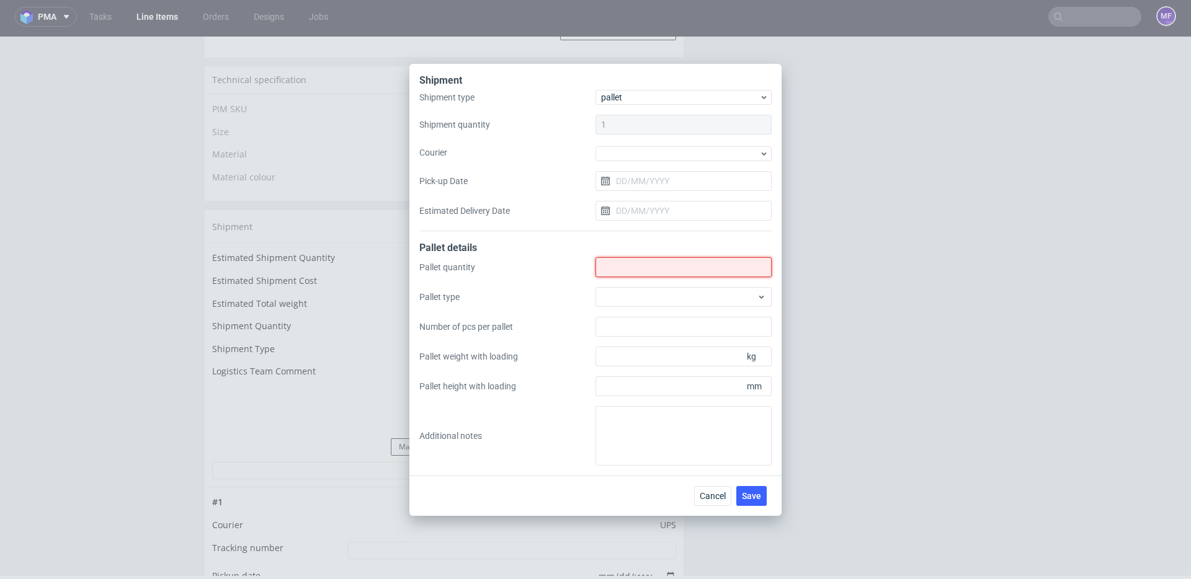
click at [631, 267] on input "Shipment type" at bounding box center [683, 267] width 176 height 20
type input "1"
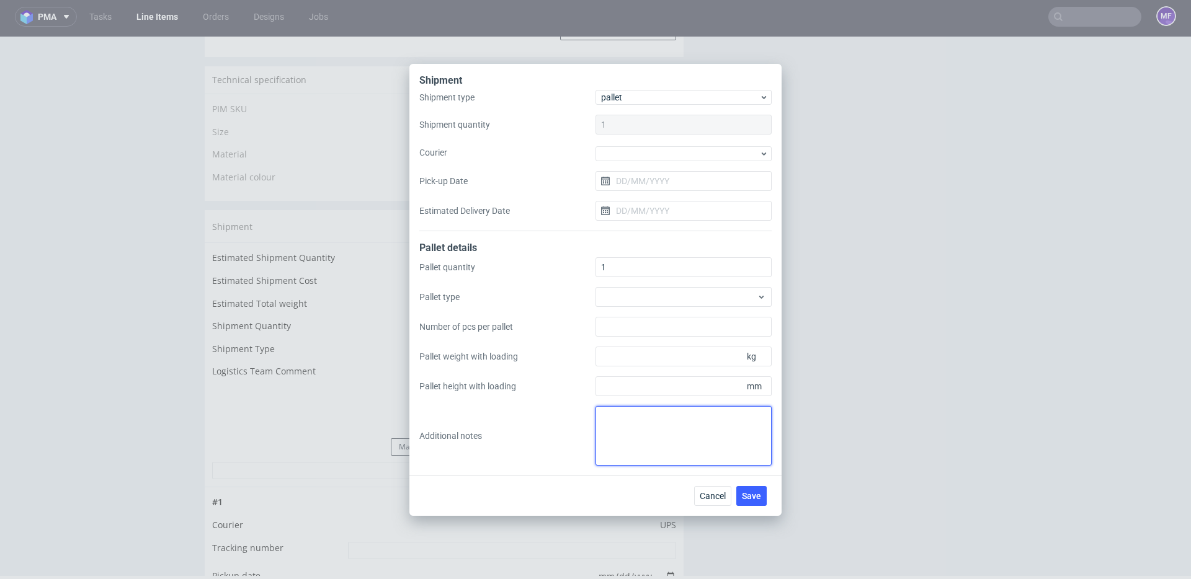
click at [644, 421] on textarea at bounding box center [683, 436] width 176 height 60
click at [729, 417] on textarea "1 paczka (na pewno) UPS do UK" at bounding box center [683, 436] width 176 height 60
click at [621, 424] on textarea "1 paczka (na pewno) UPS do UK:" at bounding box center [683, 436] width 176 height 60
paste textarea "45x50x3 0,5 kg"
click at [701, 441] on textarea "1 paczka (na pewno) UPS do UK: 45x50x3 0,5 kg" at bounding box center [683, 436] width 176 height 60
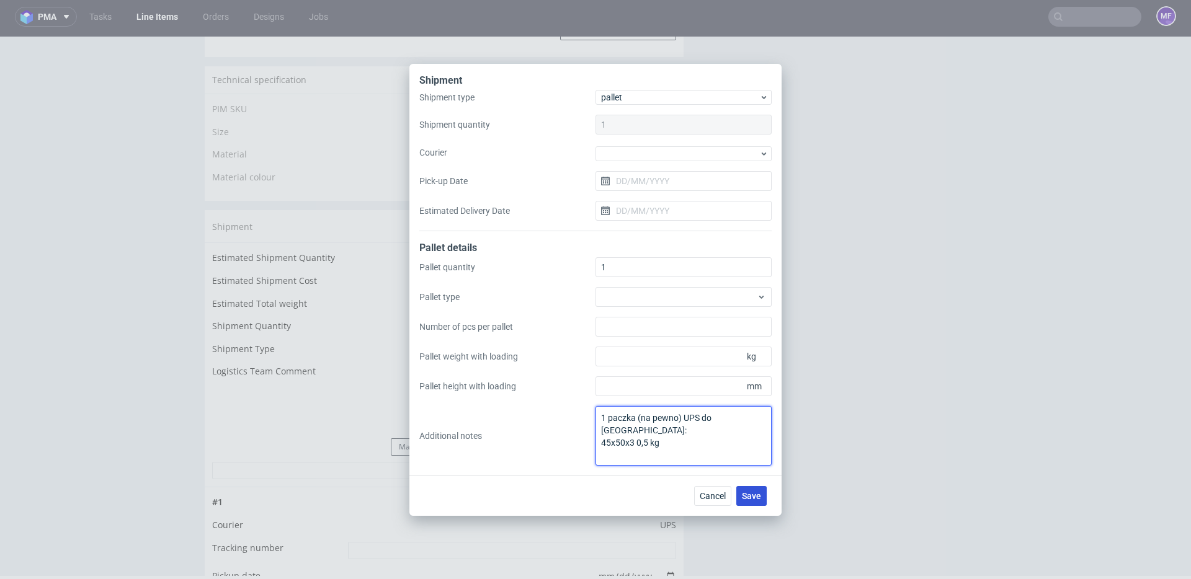
type textarea "1 paczka (na pewno) UPS do UK: 45x50x3 0,5 kg"
click at [749, 492] on span "Save" at bounding box center [751, 496] width 19 height 9
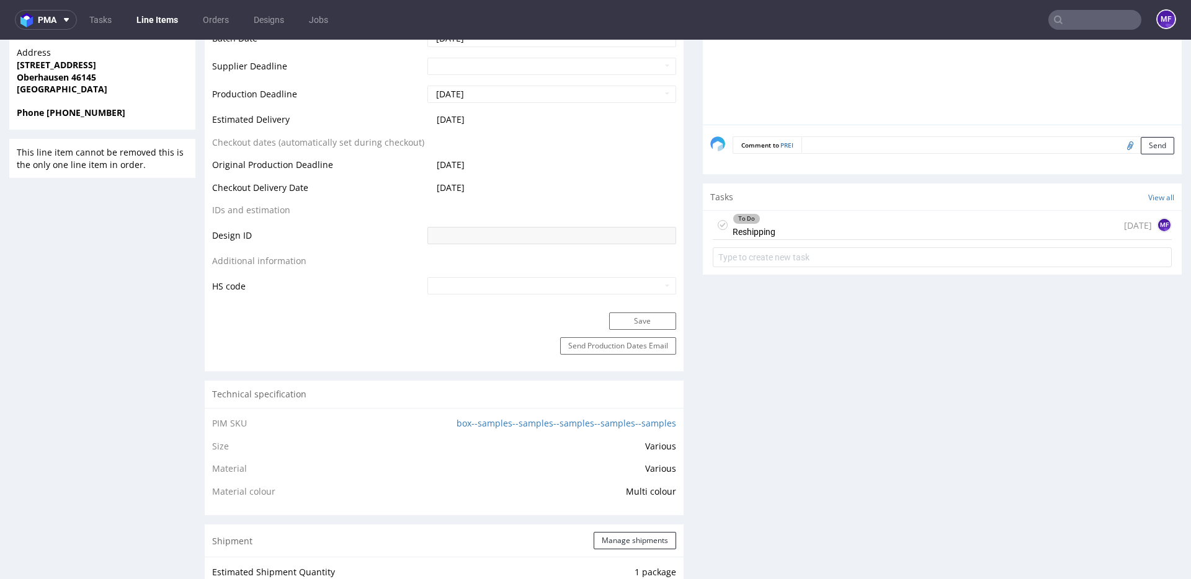
scroll to position [597, 0]
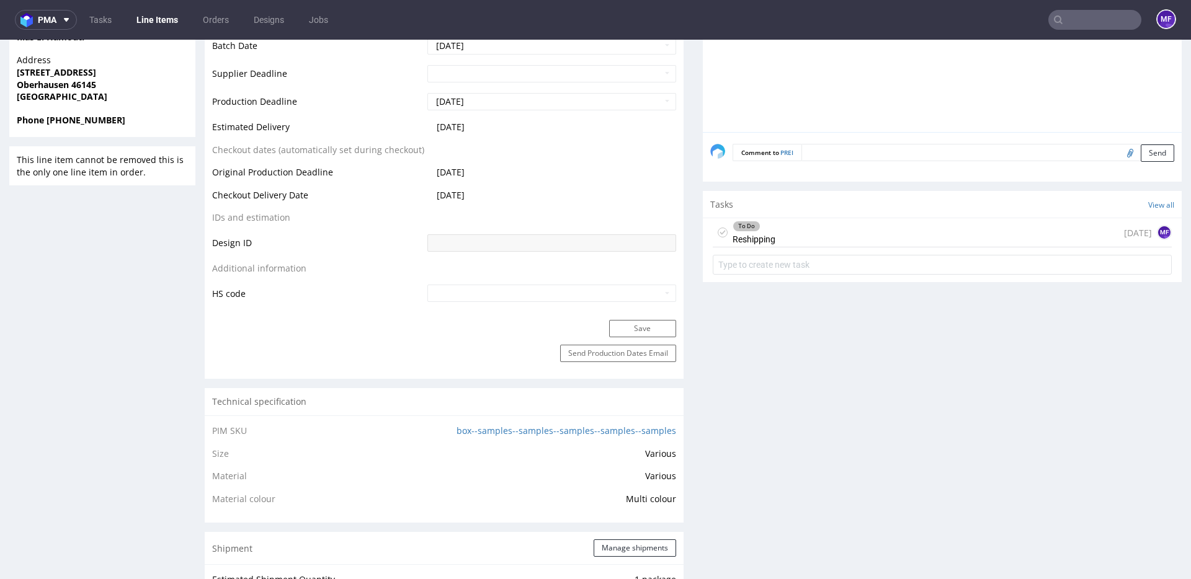
click at [812, 231] on div "To Do Reshipping [DATE] MF" at bounding box center [941, 232] width 459 height 29
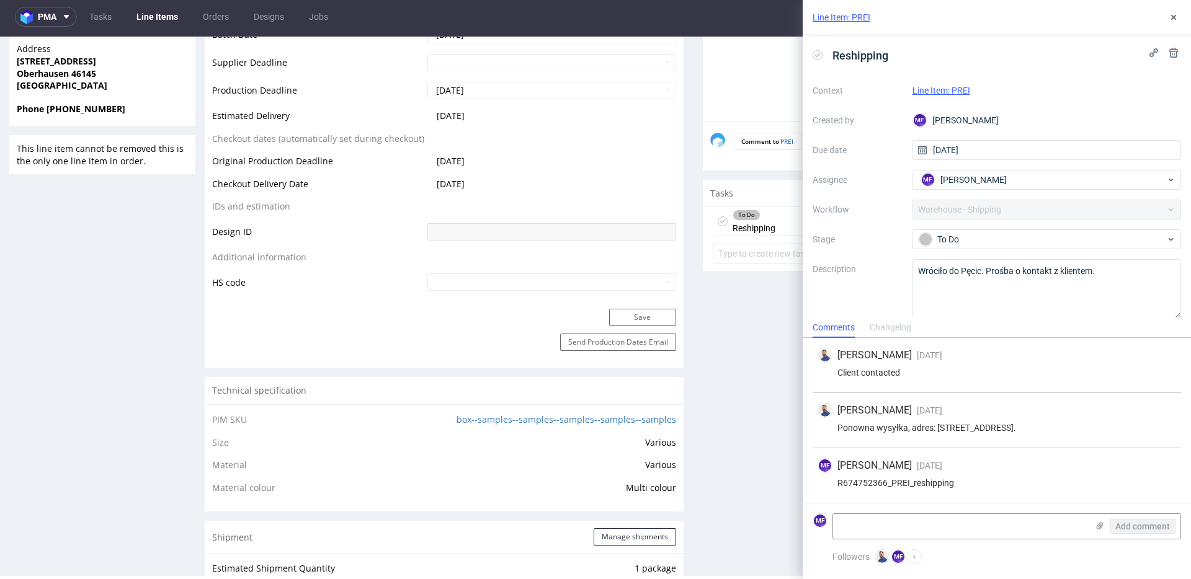
scroll to position [3, 0]
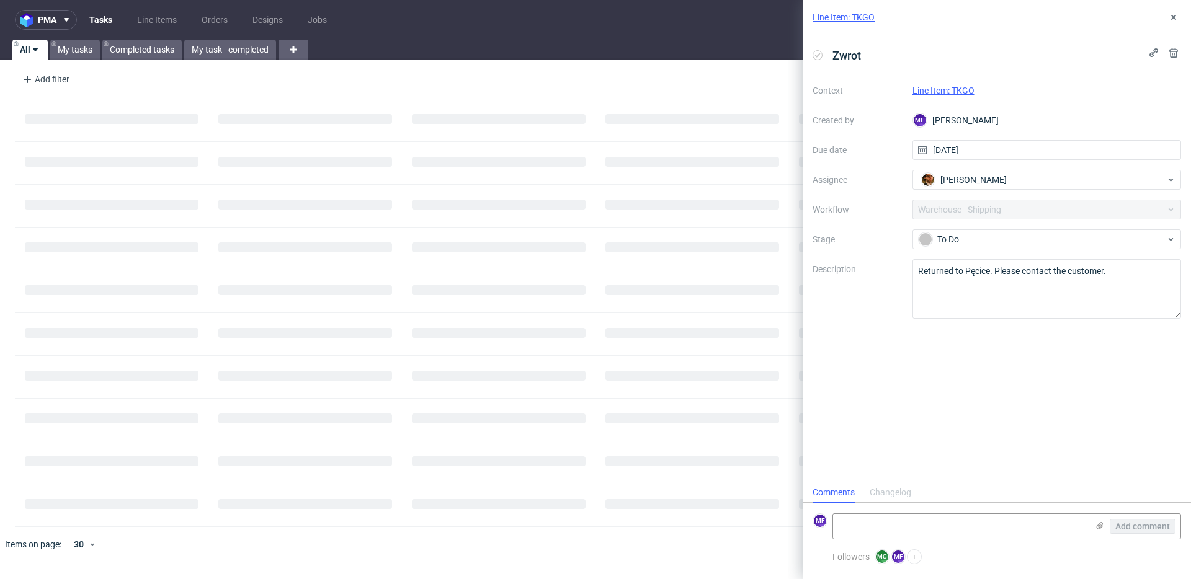
scroll to position [10, 0]
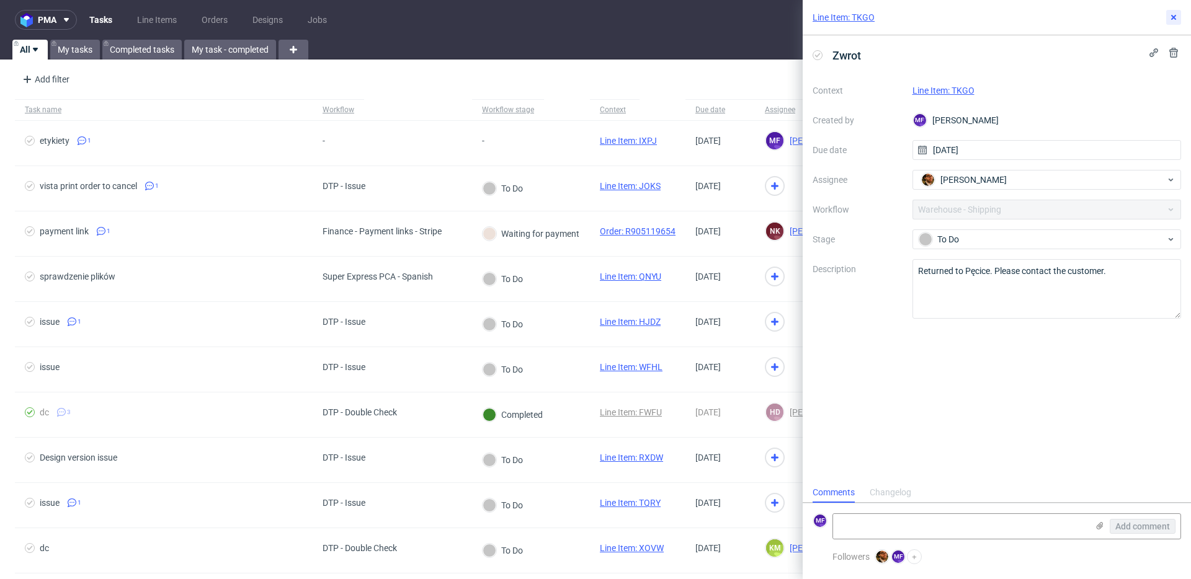
click at [1171, 21] on icon at bounding box center [1173, 17] width 10 height 10
